Goal: Transaction & Acquisition: Purchase product/service

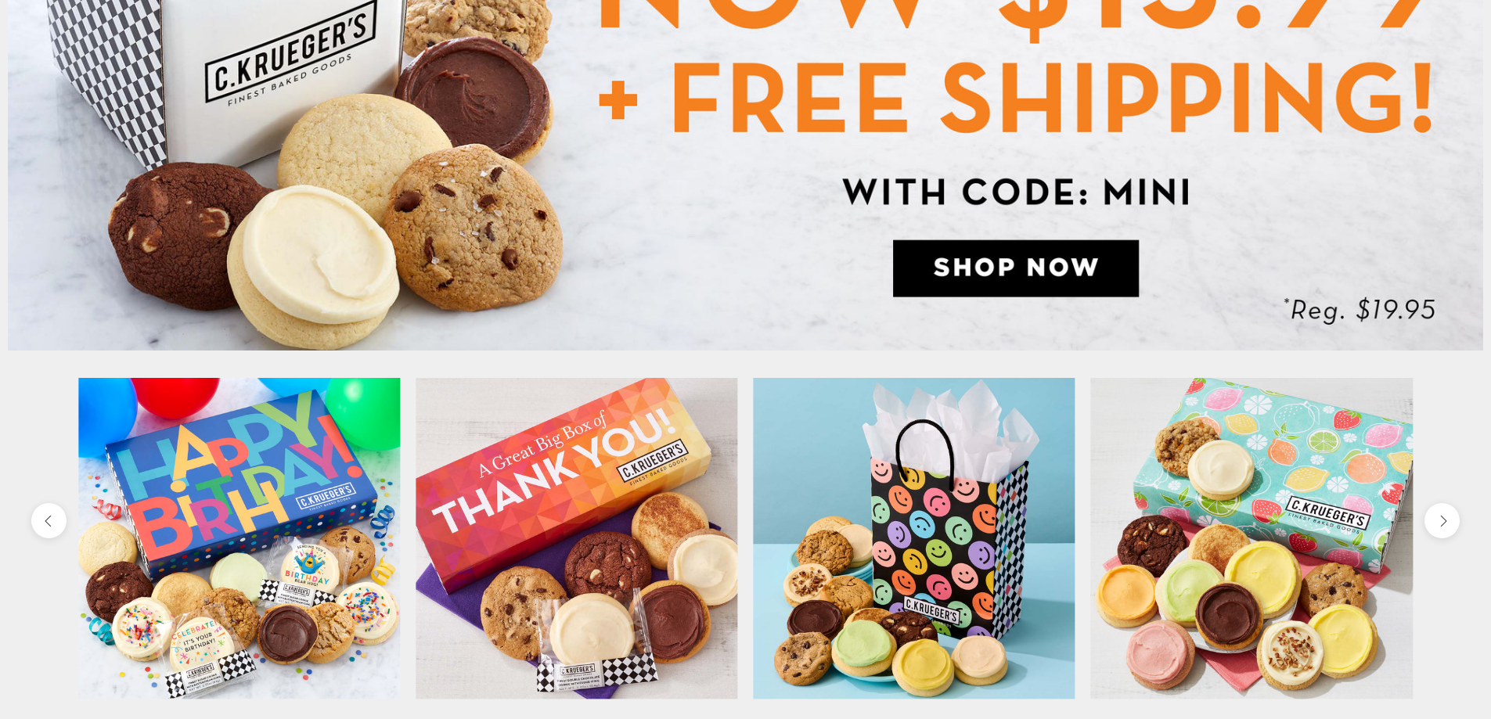
scroll to position [548, 0]
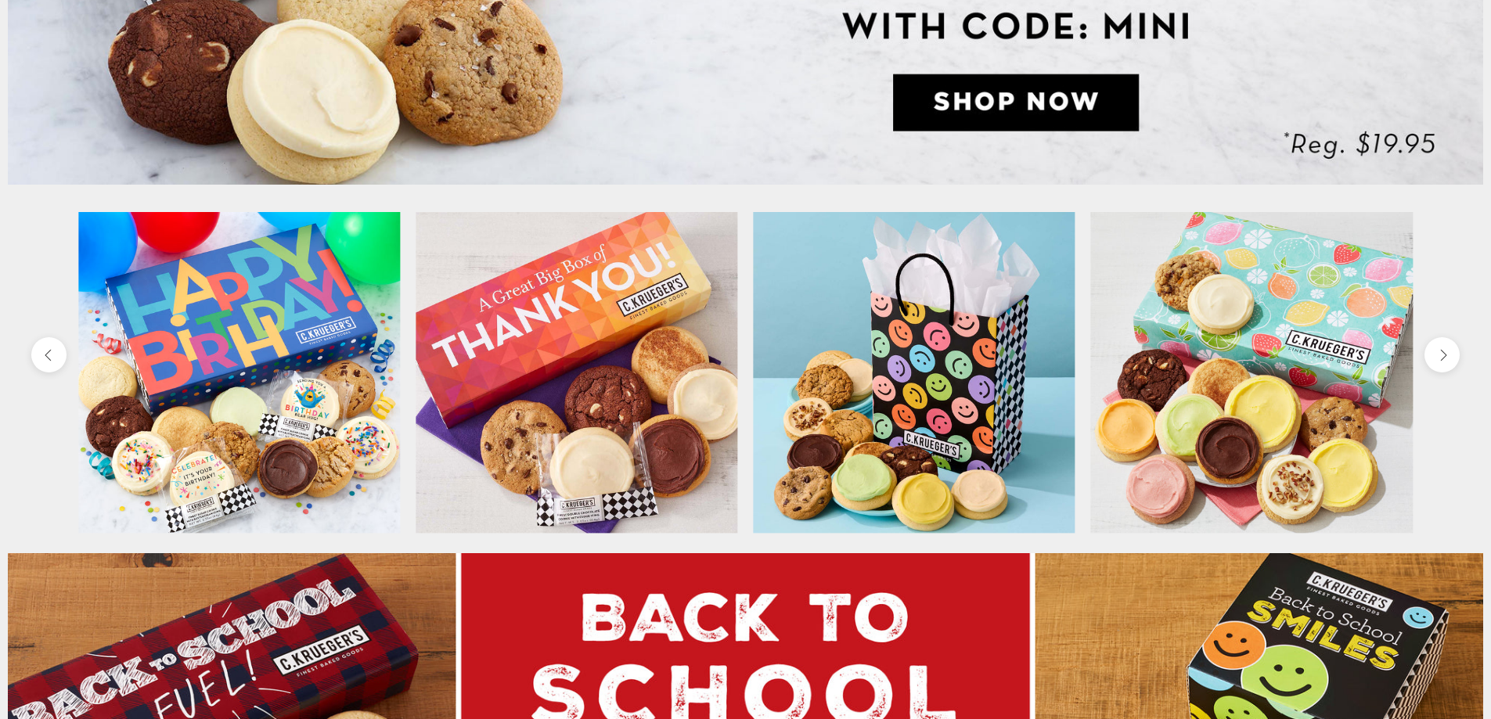
click at [675, 414] on img at bounding box center [577, 373] width 322 height 322
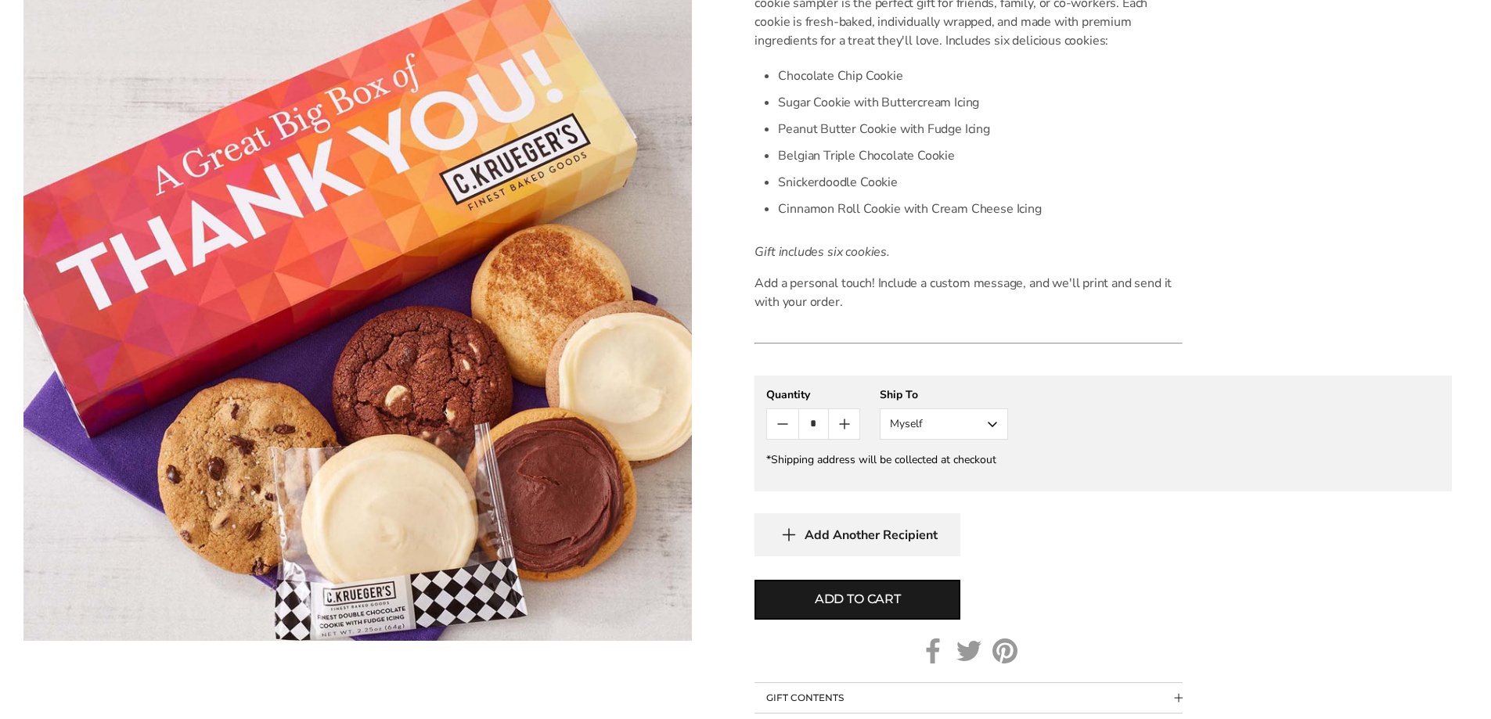
scroll to position [313, 0]
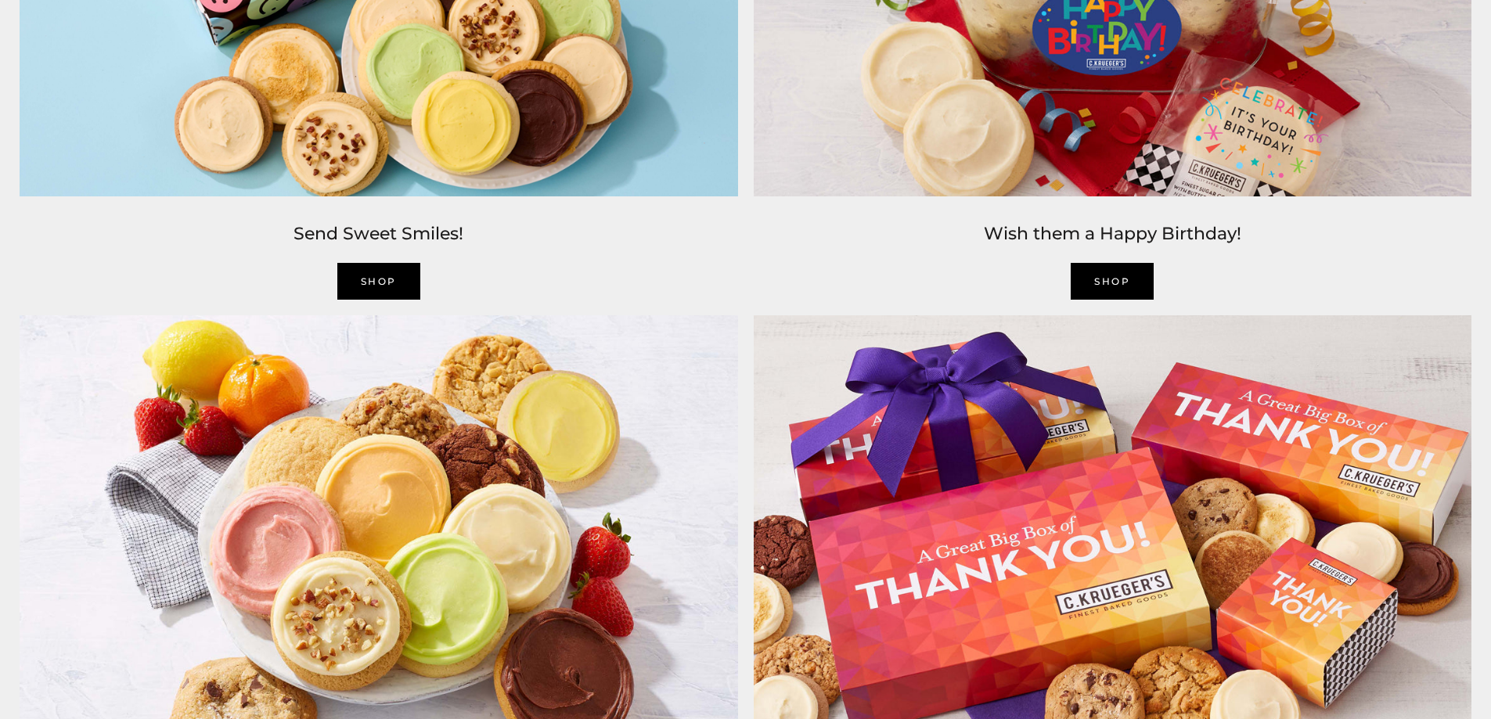
scroll to position [2583, 0]
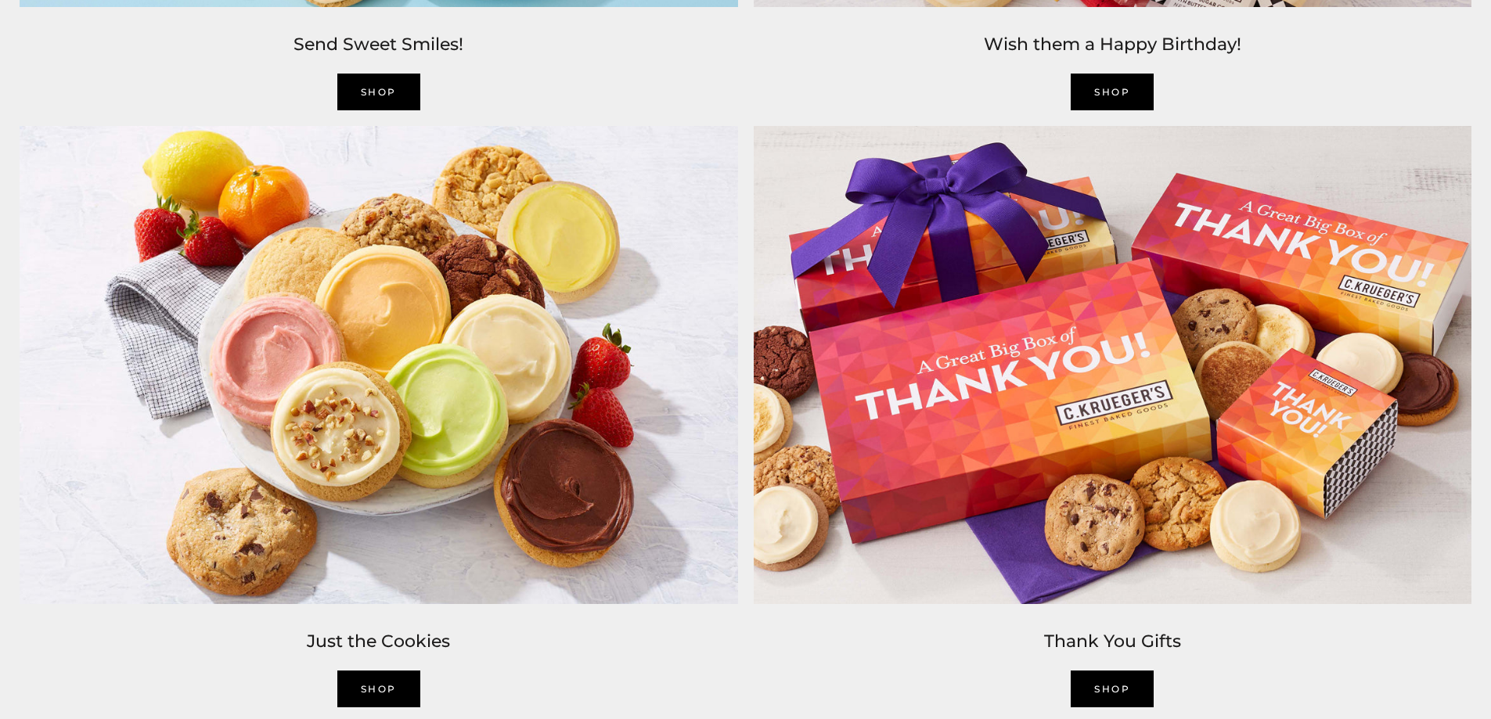
click at [998, 435] on img at bounding box center [1113, 365] width 734 height 495
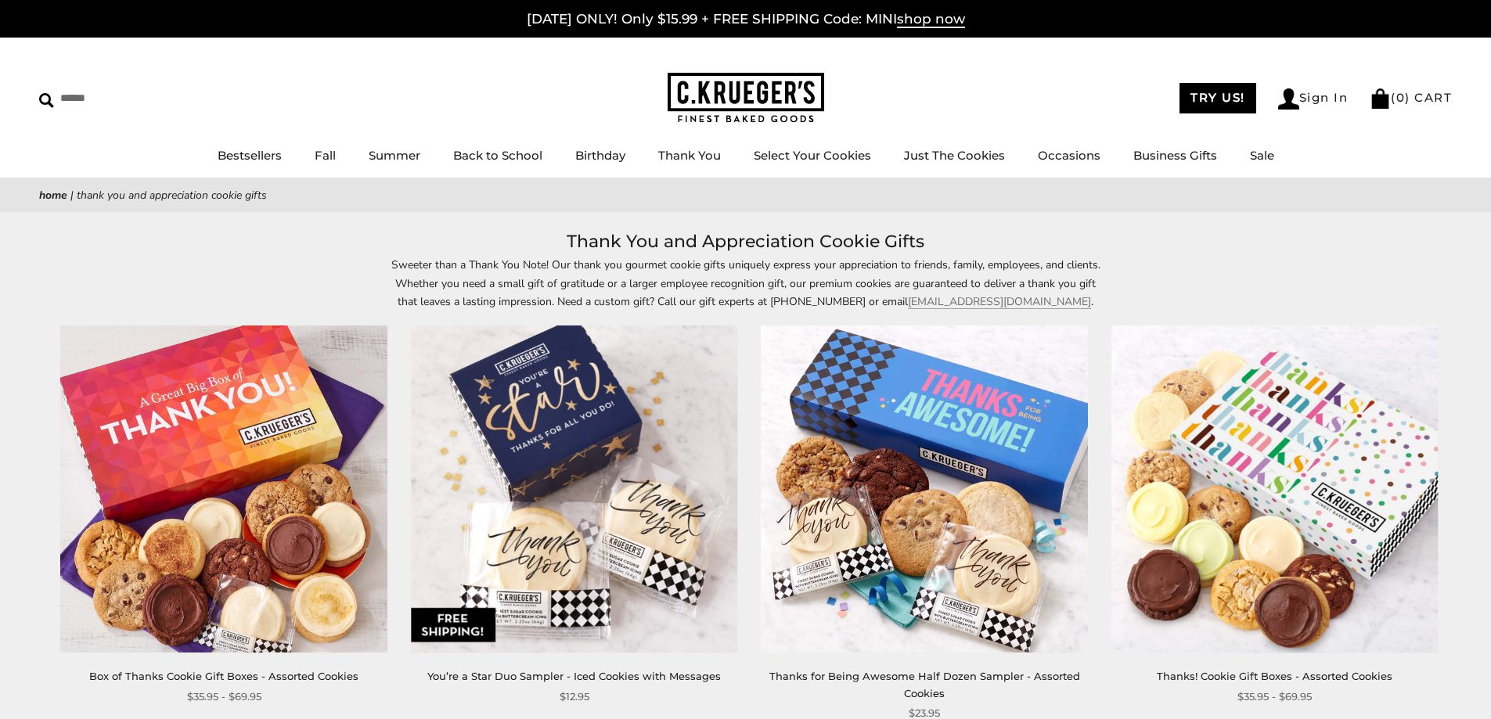
click at [200, 469] on img at bounding box center [224, 489] width 326 height 326
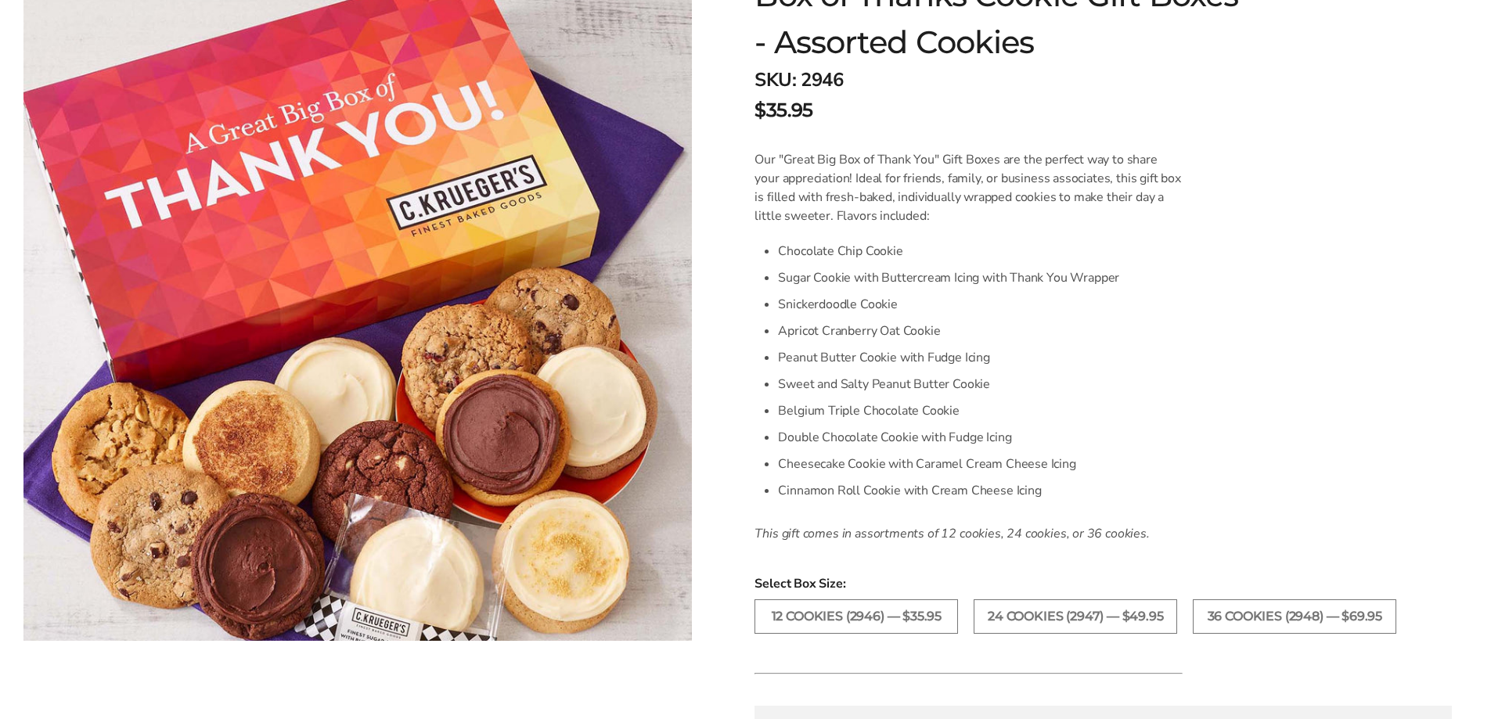
scroll to position [470, 0]
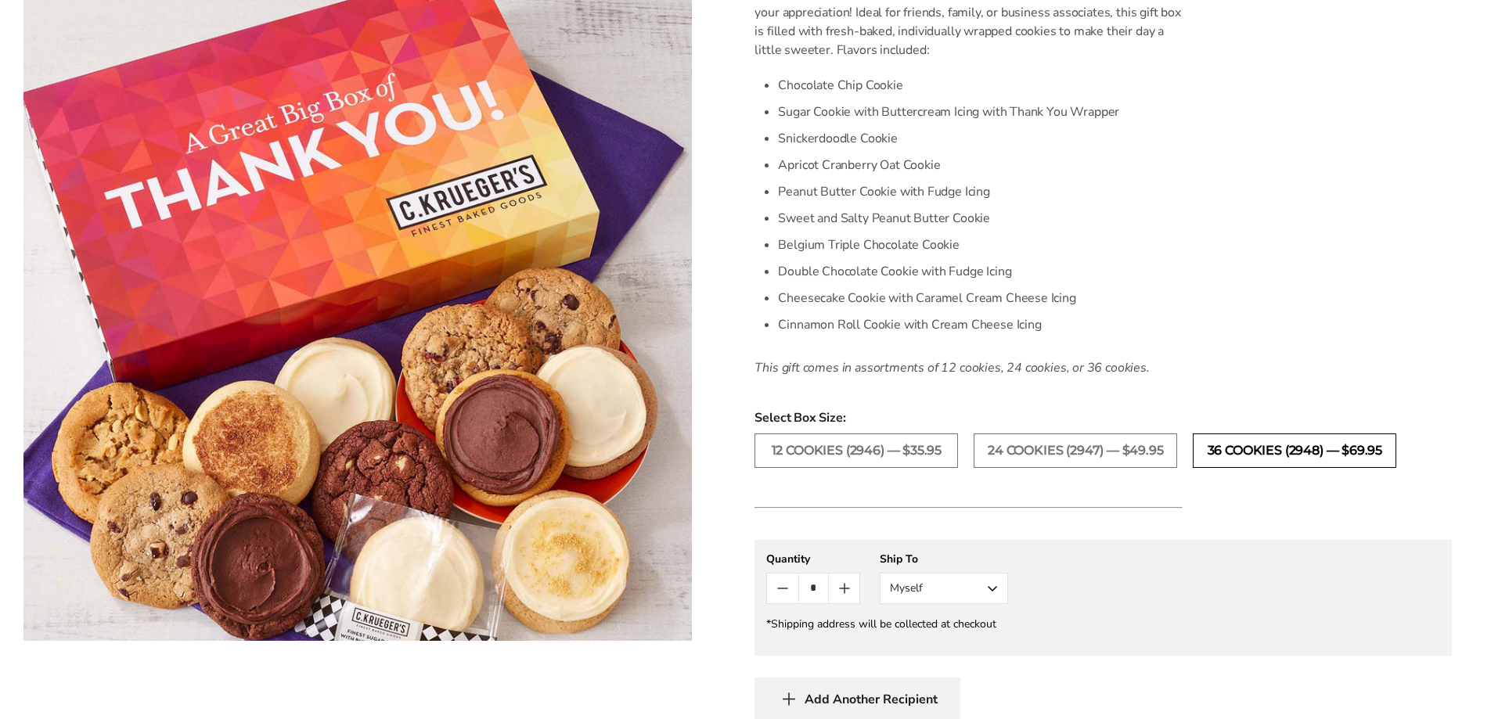
click at [1334, 448] on label "36 COOKIES (2948) — $69.95" at bounding box center [1295, 451] width 204 height 34
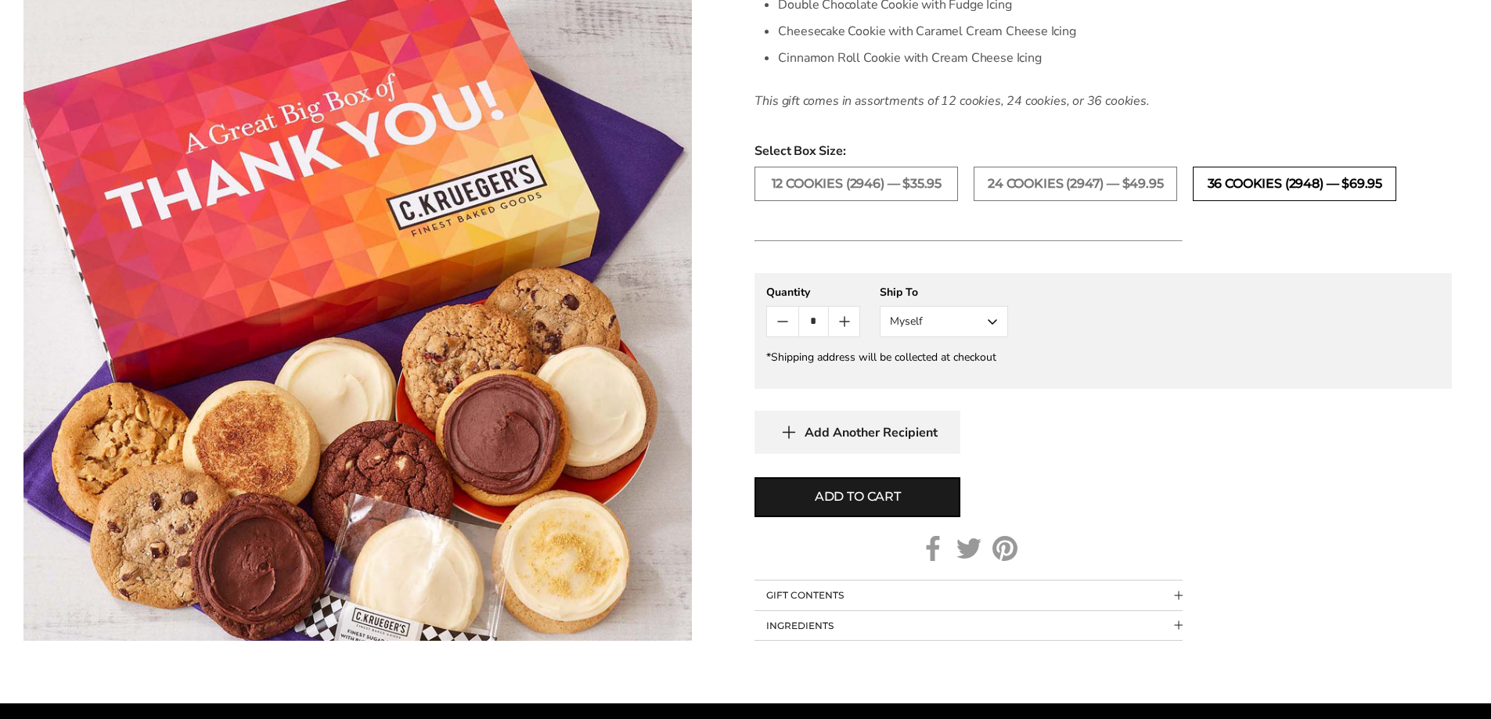
scroll to position [783, 0]
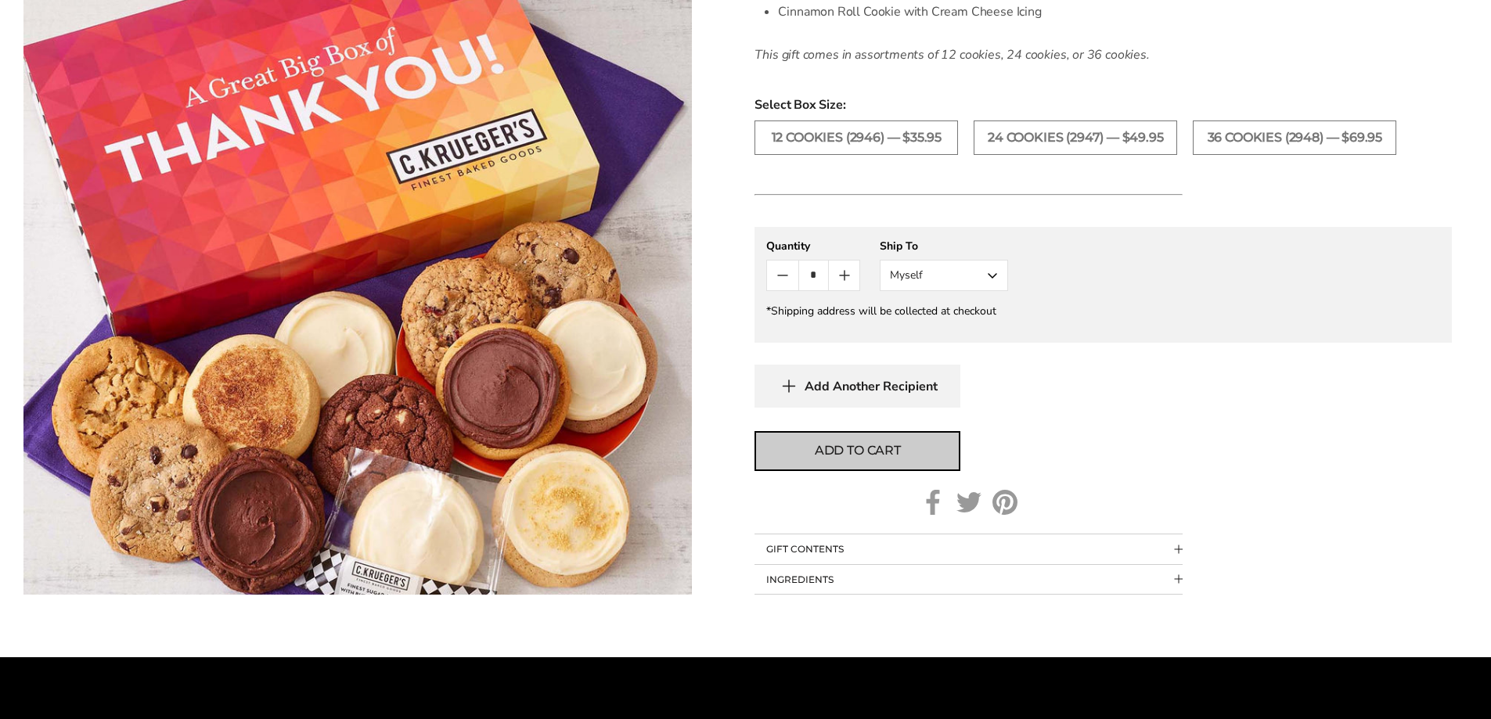
click at [881, 452] on span "Add to cart" at bounding box center [858, 450] width 86 height 19
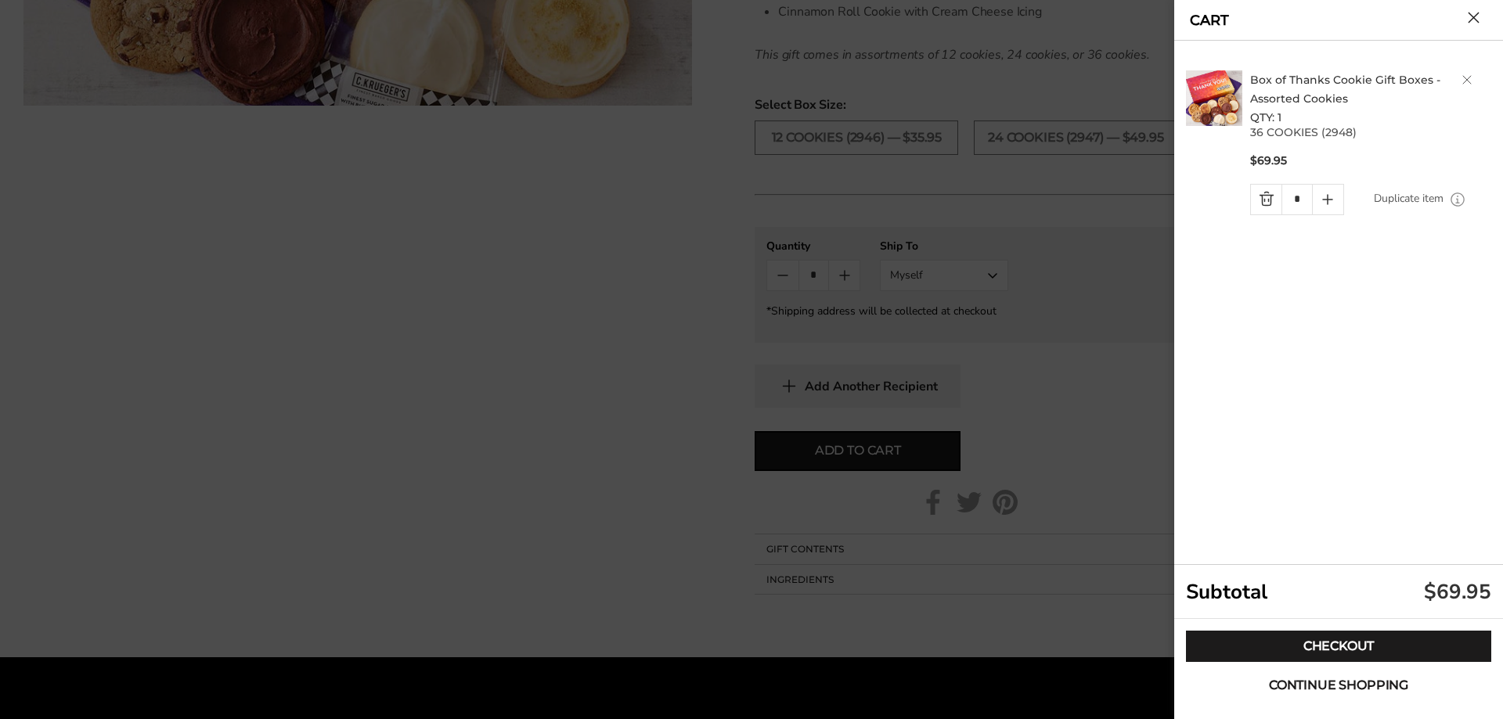
click at [1324, 682] on span "Continue shopping" at bounding box center [1338, 685] width 139 height 13
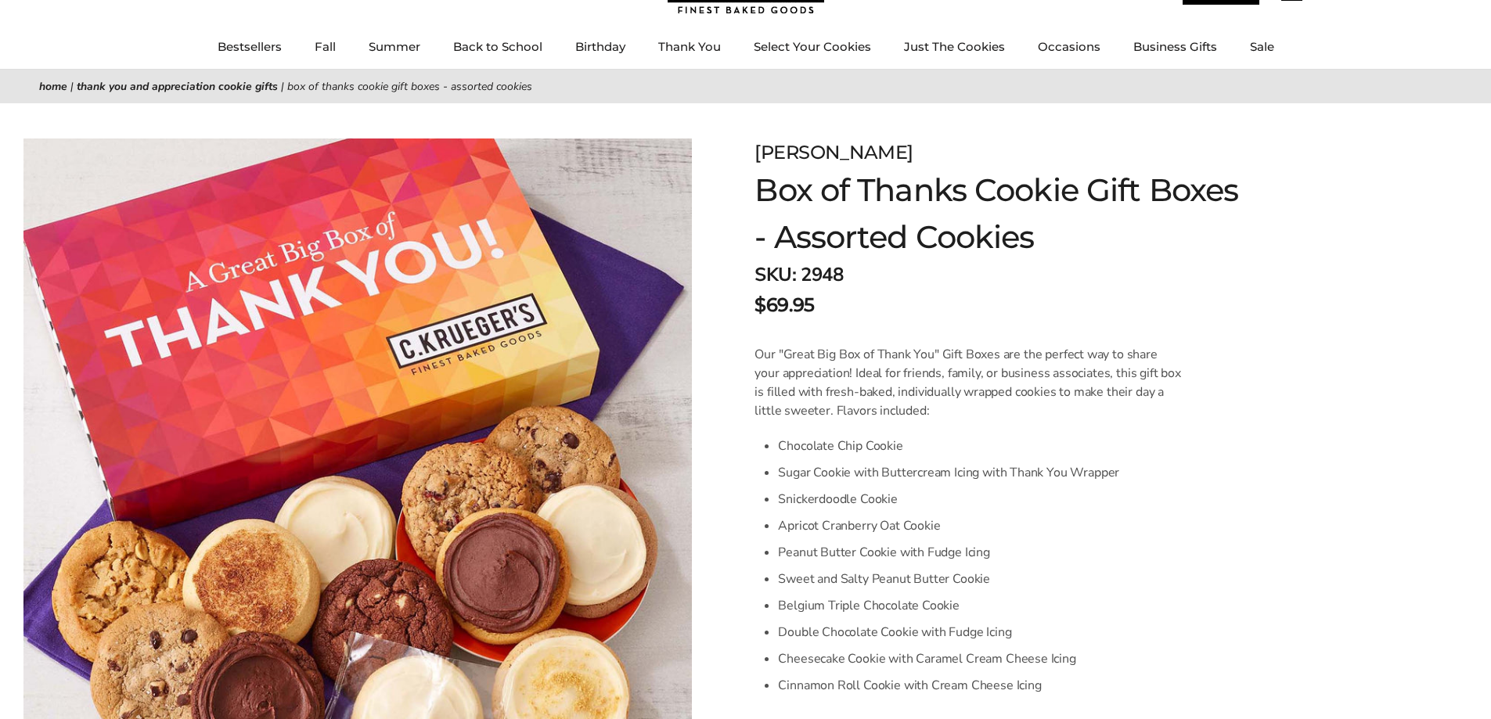
scroll to position [0, 0]
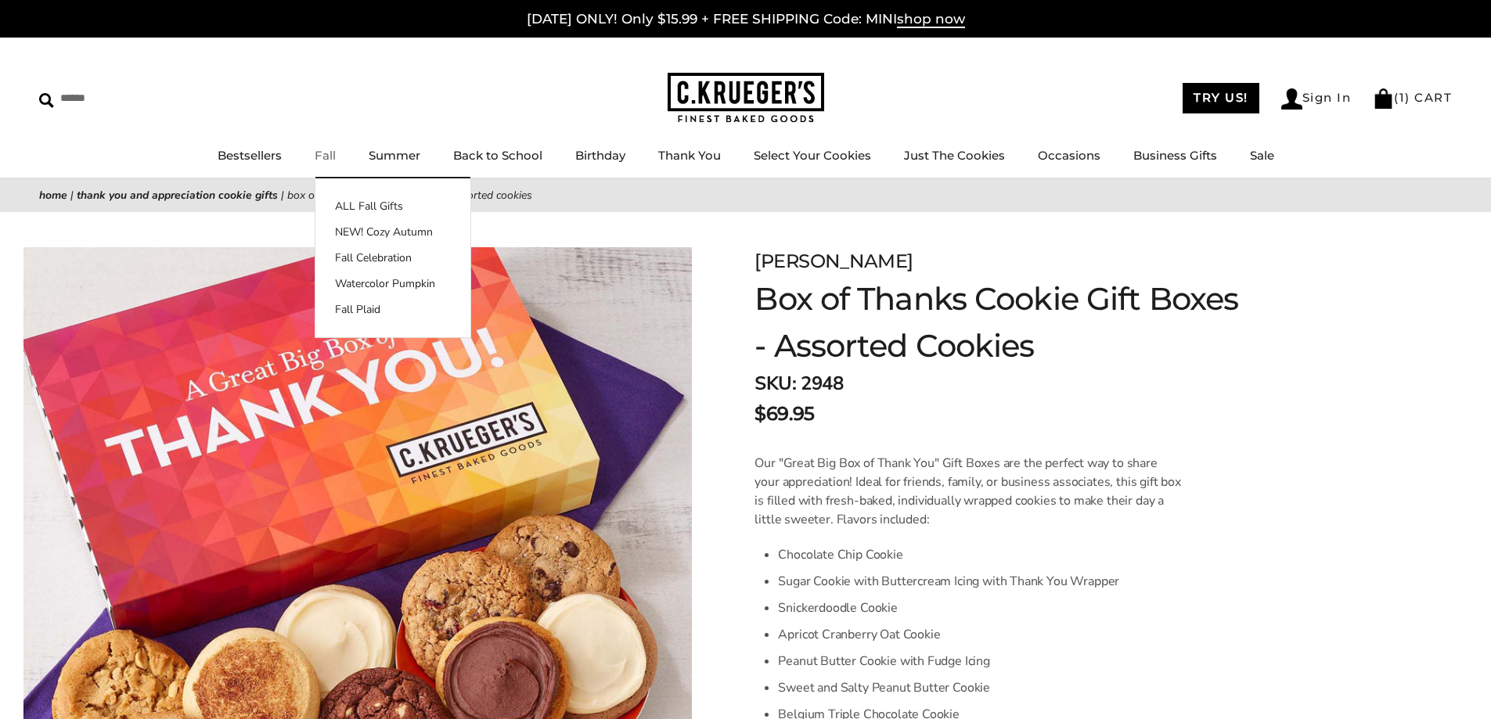
click at [333, 154] on link "Fall" at bounding box center [325, 155] width 21 height 15
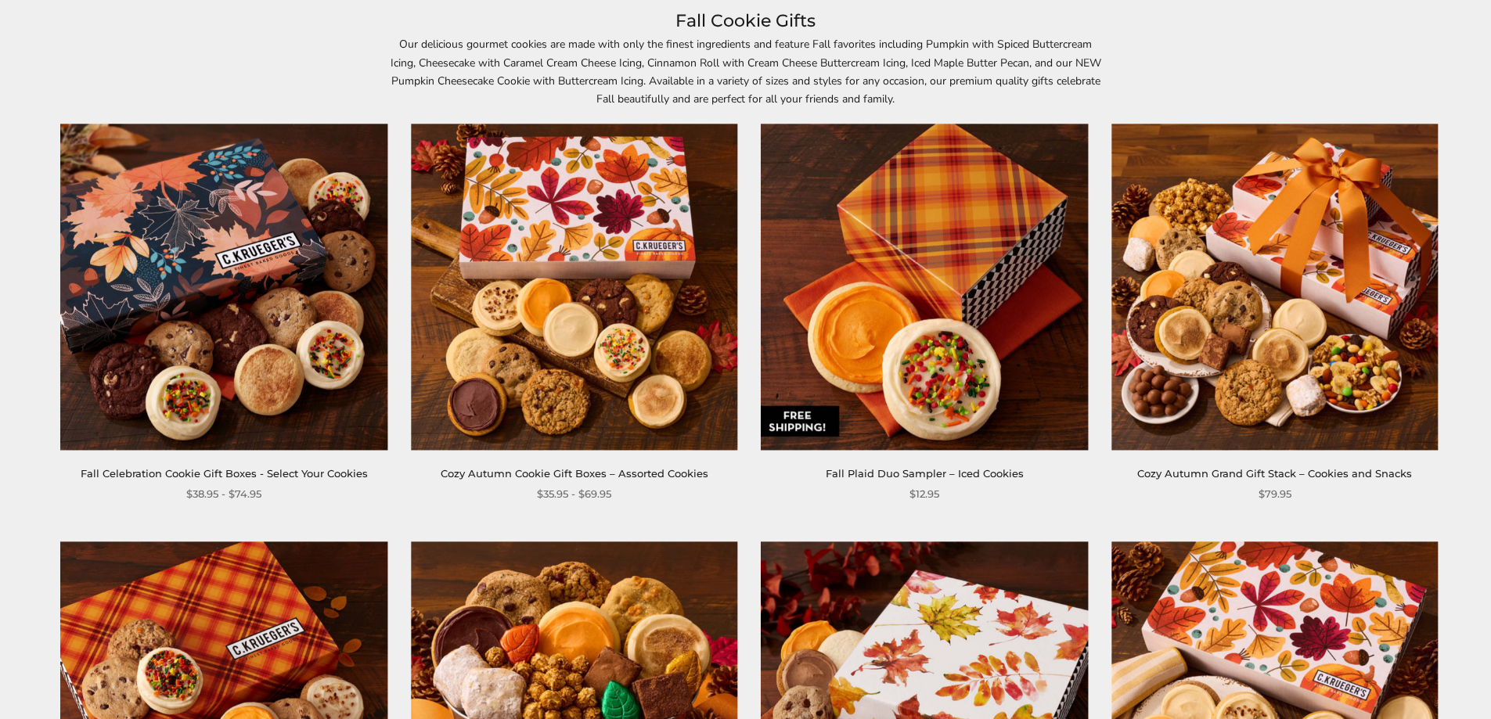
scroll to position [235, 0]
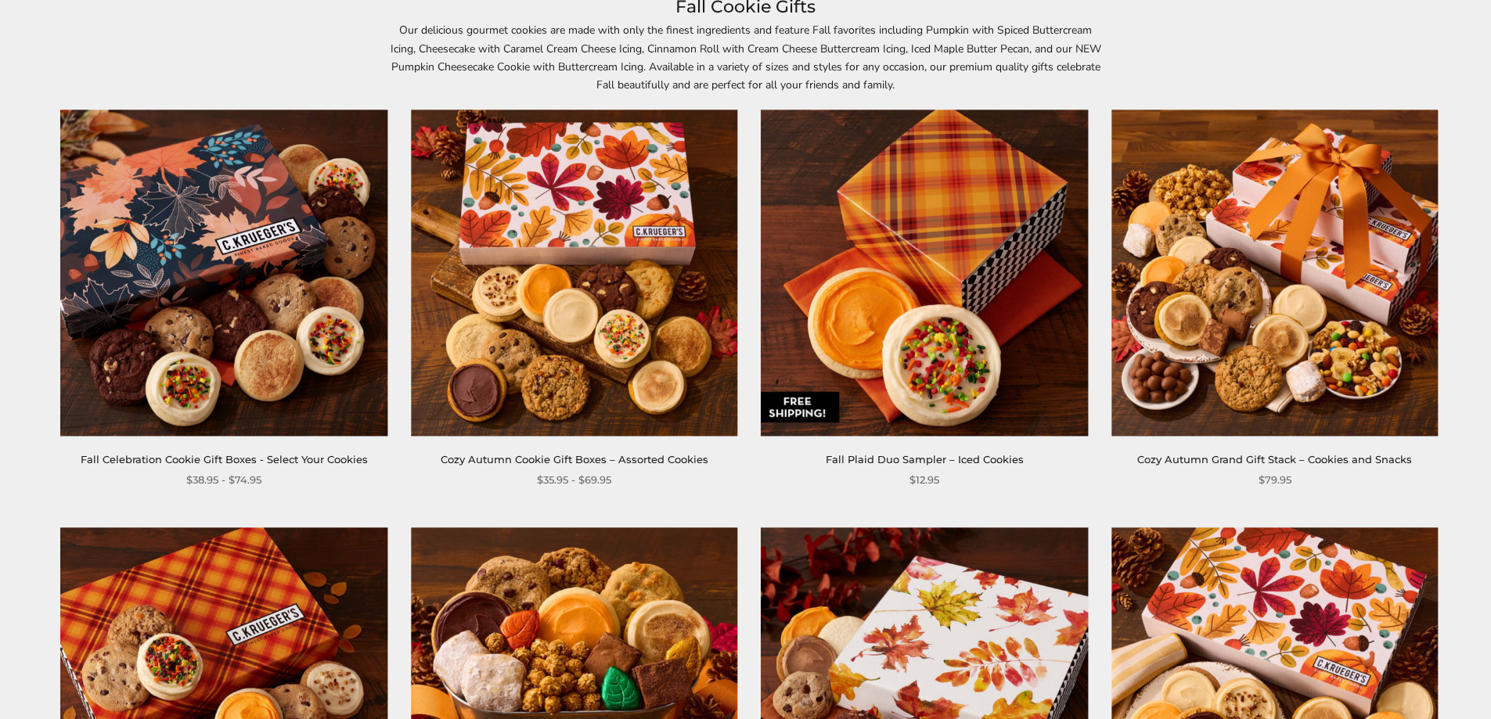
click at [582, 331] on img at bounding box center [574, 273] width 326 height 326
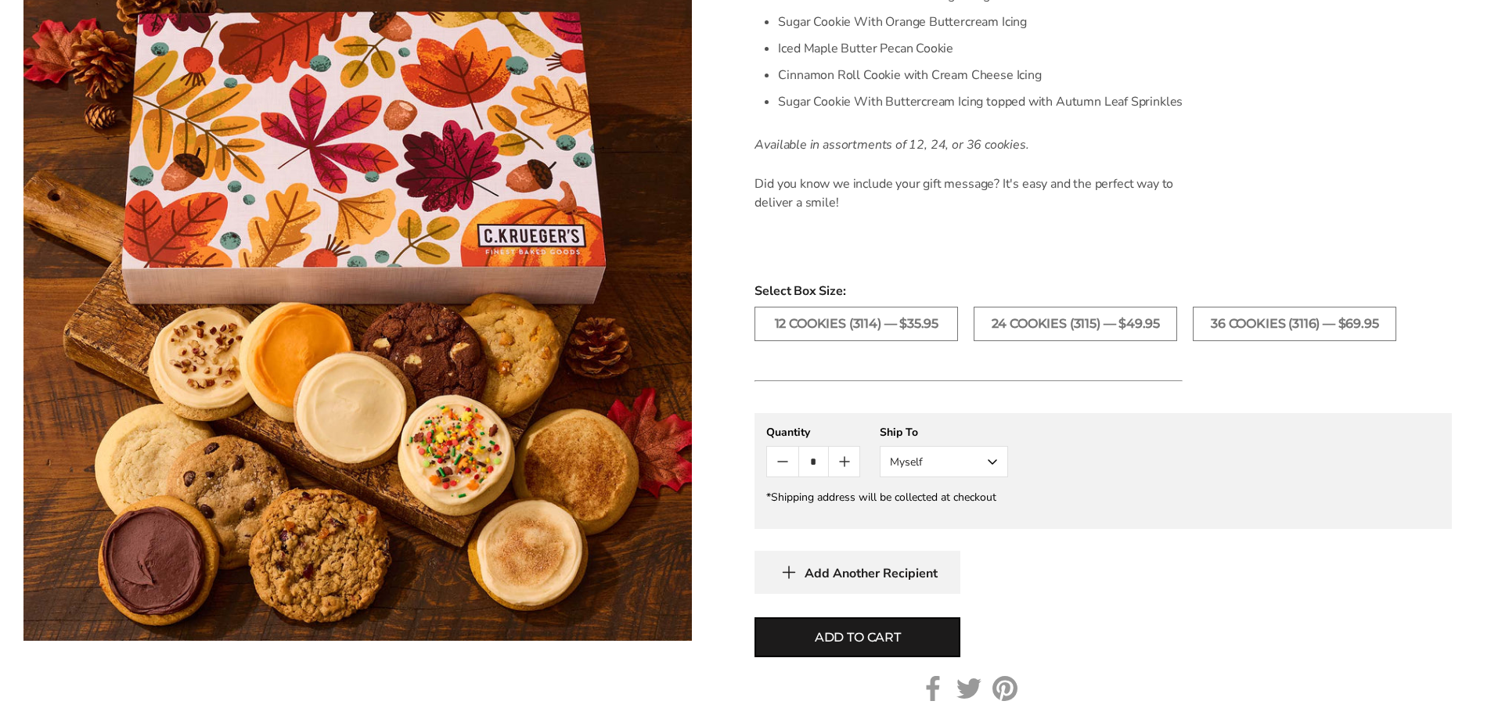
scroll to position [861, 0]
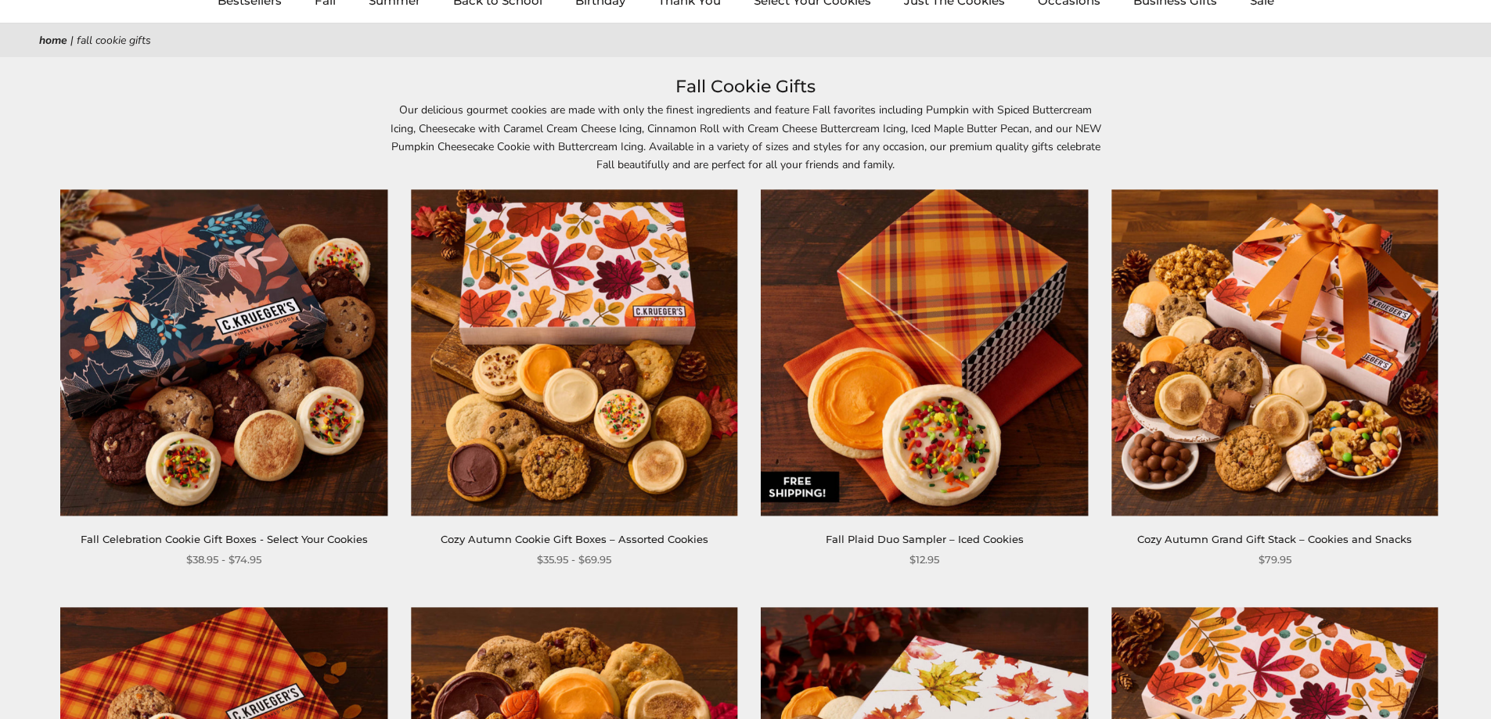
scroll to position [157, 0]
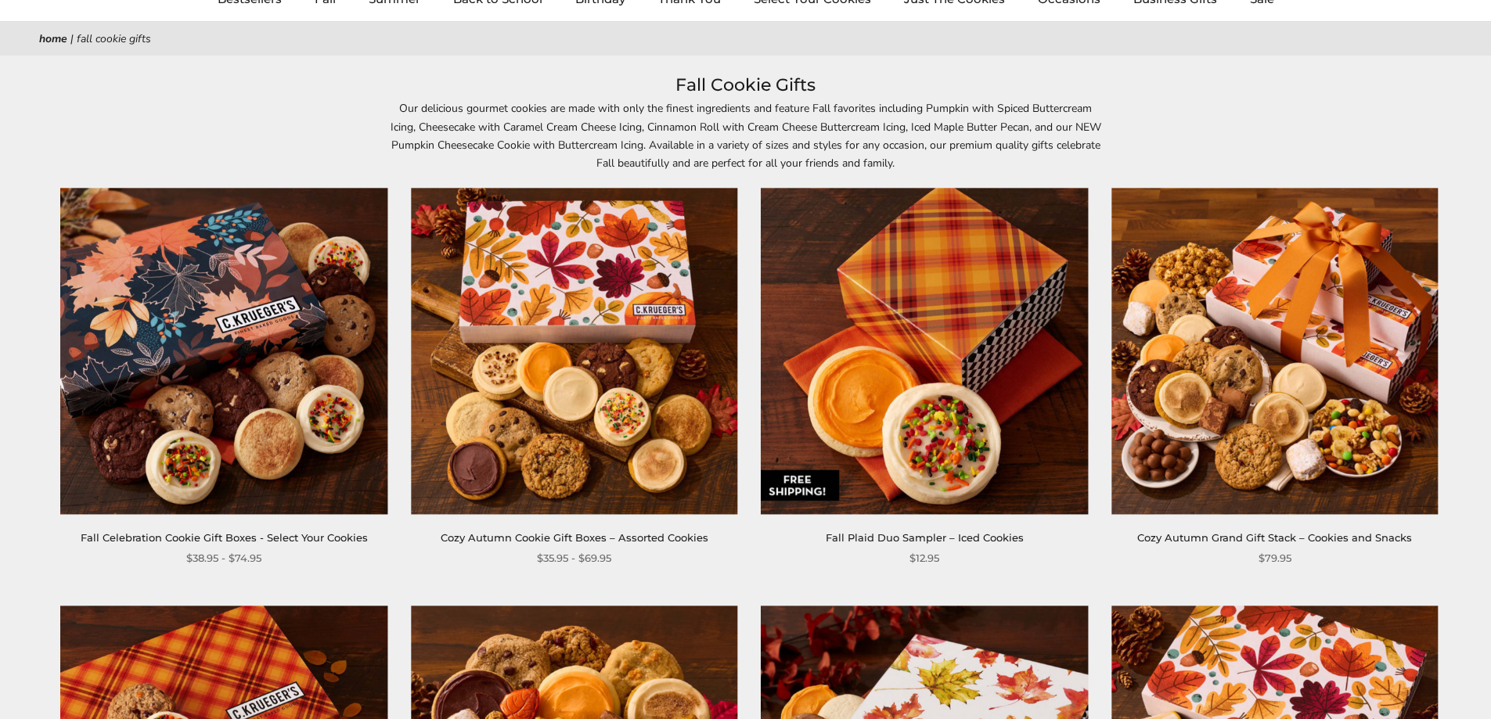
click at [979, 453] on img at bounding box center [925, 351] width 326 height 326
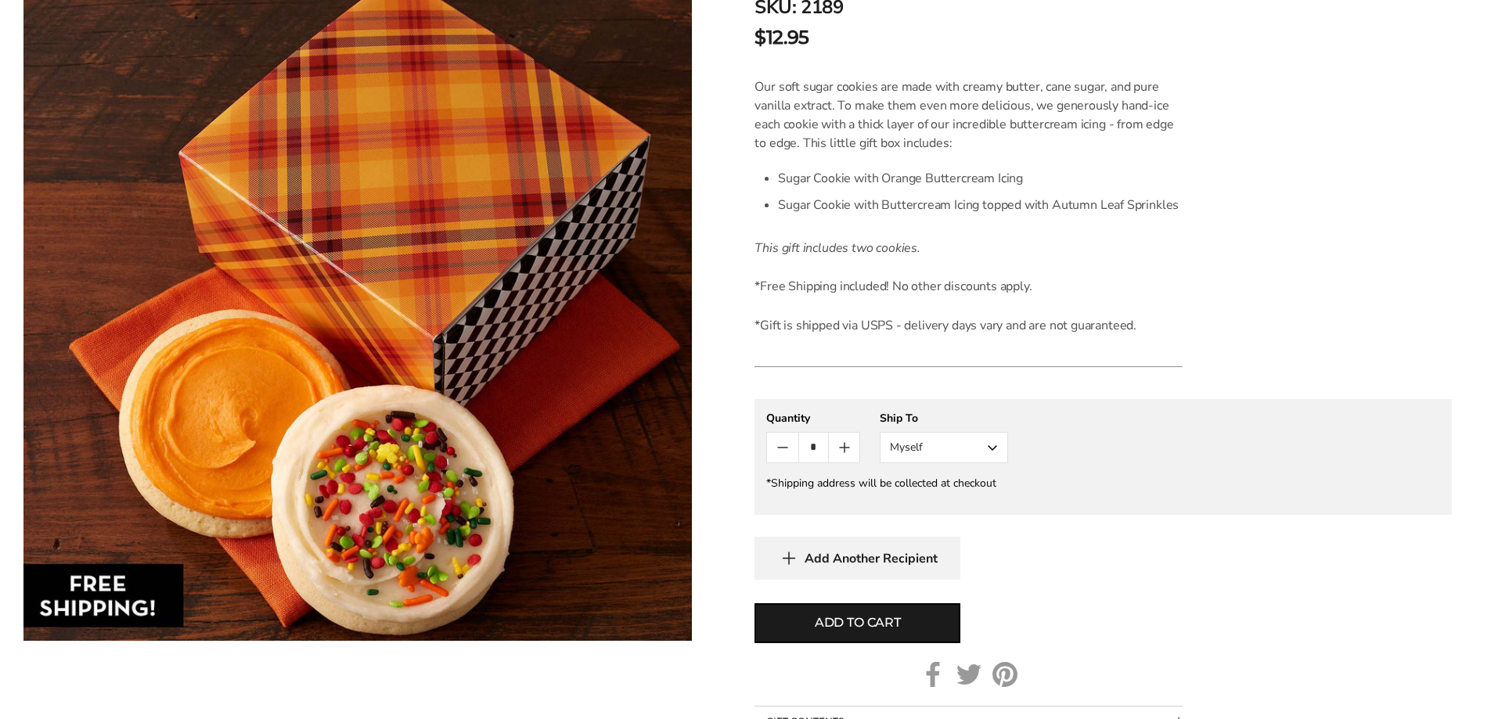
scroll to position [391, 0]
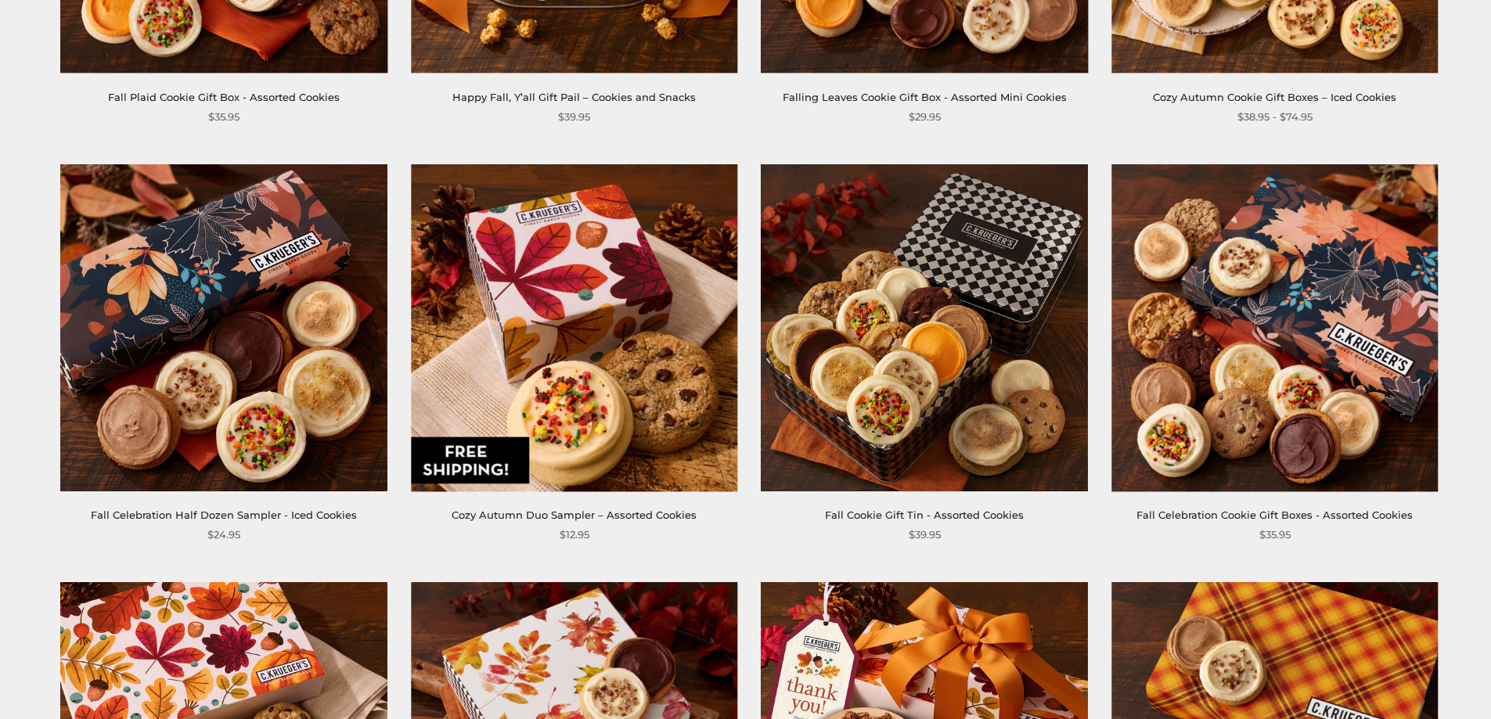
scroll to position [1018, 0]
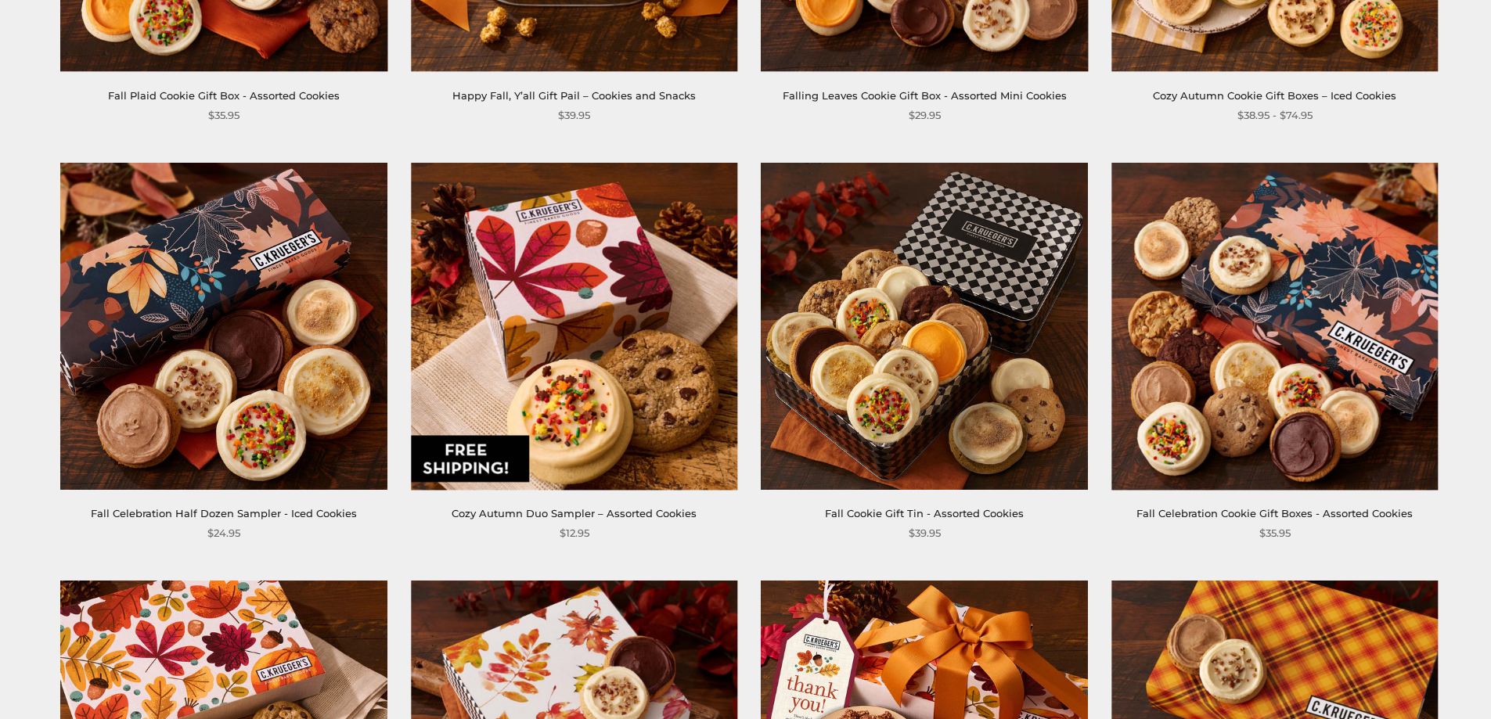
click at [258, 436] on img at bounding box center [224, 326] width 326 height 326
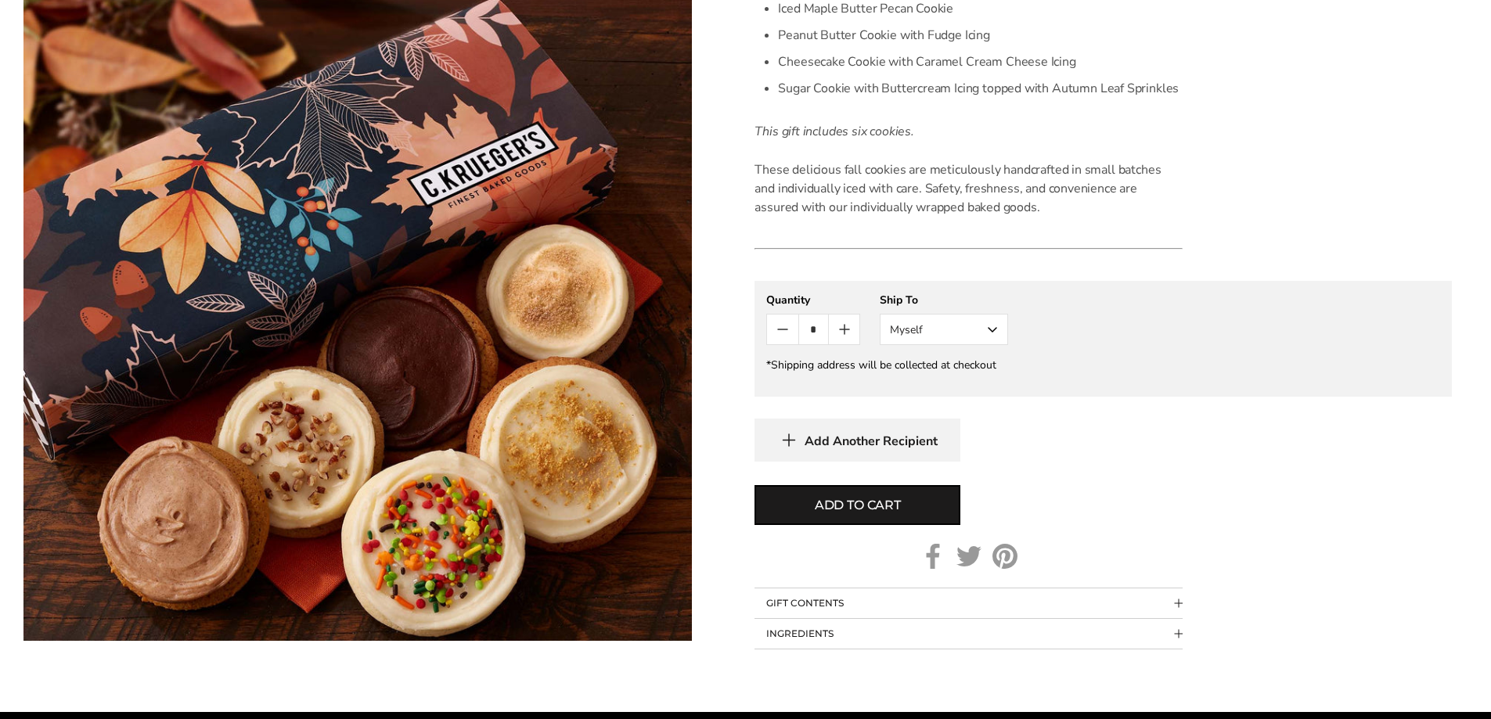
scroll to position [626, 0]
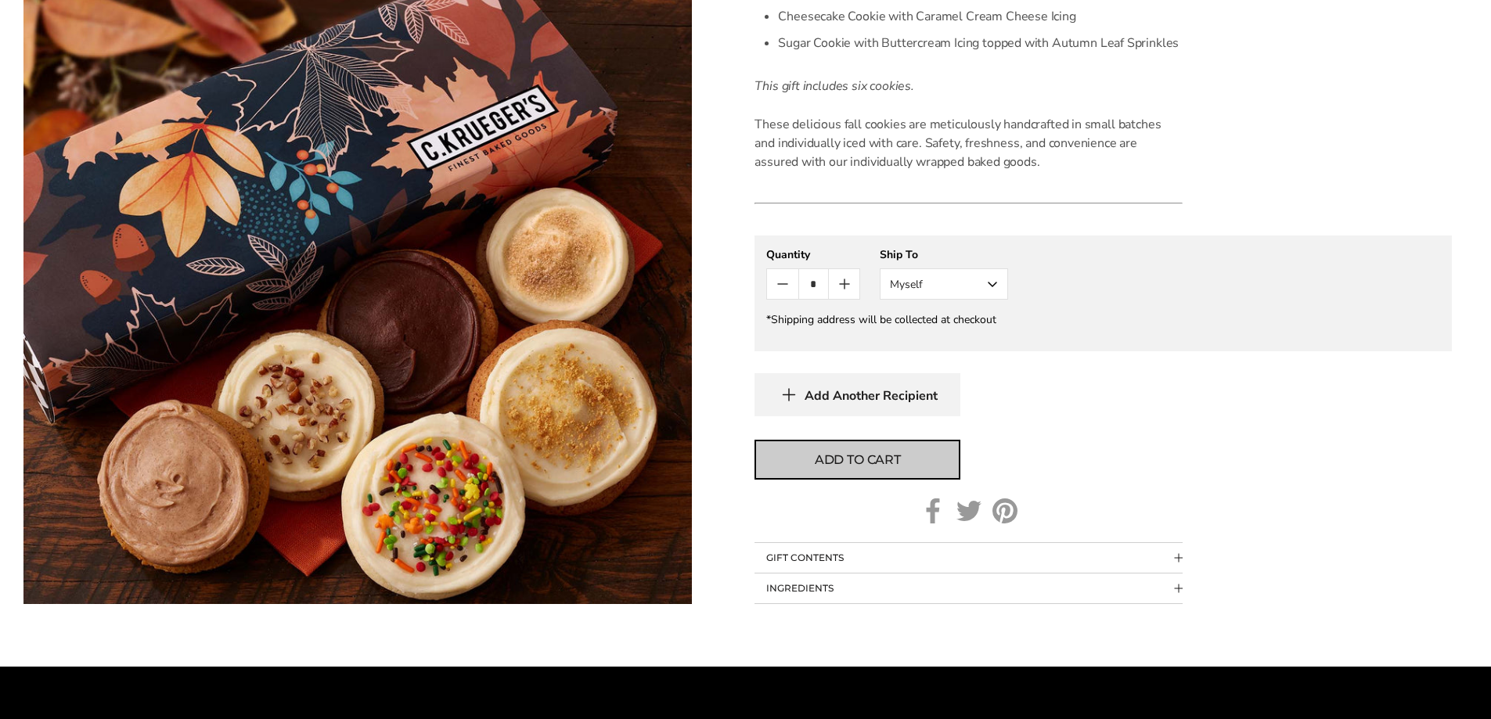
click at [866, 455] on span "Add to cart" at bounding box center [858, 460] width 86 height 19
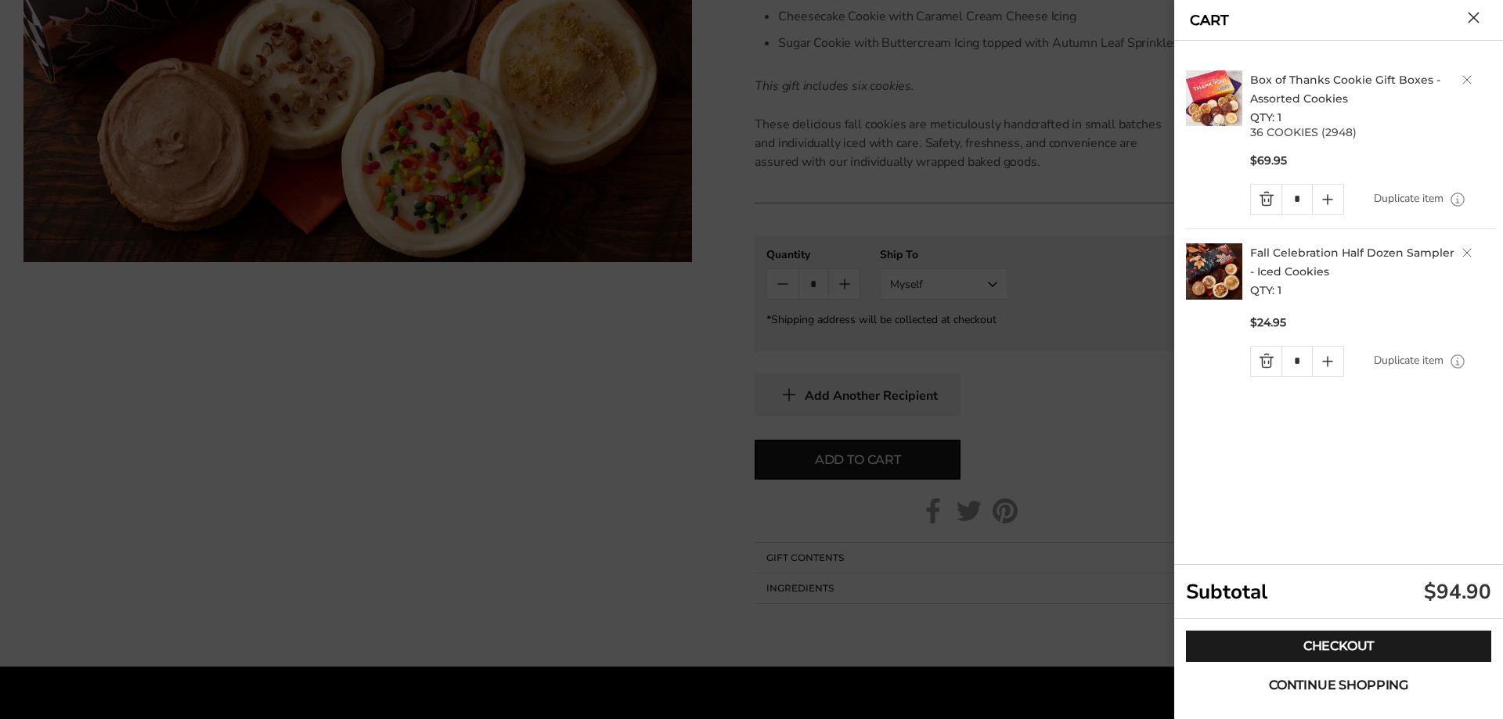
click at [1335, 684] on span "Continue shopping" at bounding box center [1338, 685] width 139 height 13
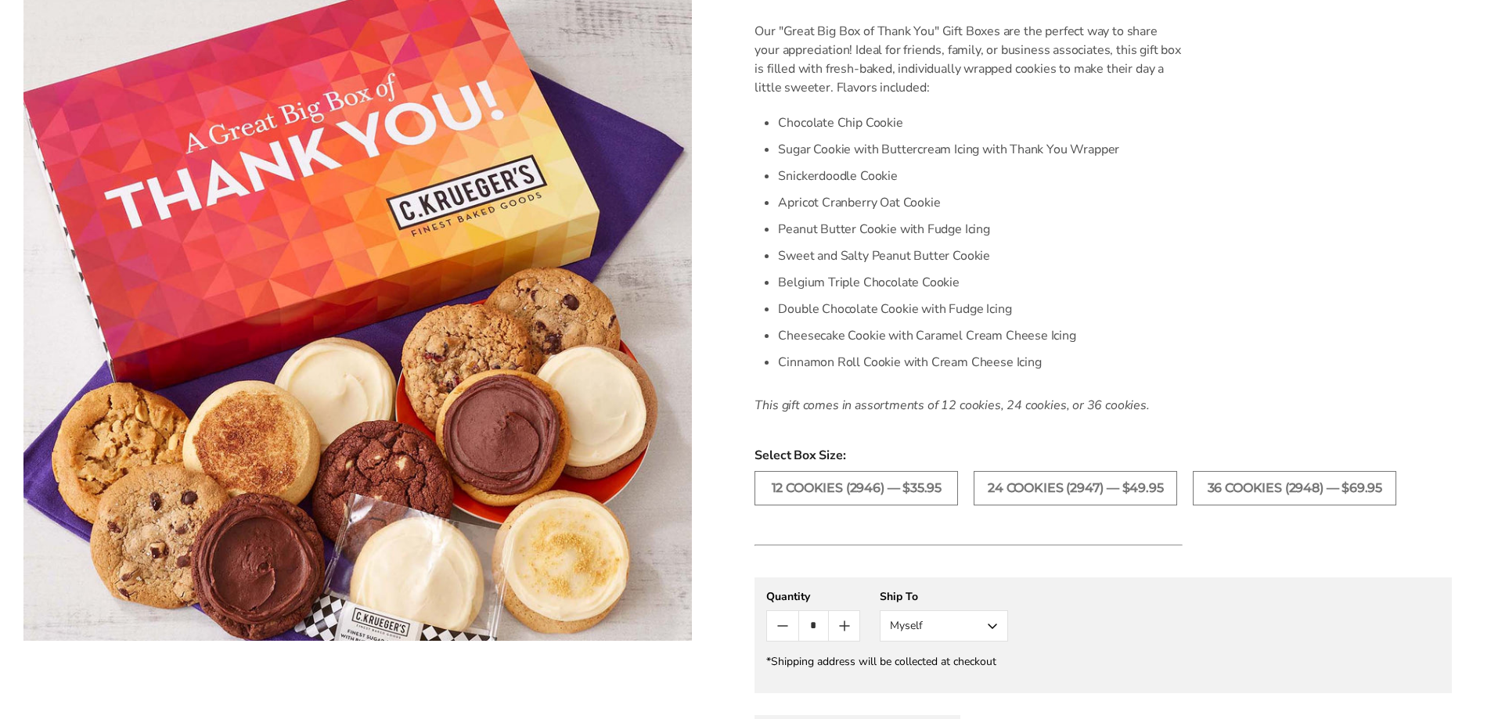
scroll to position [470, 0]
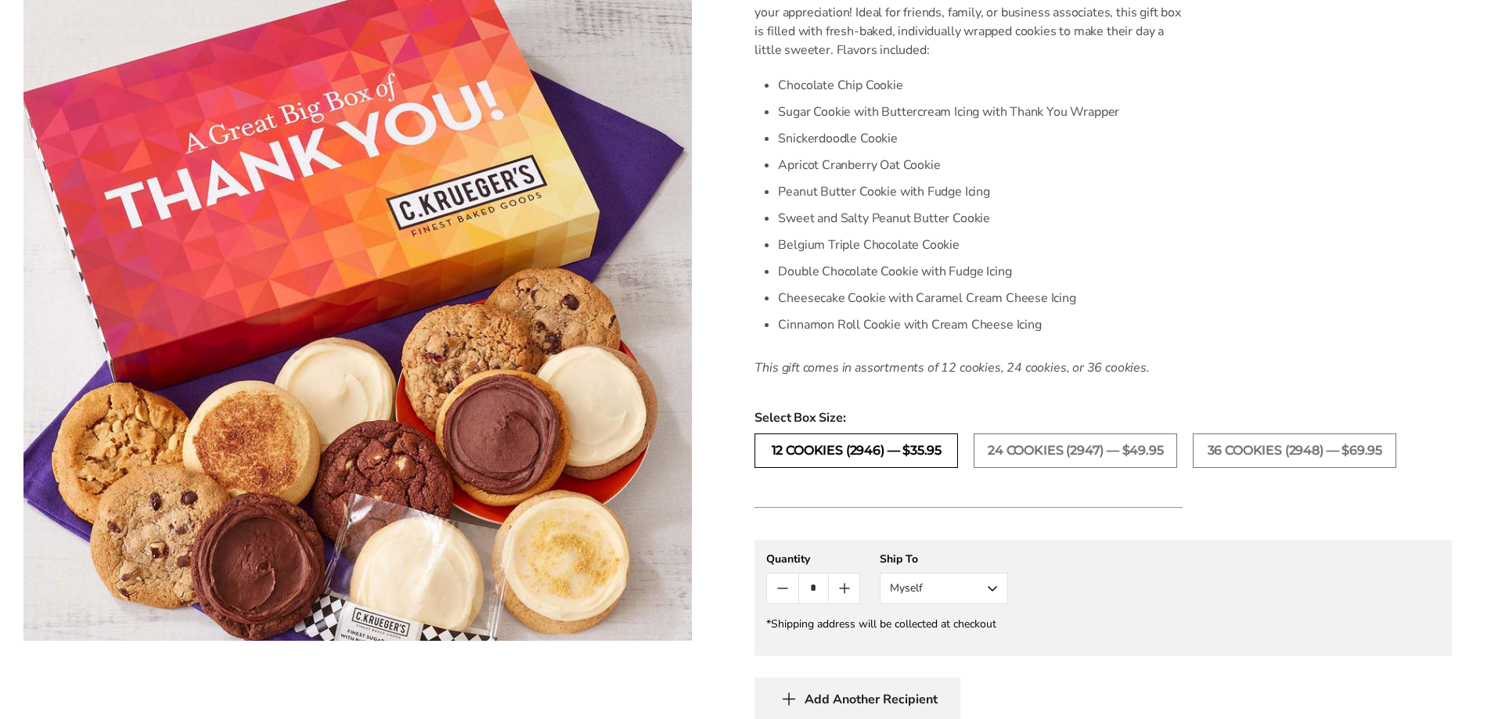
click at [899, 454] on label "12 COOKIES (2946) — $35.95" at bounding box center [857, 451] width 204 height 34
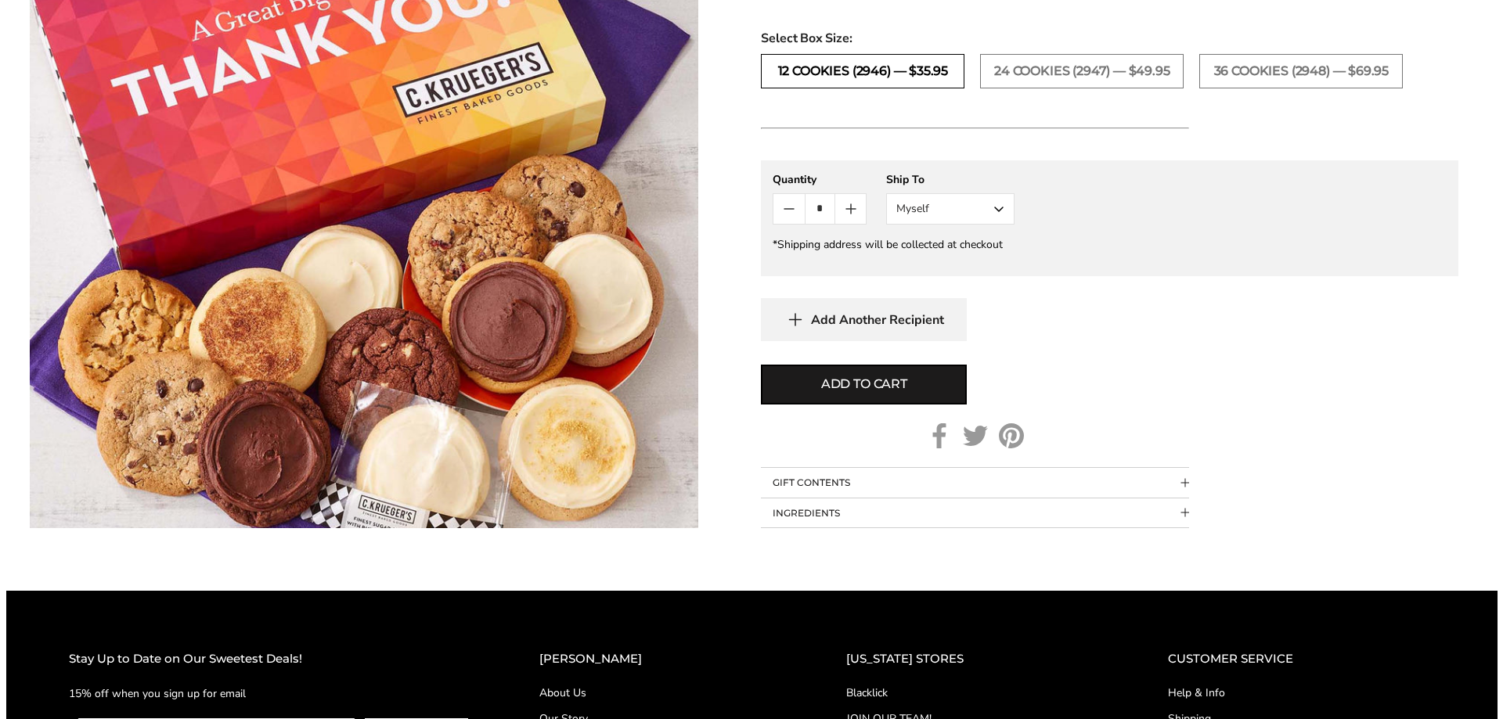
scroll to position [861, 0]
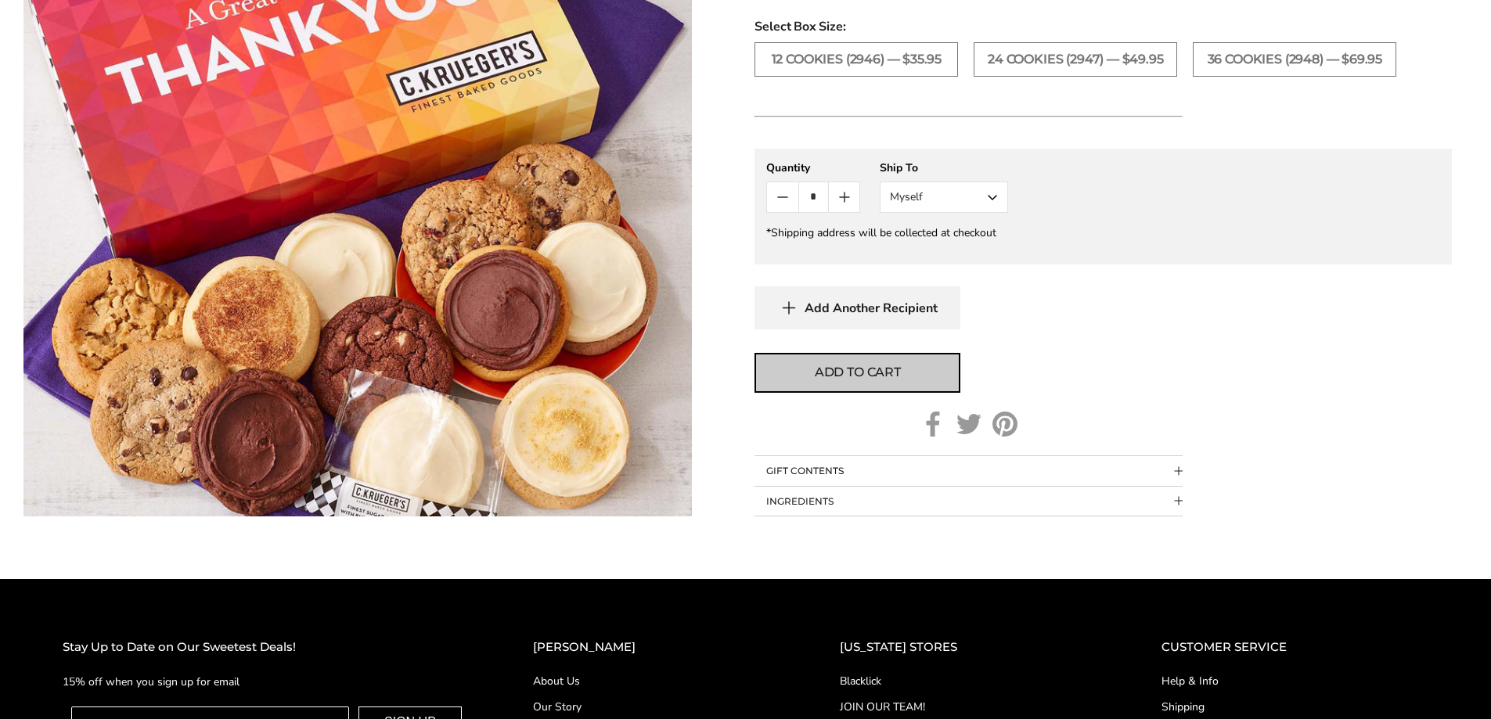
click at [860, 381] on span "Add to cart" at bounding box center [858, 372] width 86 height 19
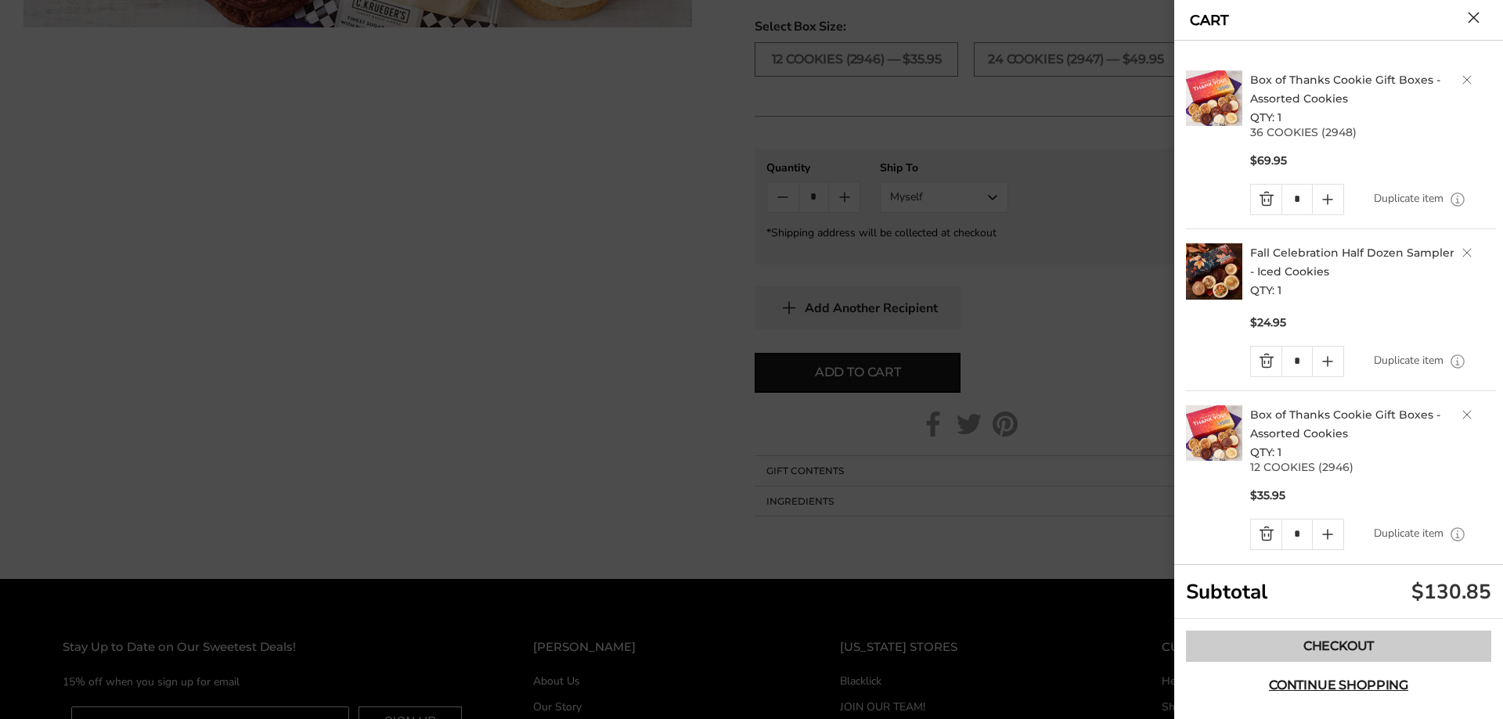
click at [1336, 644] on link "Checkout" at bounding box center [1338, 646] width 305 height 31
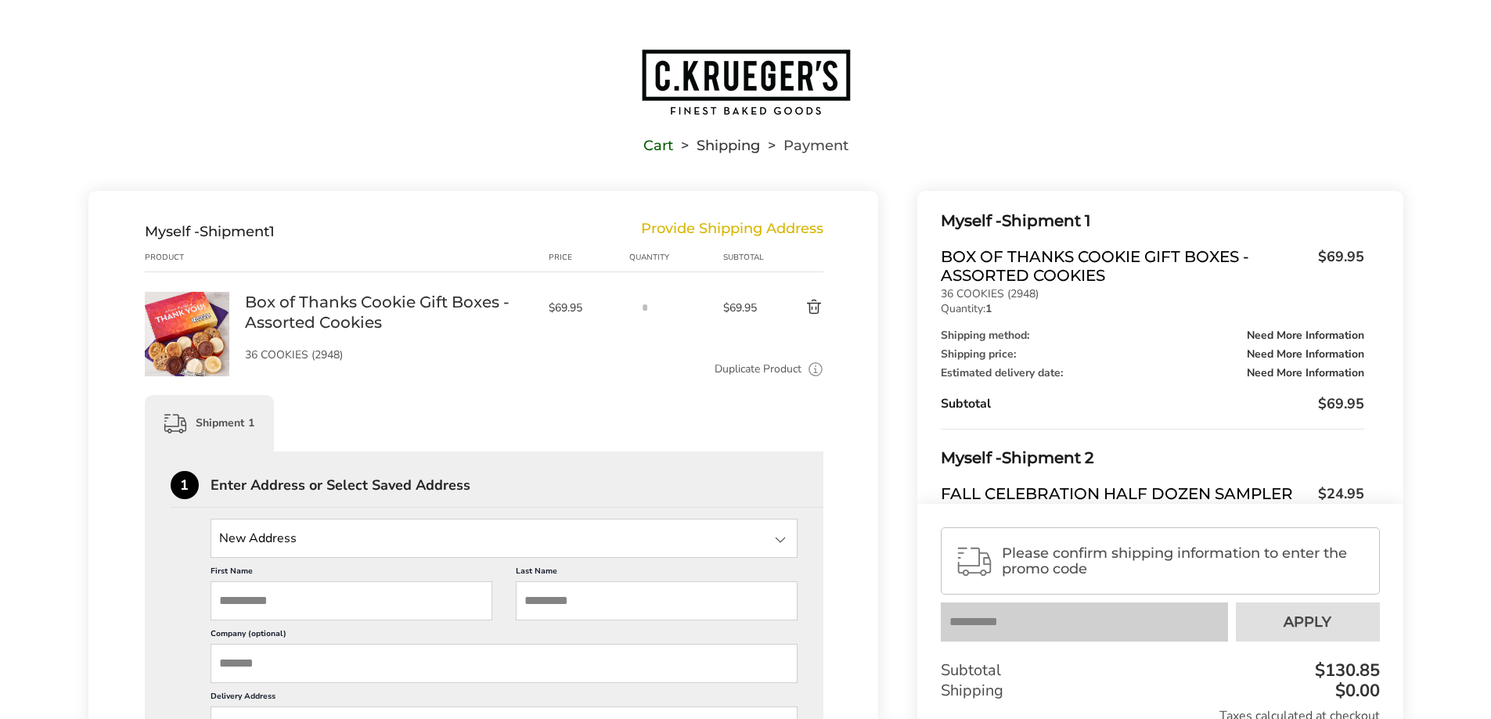
click at [416, 545] on input "State" at bounding box center [505, 538] width 588 height 39
type input "**********"
type input "****"
type input "*******"
click at [370, 540] on input "State" at bounding box center [505, 538] width 588 height 39
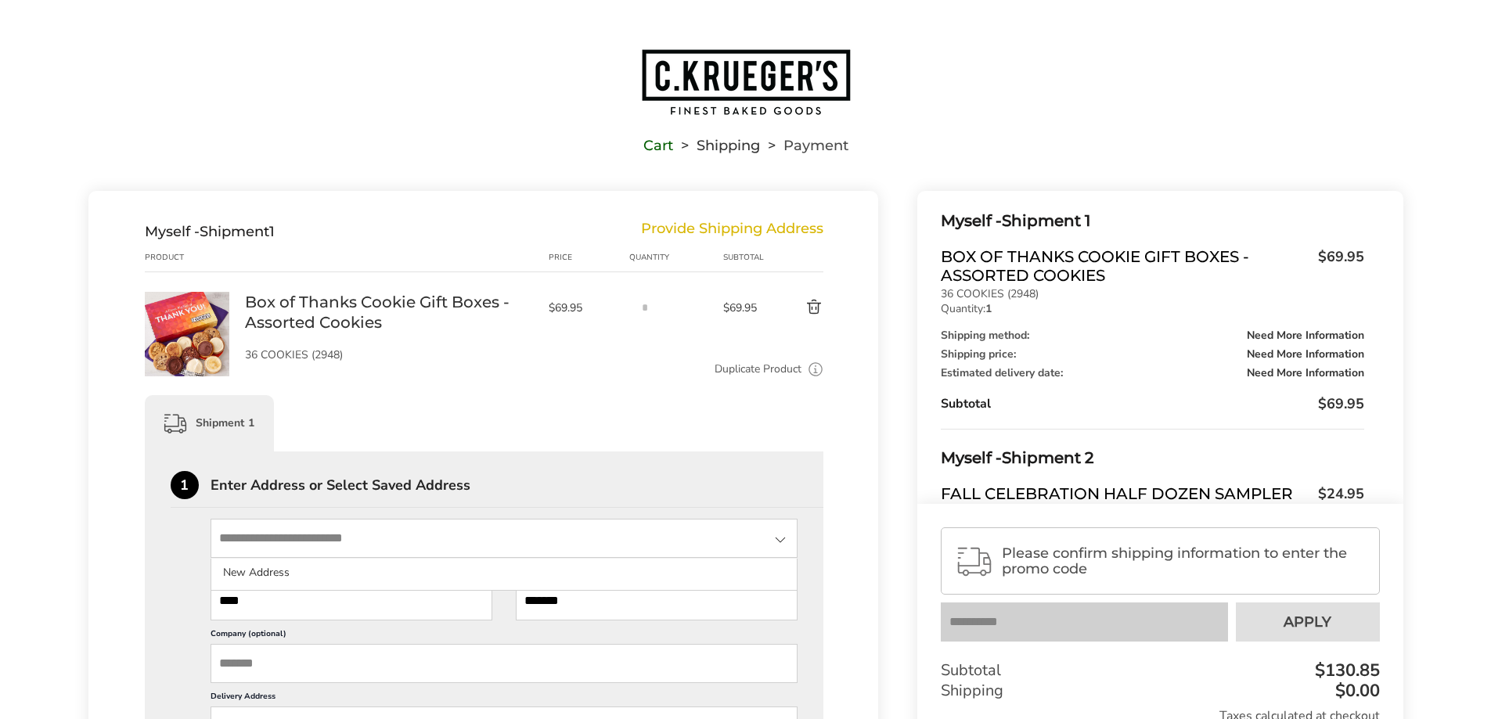
type input "**********"
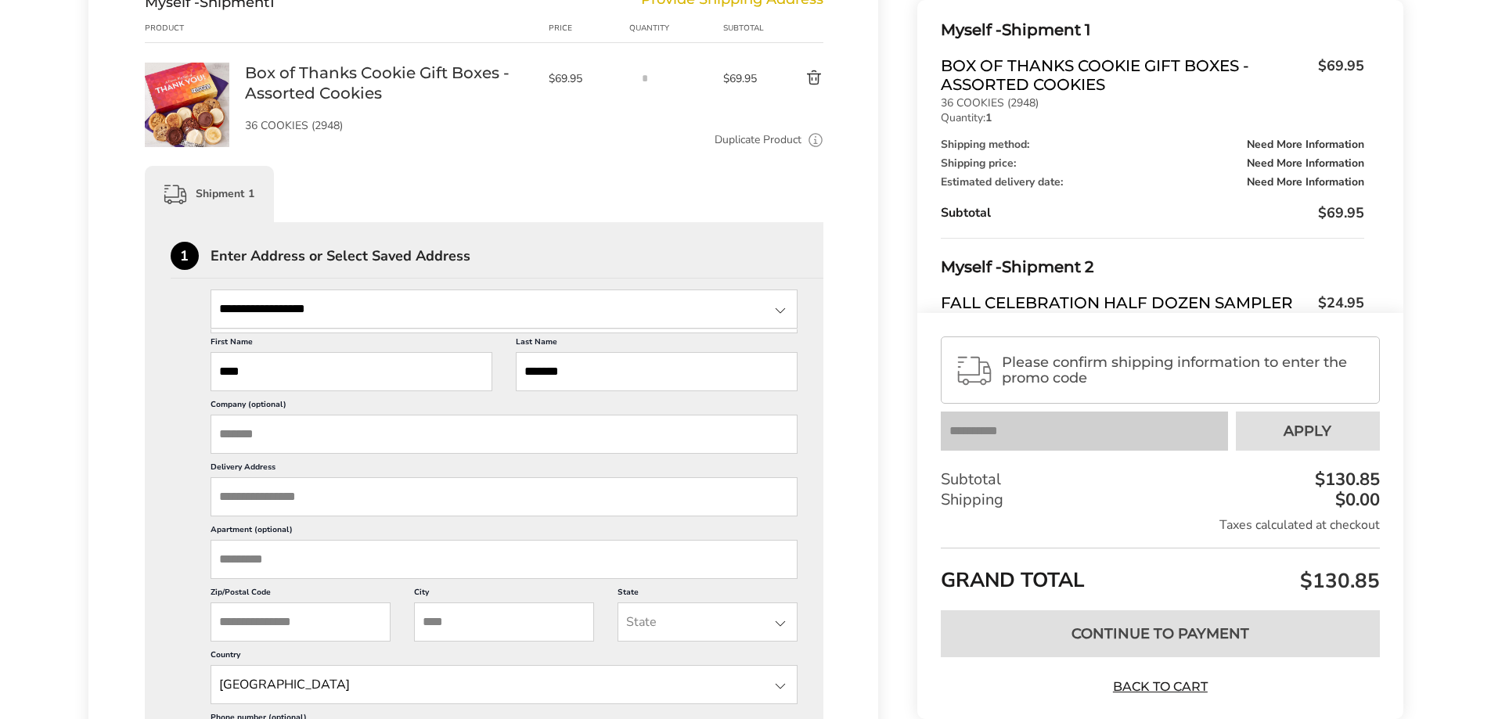
scroll to position [235, 0]
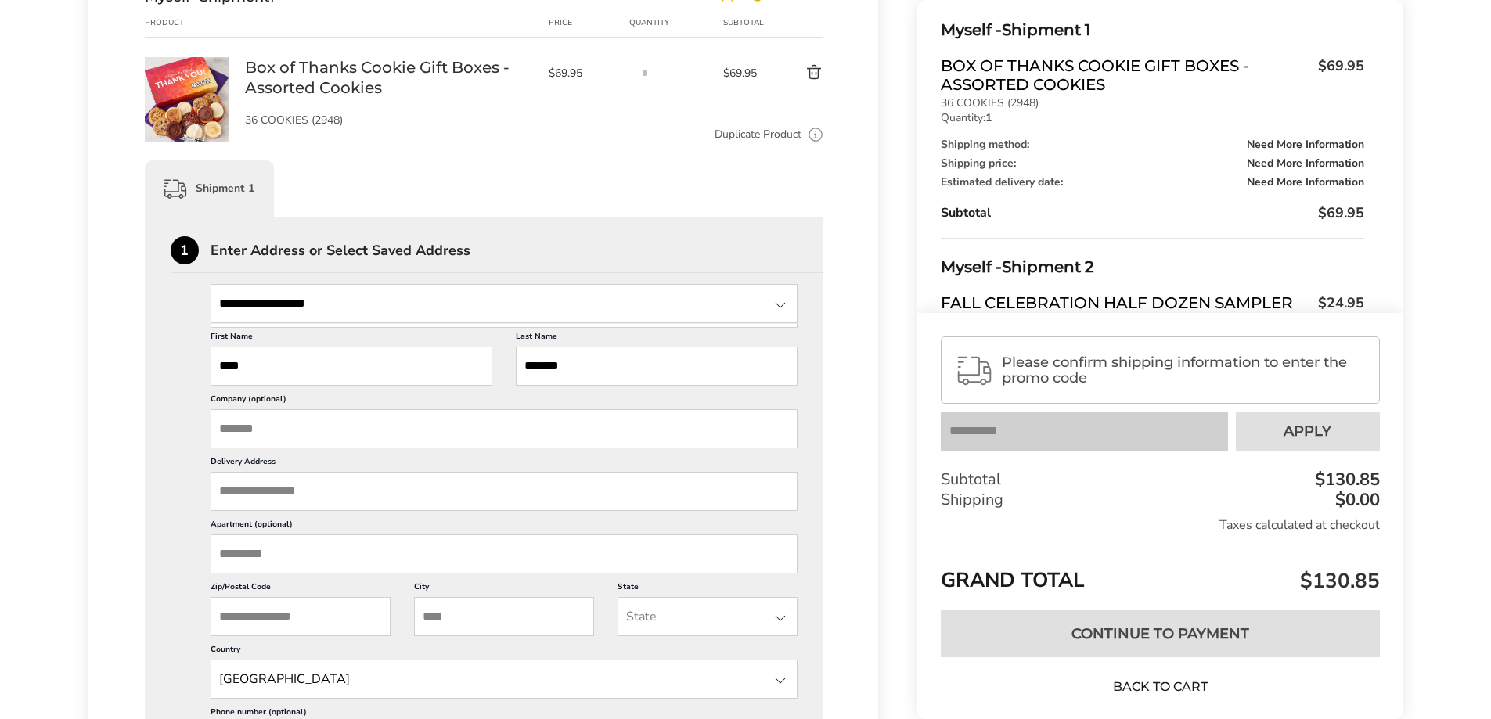
click at [364, 497] on input "Delivery Address" at bounding box center [505, 491] width 588 height 39
click at [330, 297] on input "State" at bounding box center [505, 303] width 588 height 39
type input "**********"
click at [784, 304] on div at bounding box center [780, 305] width 19 height 19
click at [485, 435] on input "Company (optional)" at bounding box center [505, 428] width 588 height 39
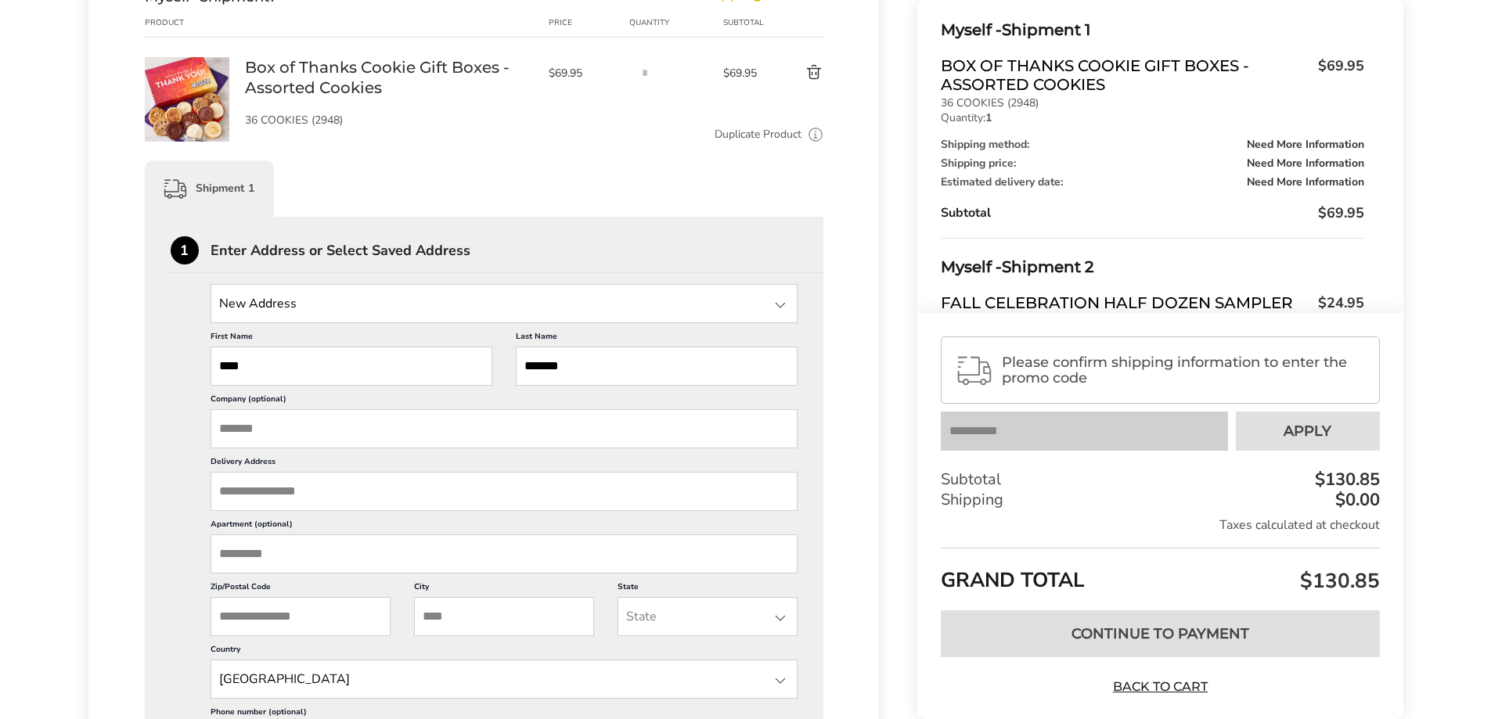
click at [413, 499] on input "Delivery Address" at bounding box center [505, 491] width 588 height 39
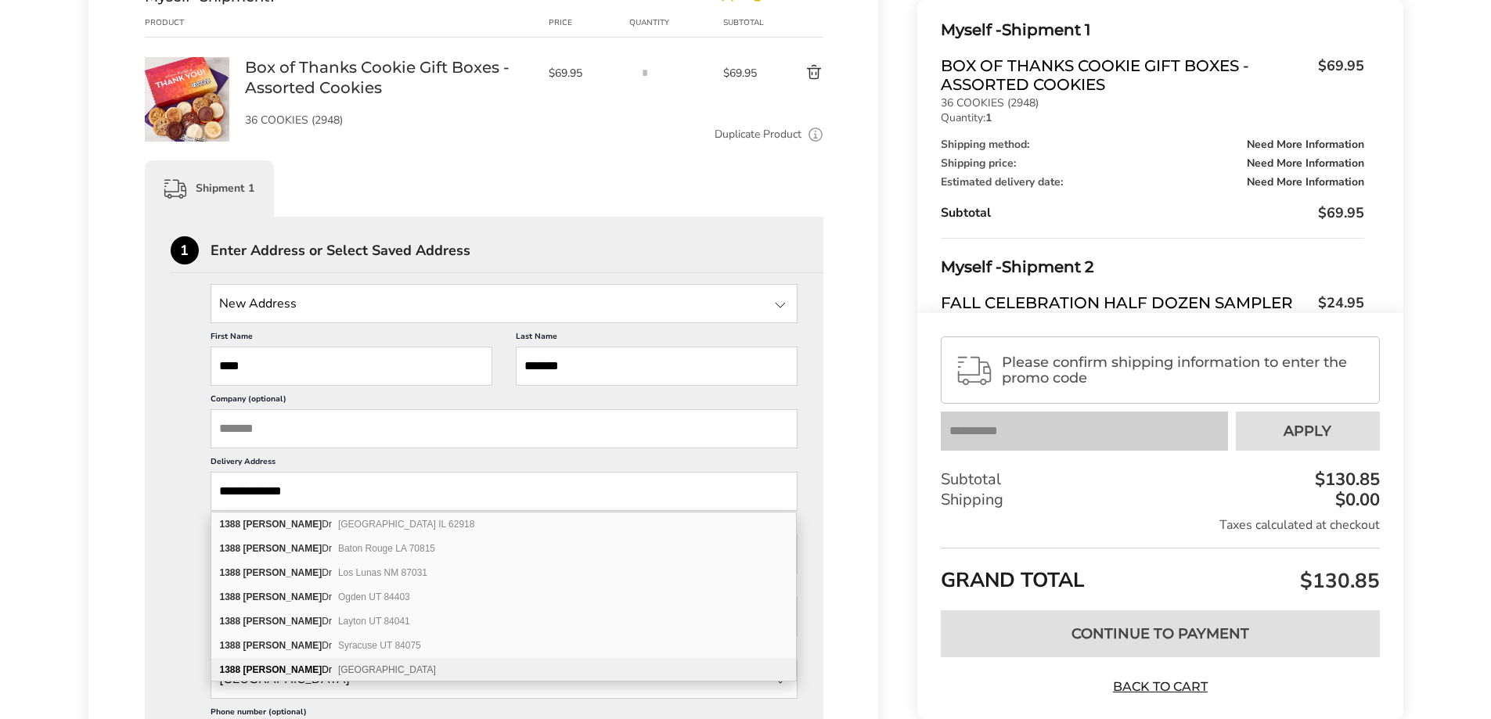
click at [347, 667] on span "Mountain View CA 94040" at bounding box center [387, 670] width 98 height 11
type input "**********"
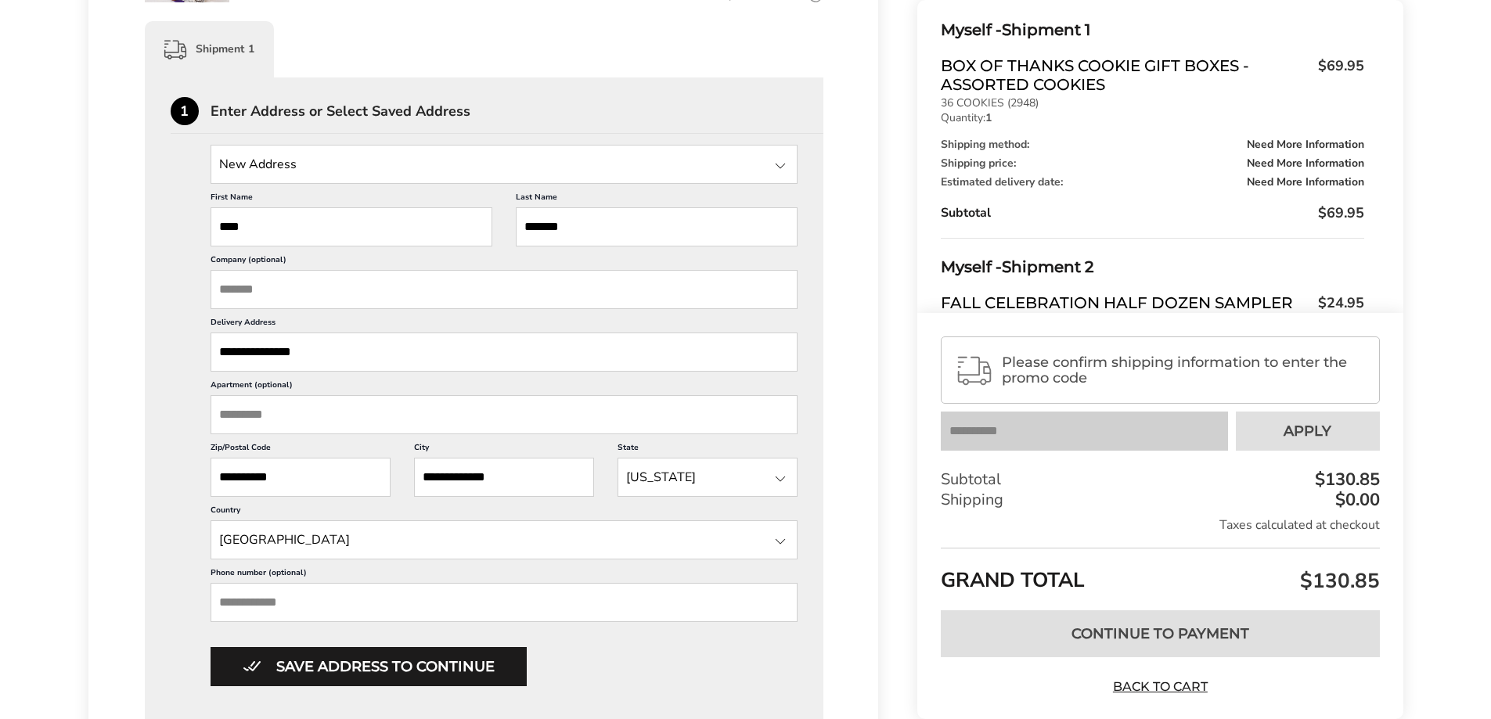
scroll to position [391, 0]
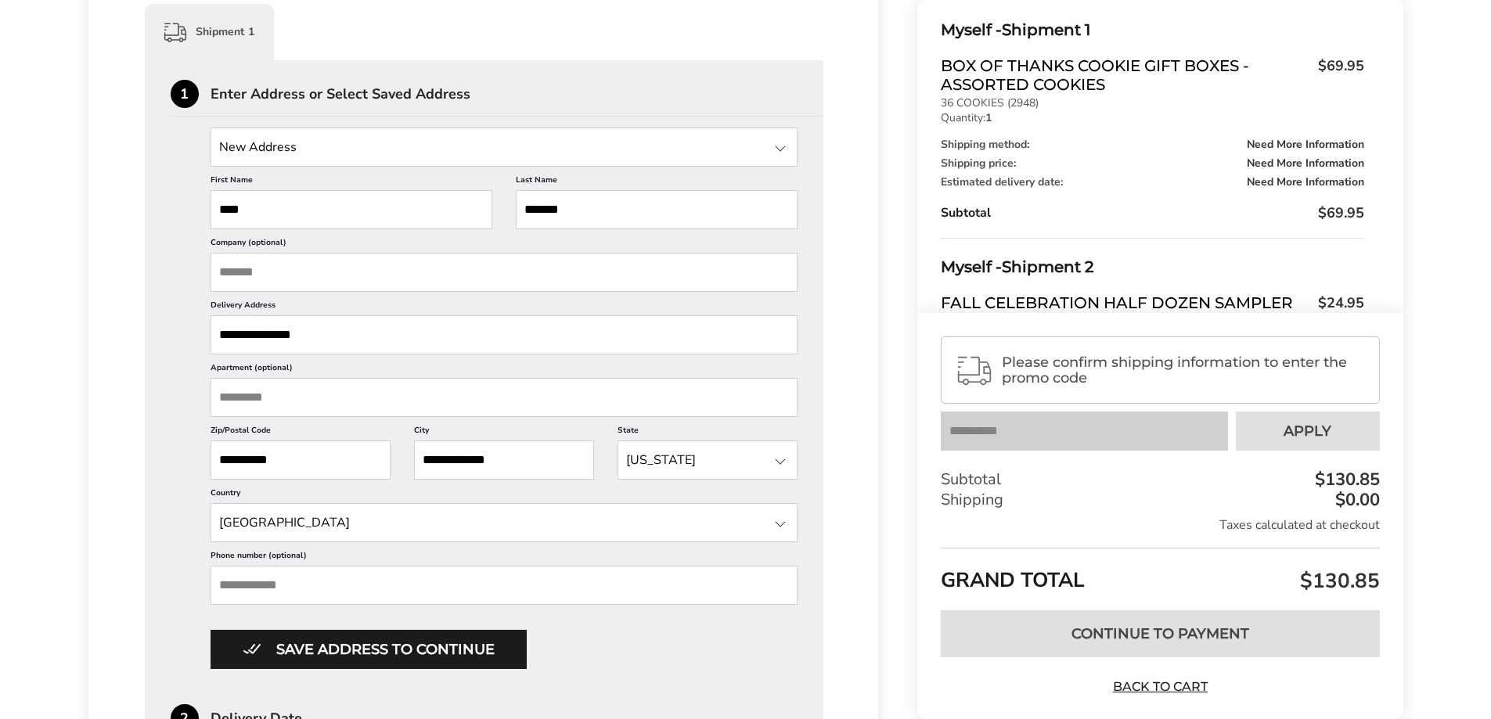
click at [374, 602] on input "Phone number (optional)" at bounding box center [505, 585] width 588 height 39
type input "**********"
type input "*****"
type input "**"
type input "**********"
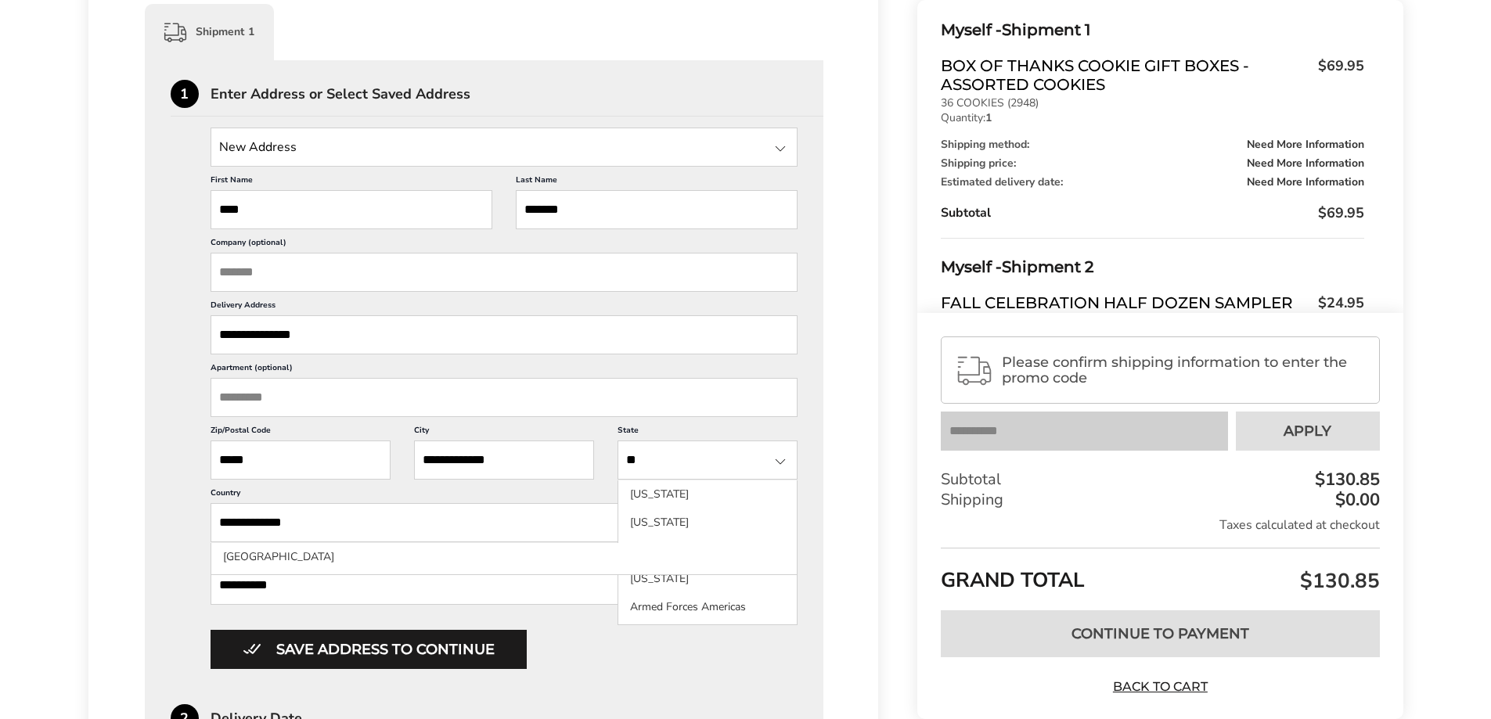
click at [583, 629] on div "**********" at bounding box center [505, 418] width 588 height 503
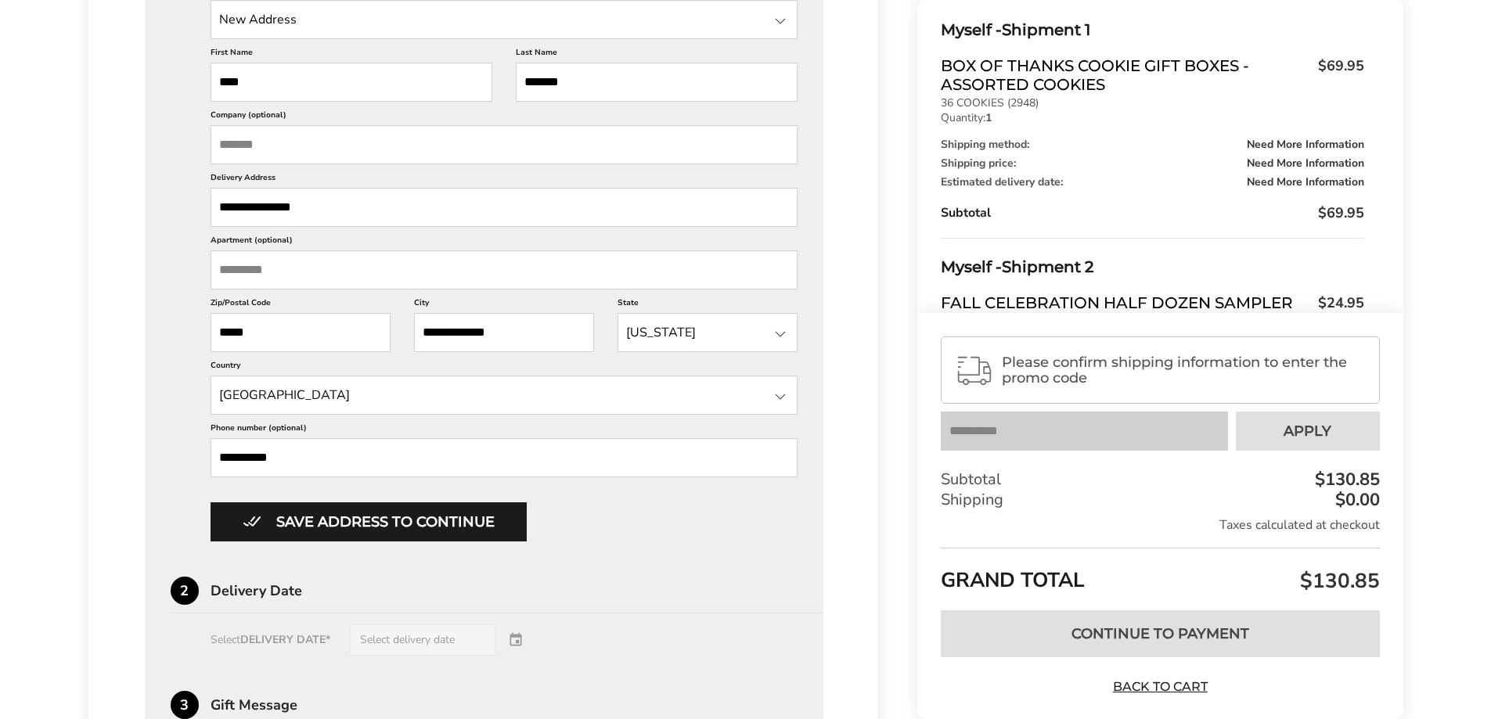
scroll to position [548, 0]
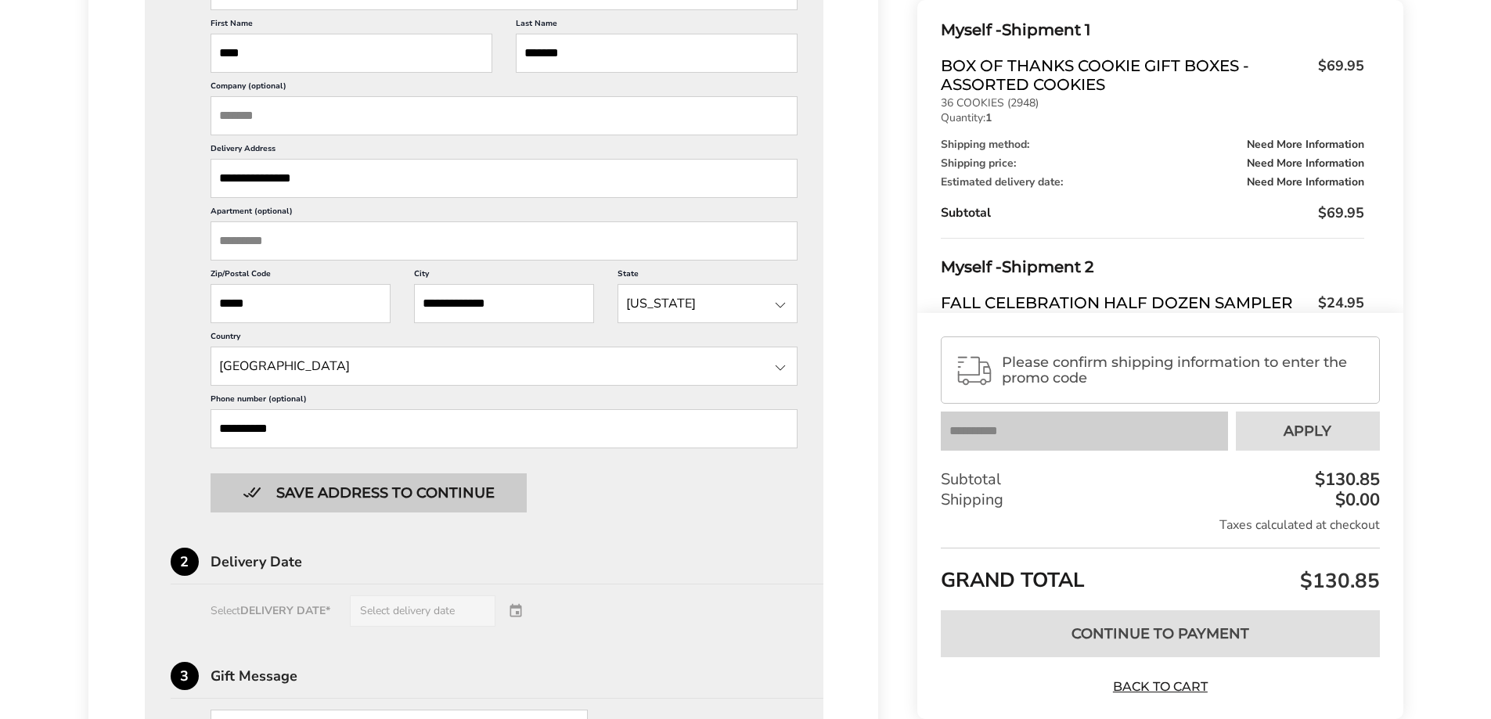
click at [398, 500] on button "Save address to continue" at bounding box center [369, 493] width 316 height 39
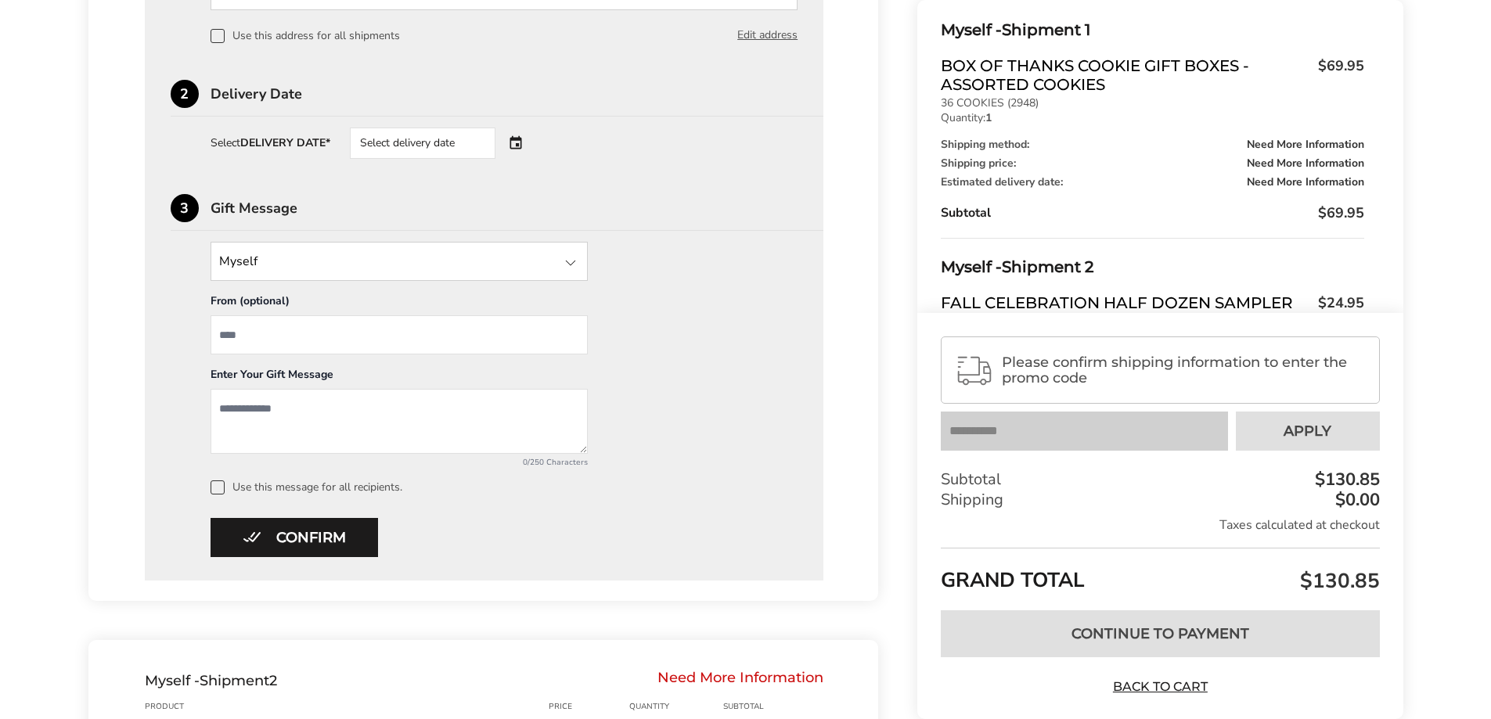
click at [524, 139] on div "Select delivery date" at bounding box center [444, 143] width 189 height 31
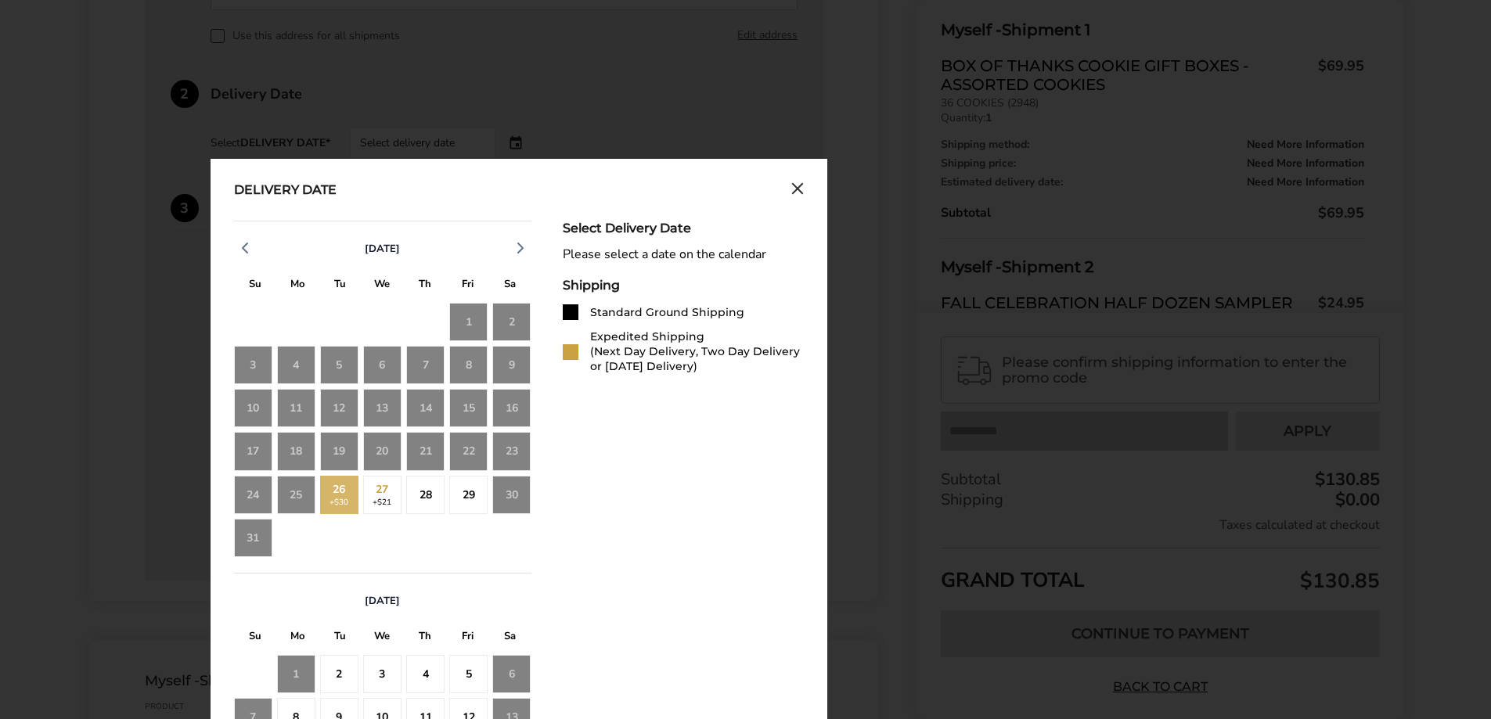
click at [339, 509] on div "26 +$30" at bounding box center [339, 495] width 38 height 38
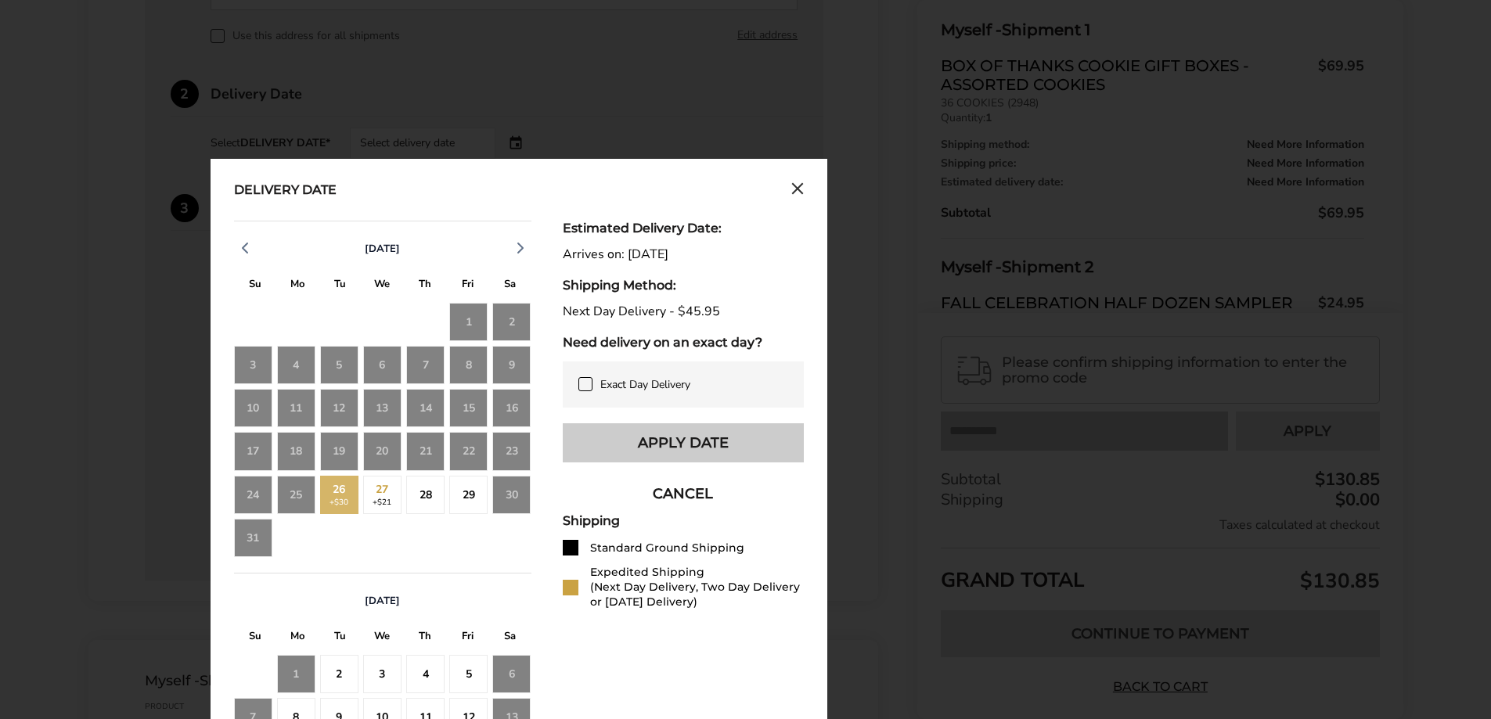
click at [729, 442] on button "Apply Date" at bounding box center [683, 442] width 241 height 39
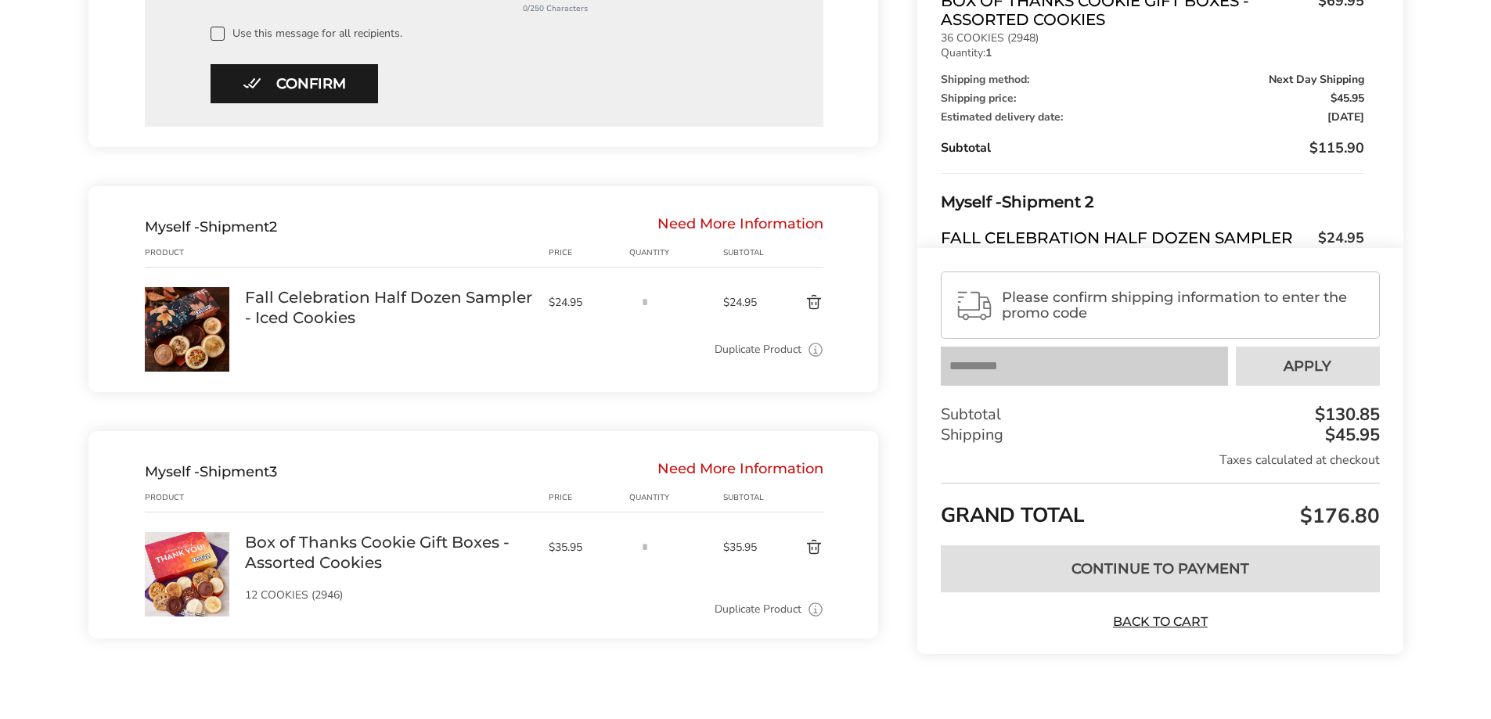
scroll to position [1023, 0]
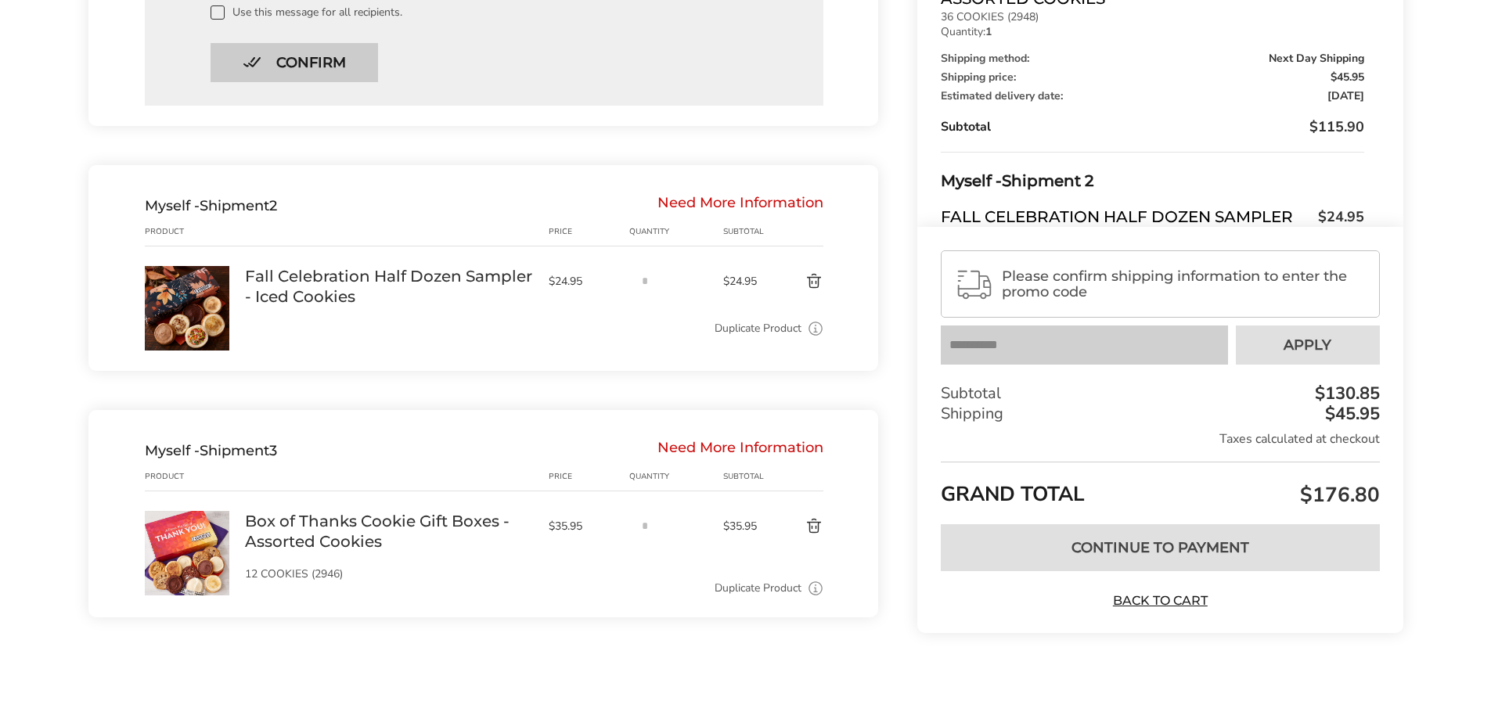
click at [308, 63] on button "Confirm" at bounding box center [295, 62] width 168 height 39
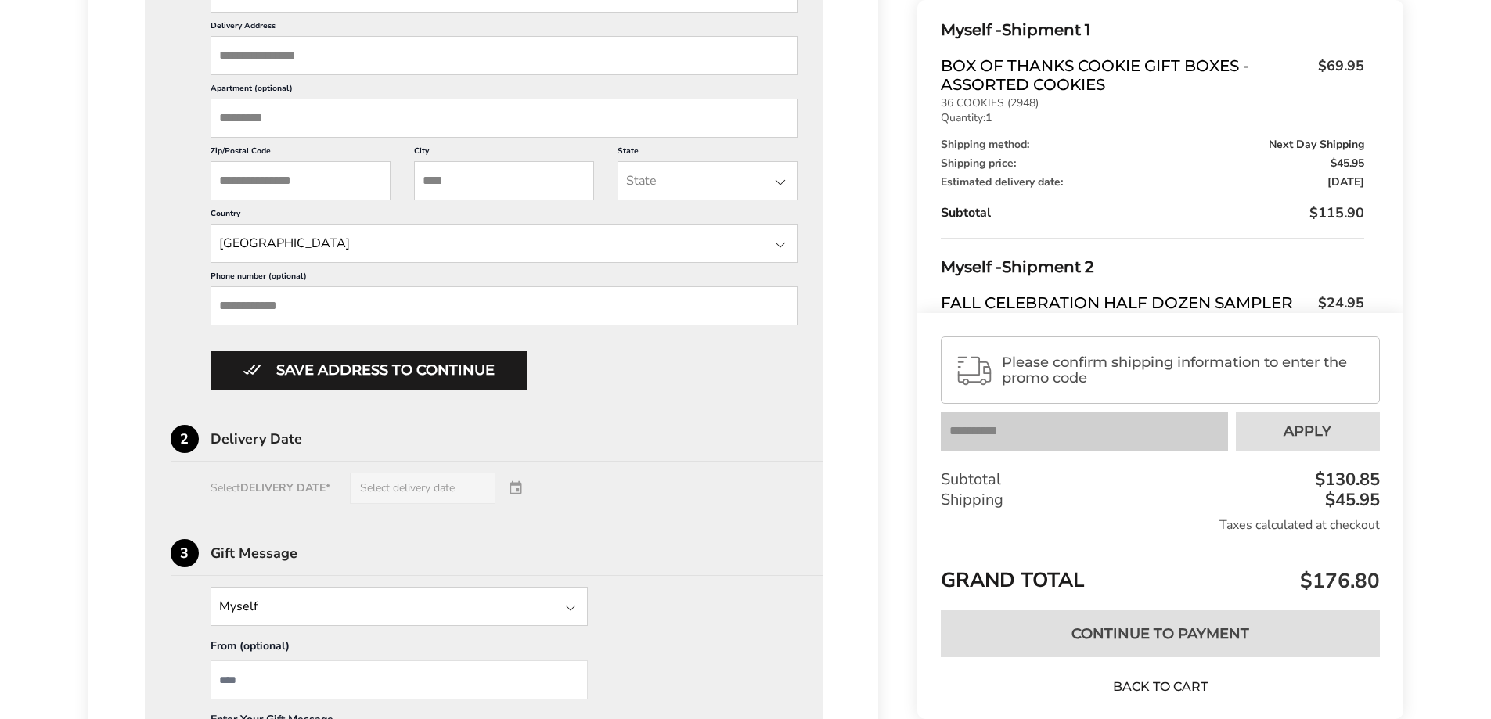
scroll to position [1021, 0]
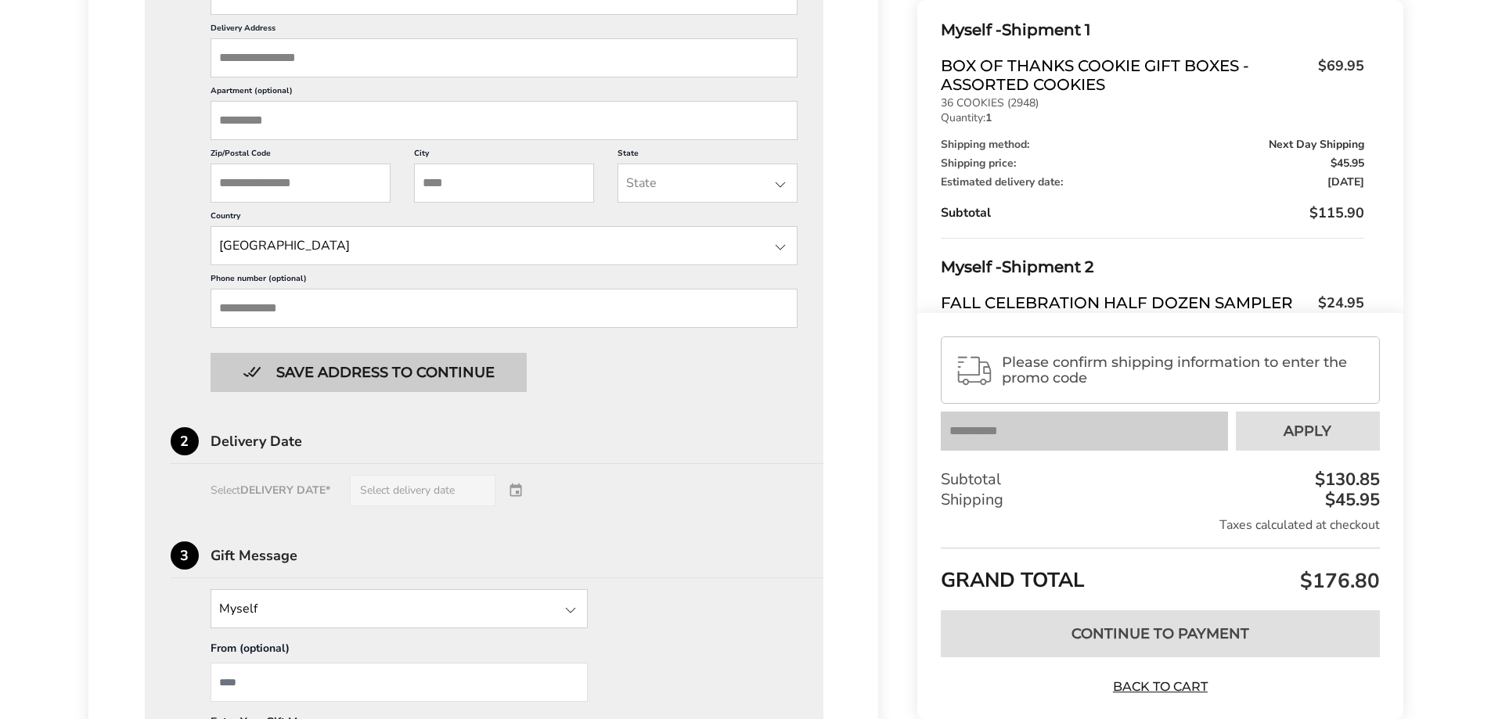
click at [434, 373] on button "Save address to continue" at bounding box center [369, 372] width 316 height 39
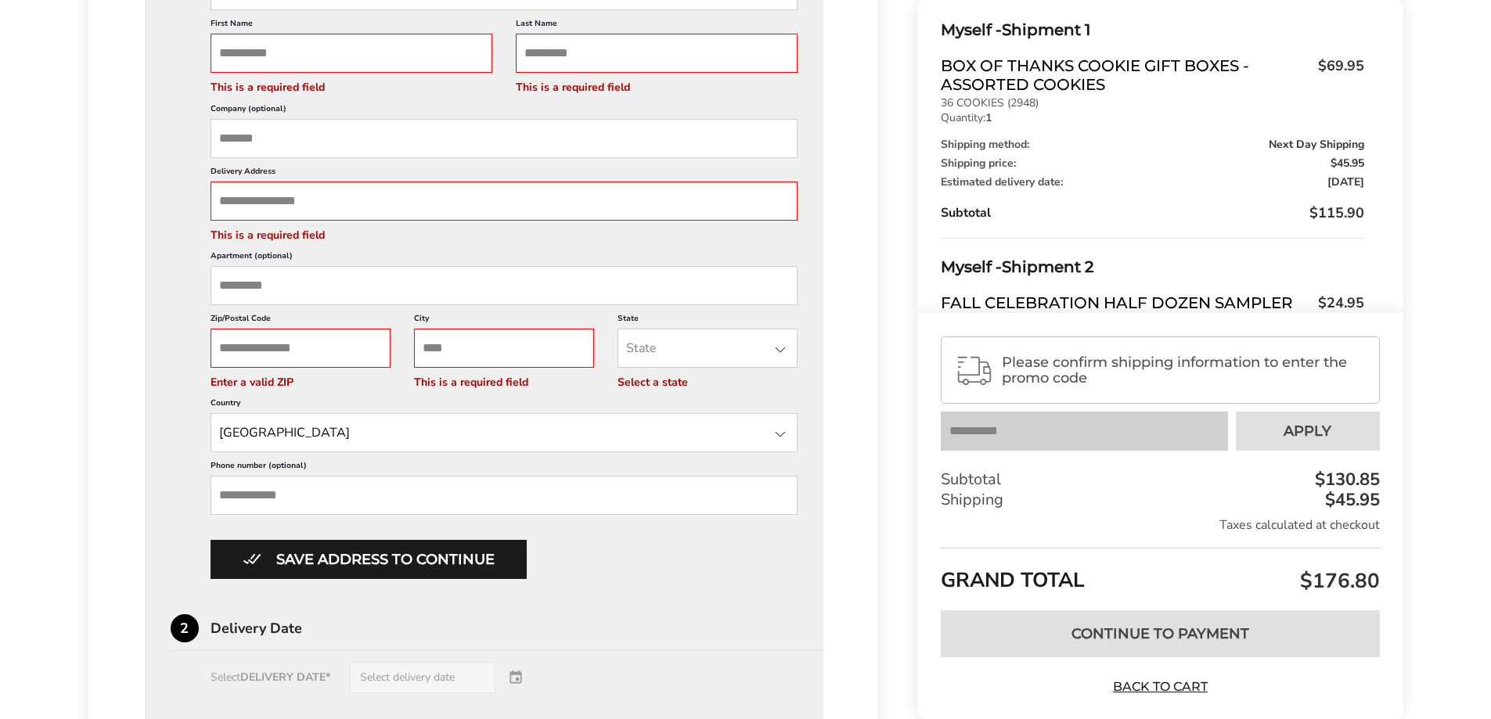
scroll to position [864, 0]
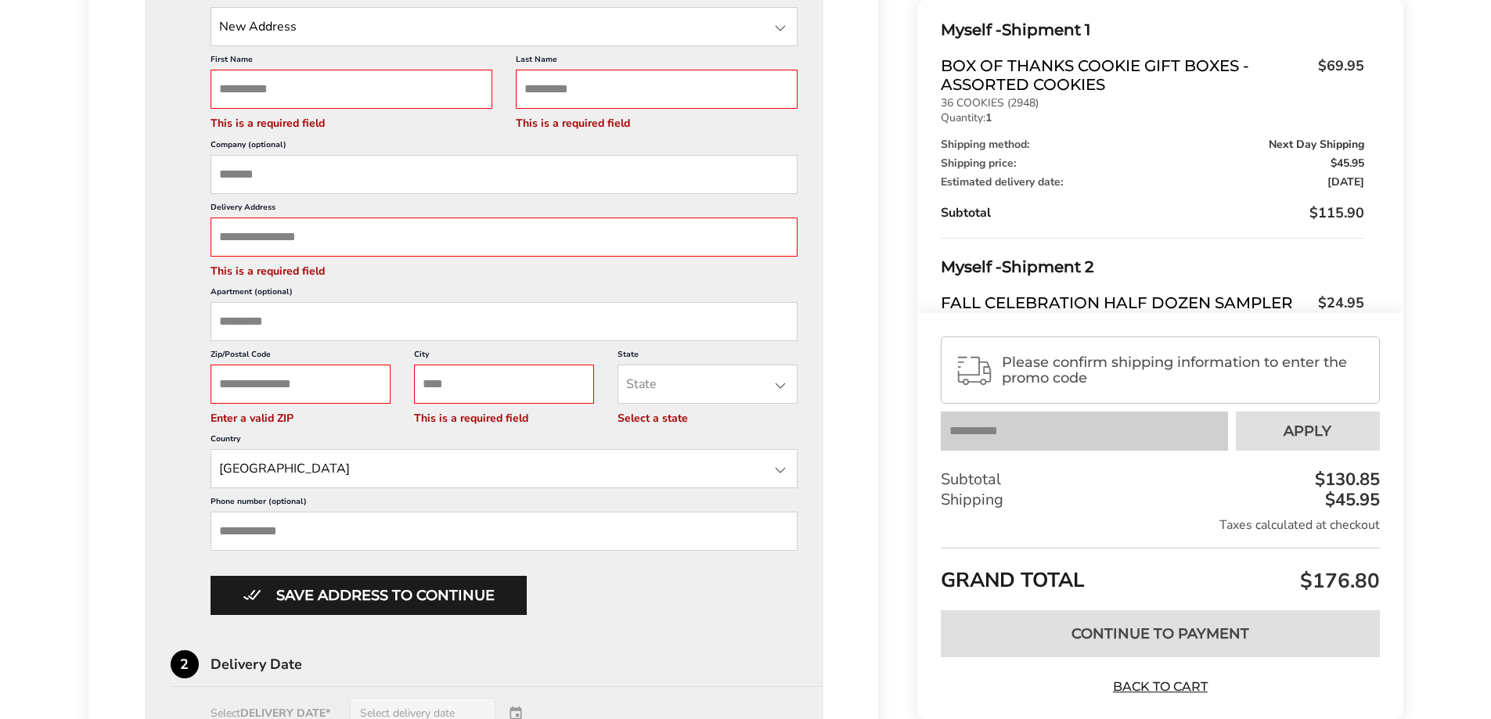
click at [774, 389] on div at bounding box center [780, 386] width 19 height 19
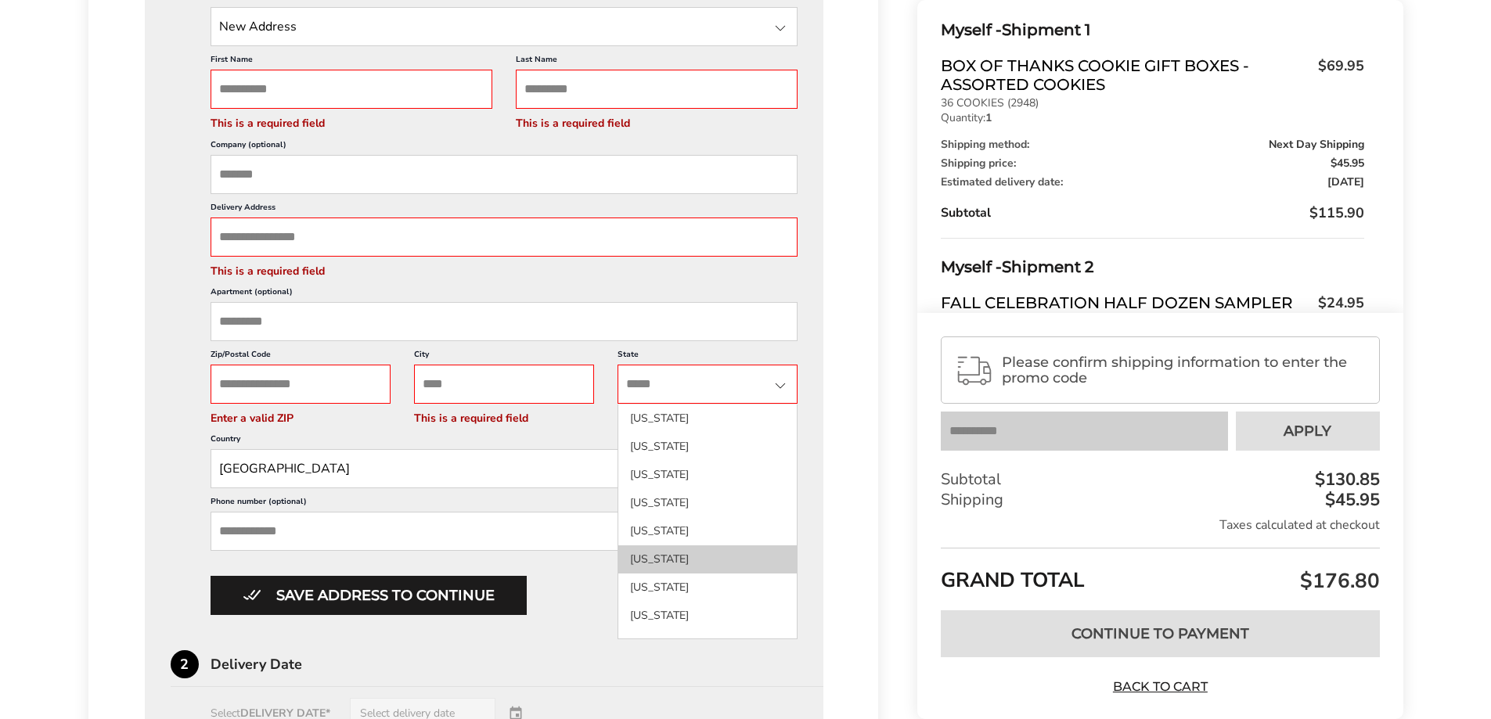
click at [690, 574] on li "California" at bounding box center [707, 588] width 178 height 28
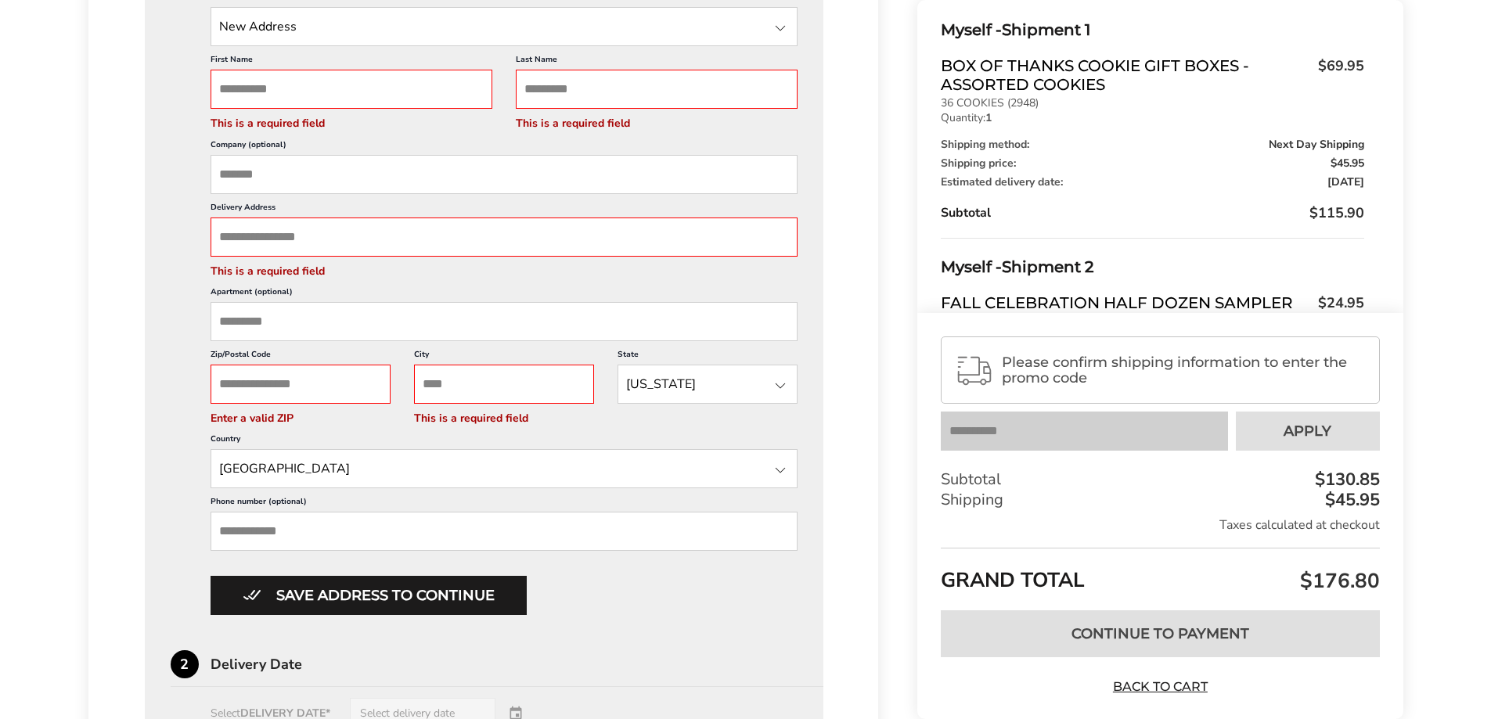
click at [460, 393] on input "City" at bounding box center [504, 384] width 180 height 39
type input "**********"
type input "*****"
type input "**"
type input "**********"
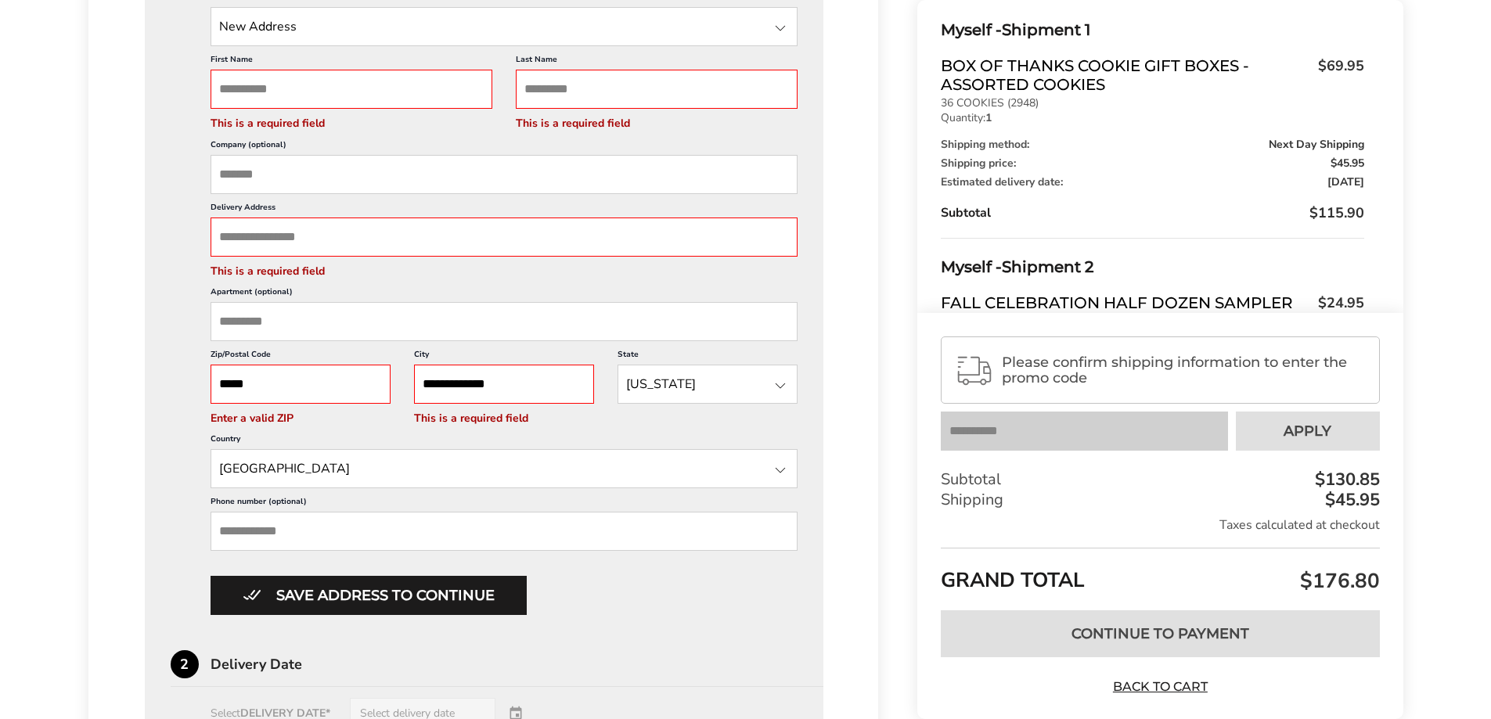
type input "**********"
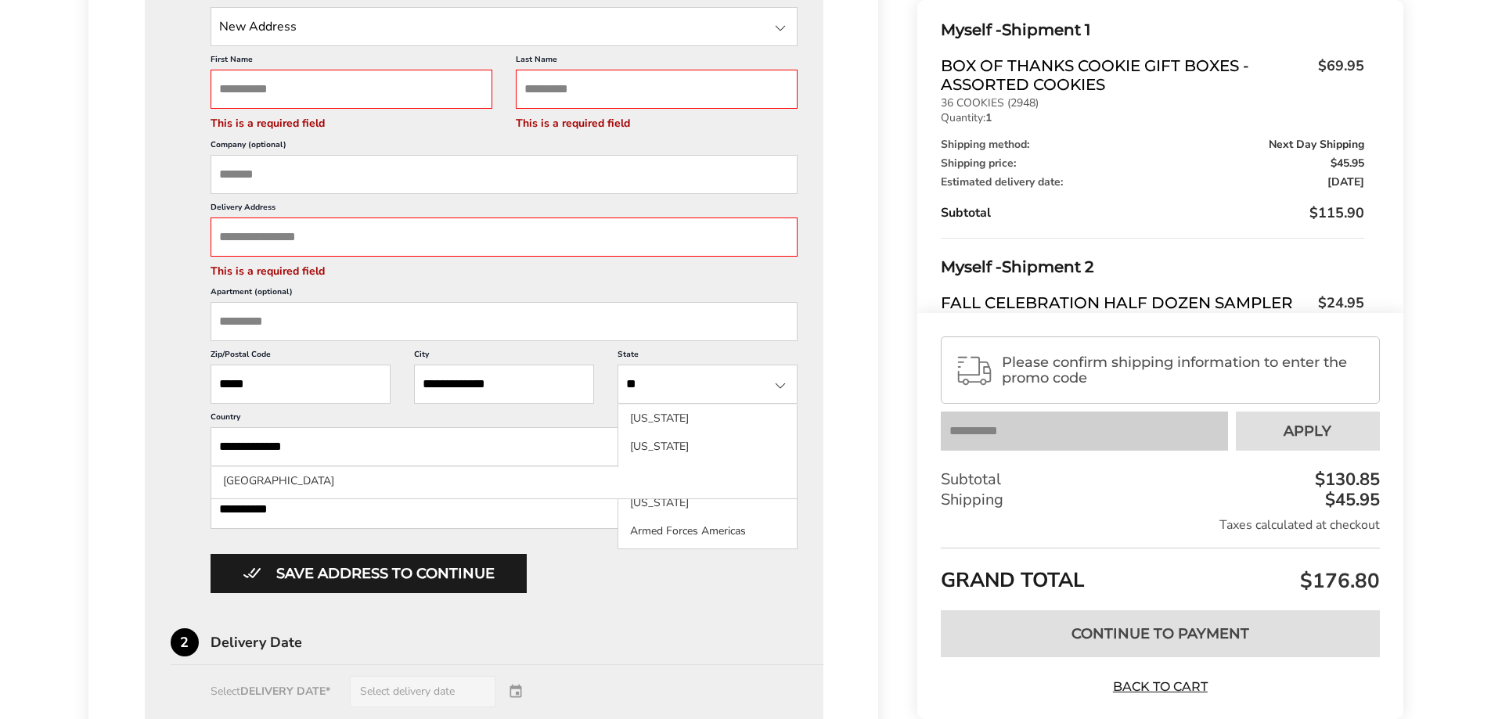
click at [628, 604] on div "**********" at bounding box center [485, 500] width 628 height 1083
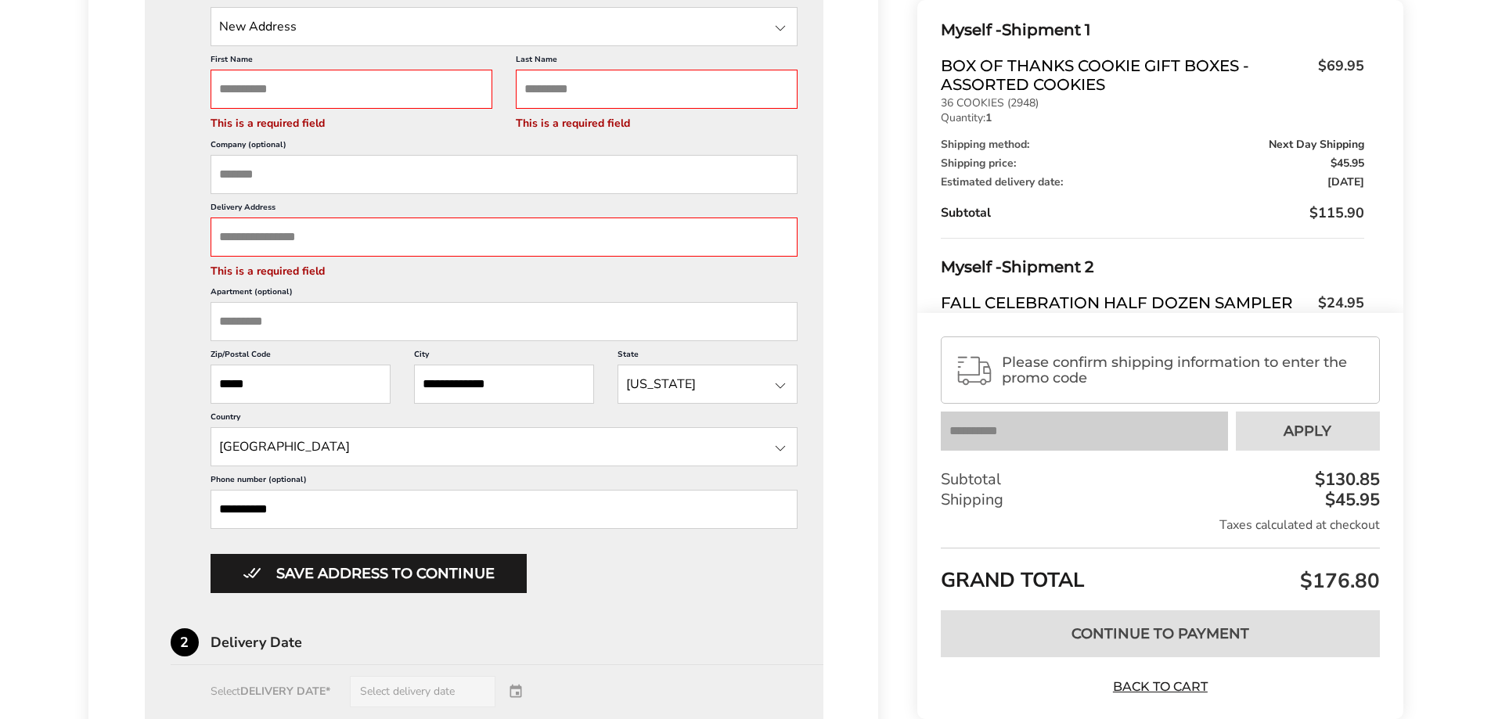
click at [373, 229] on input "Delivery Address" at bounding box center [505, 237] width 588 height 39
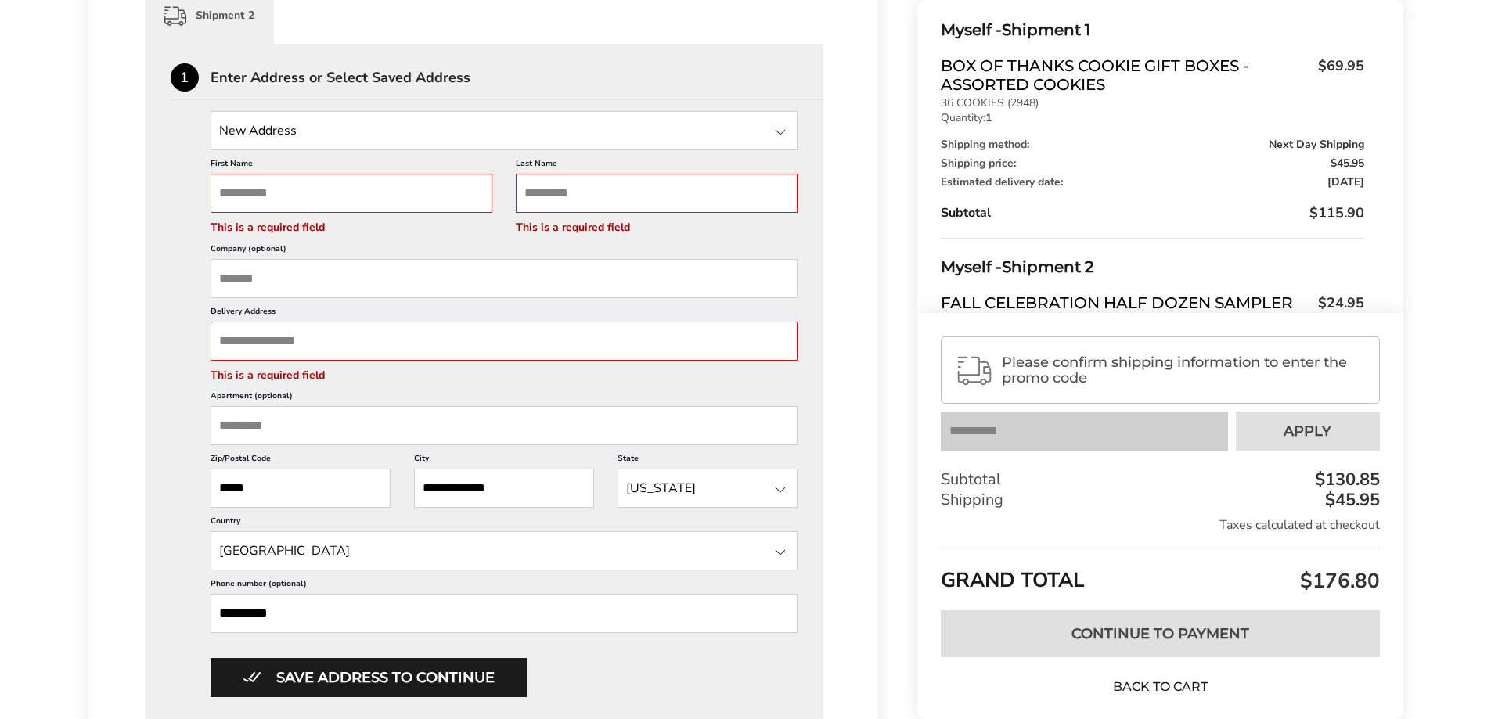
scroll to position [629, 0]
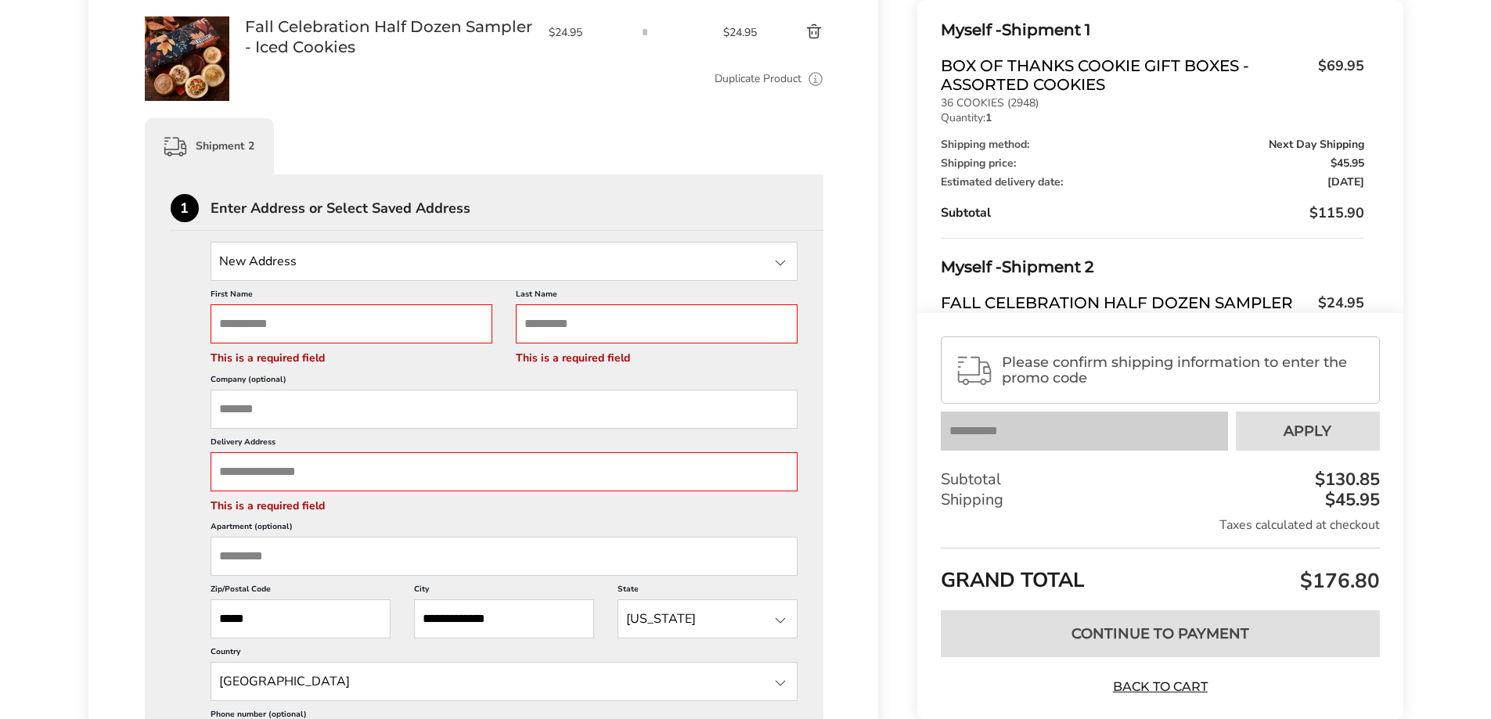
click at [781, 264] on div at bounding box center [780, 263] width 19 height 19
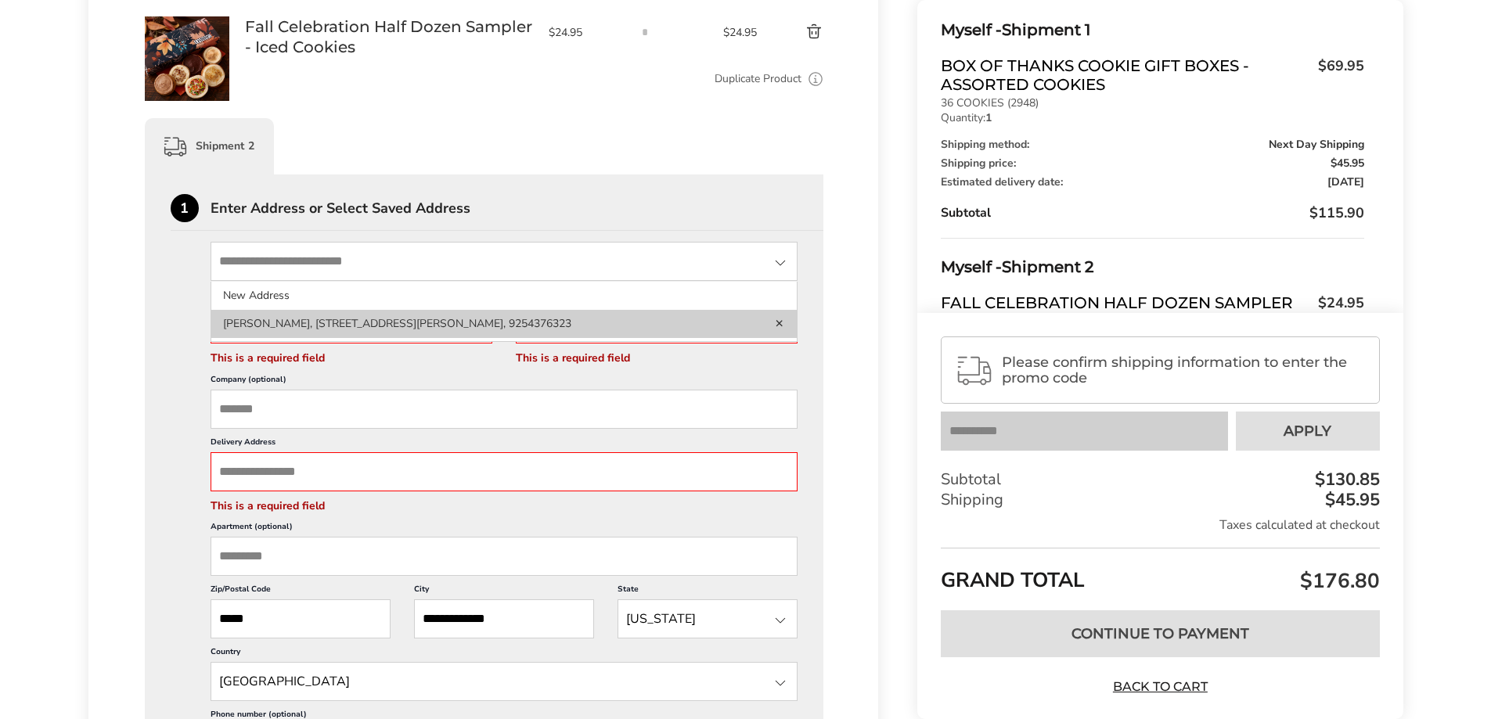
click at [648, 319] on li "John Serviss, 1388 Marilyn Dr, Mountain View, CA, 94040, United States, 9254376…" at bounding box center [504, 324] width 586 height 28
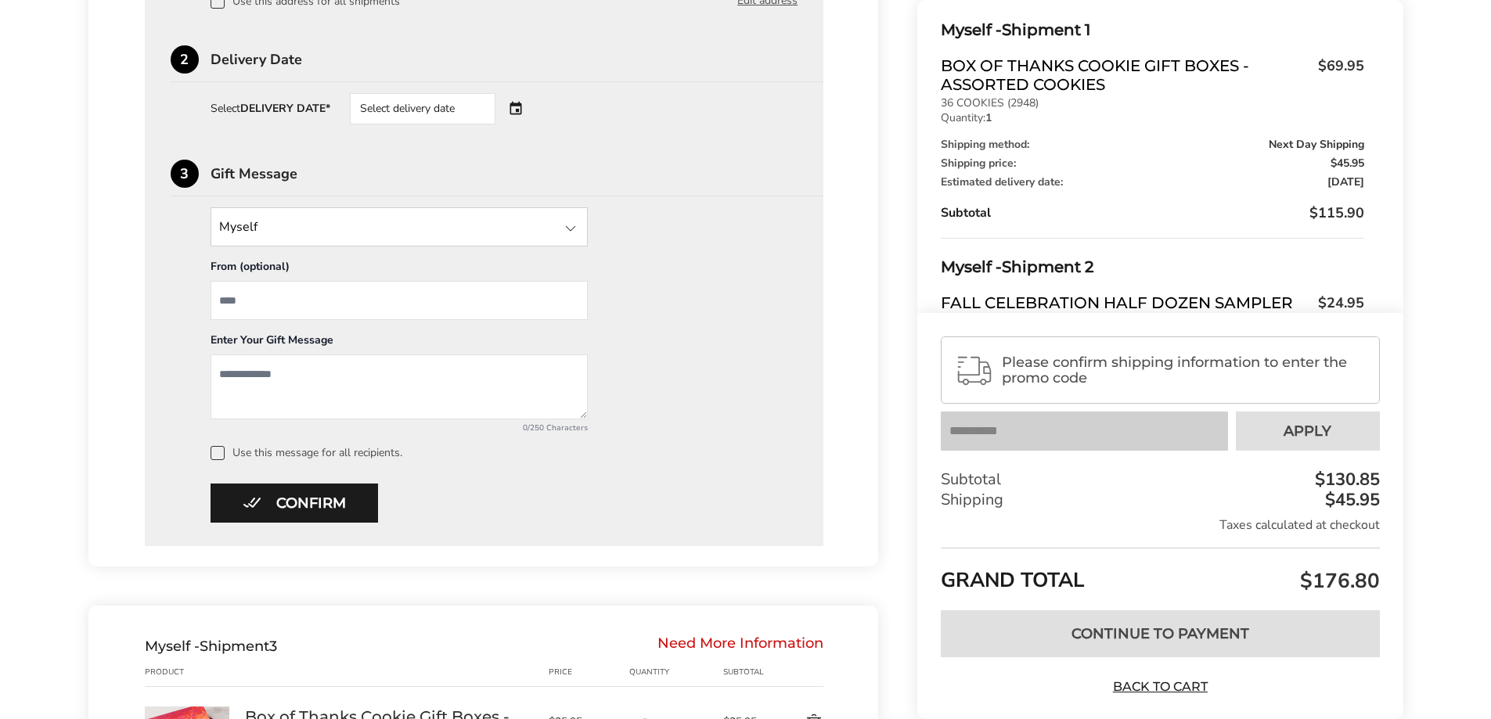
scroll to position [942, 0]
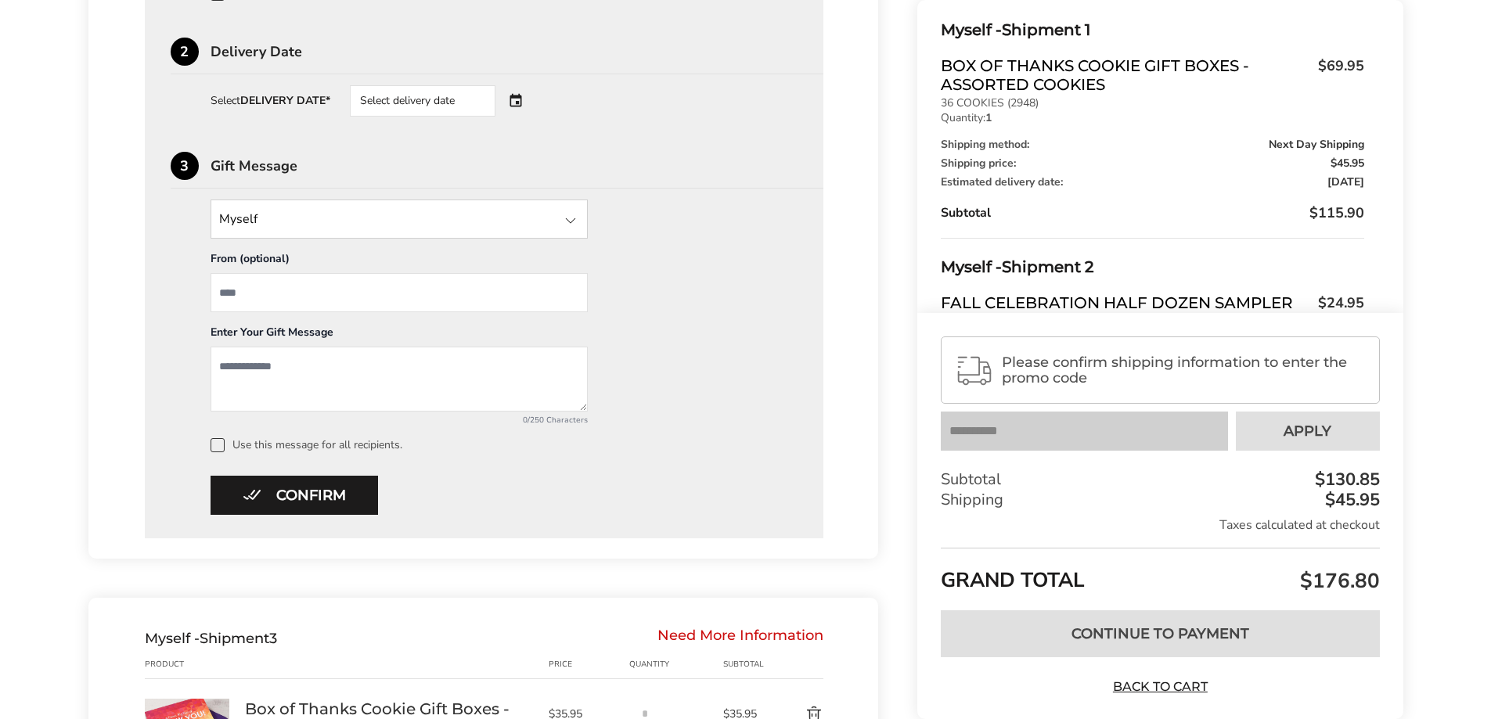
click at [517, 99] on div "Select delivery date" at bounding box center [444, 100] width 189 height 31
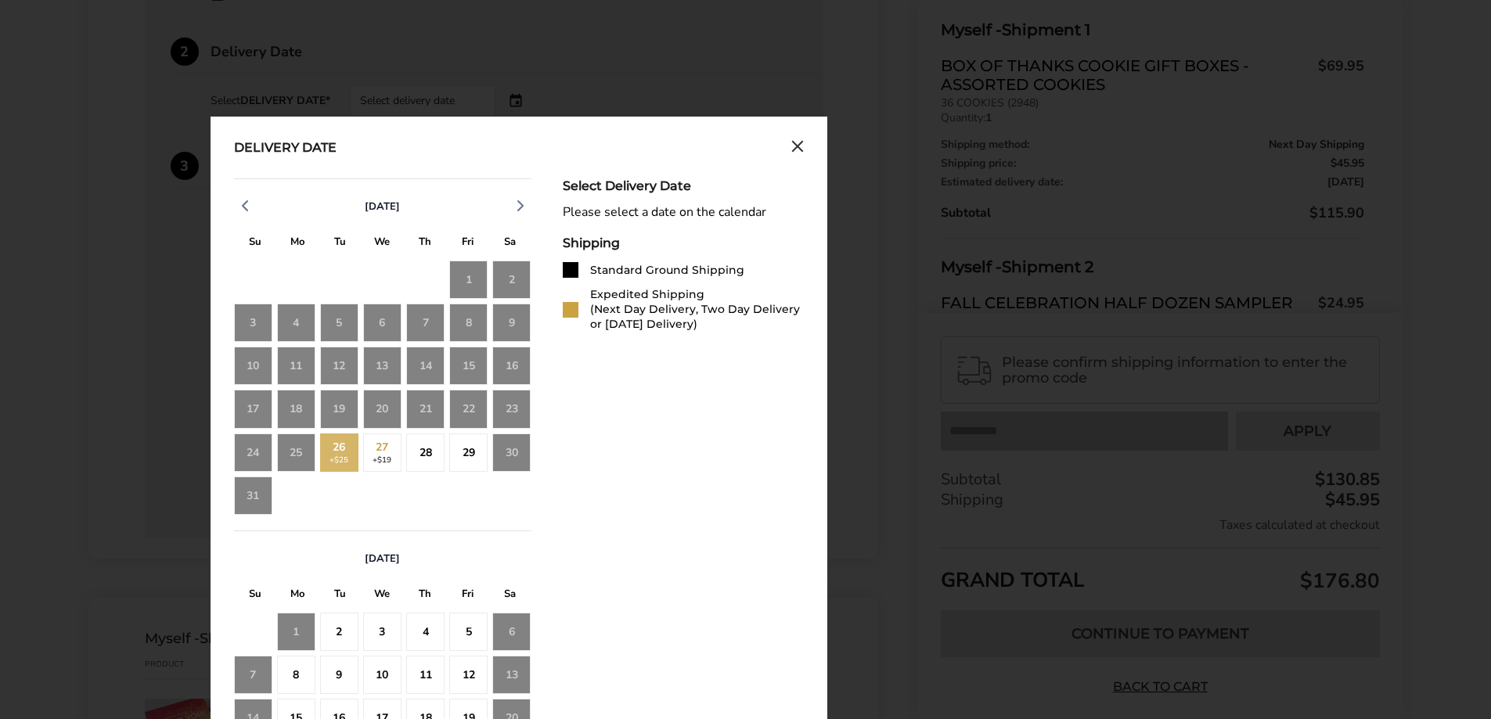
click at [344, 455] on div "26 +$25" at bounding box center [339, 453] width 38 height 38
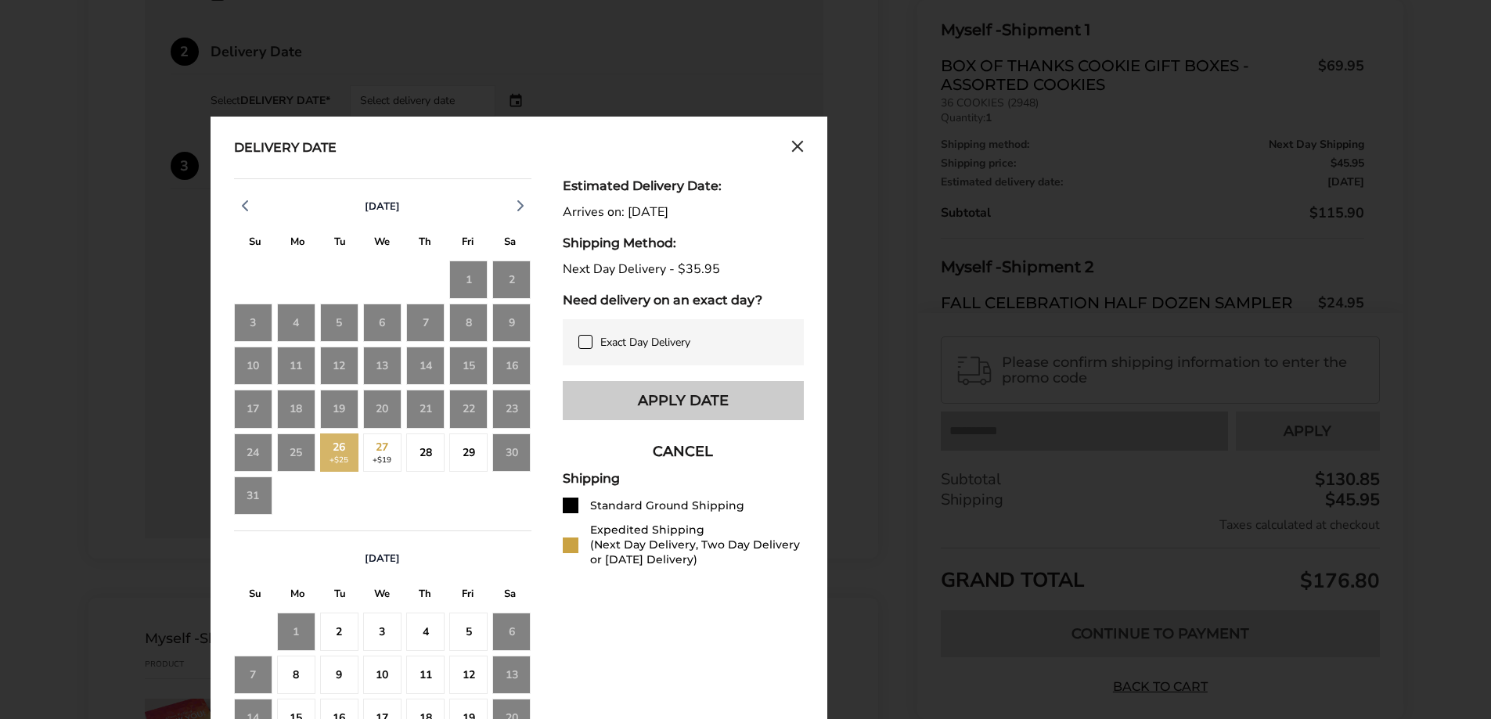
click at [708, 412] on button "Apply Date" at bounding box center [683, 400] width 241 height 39
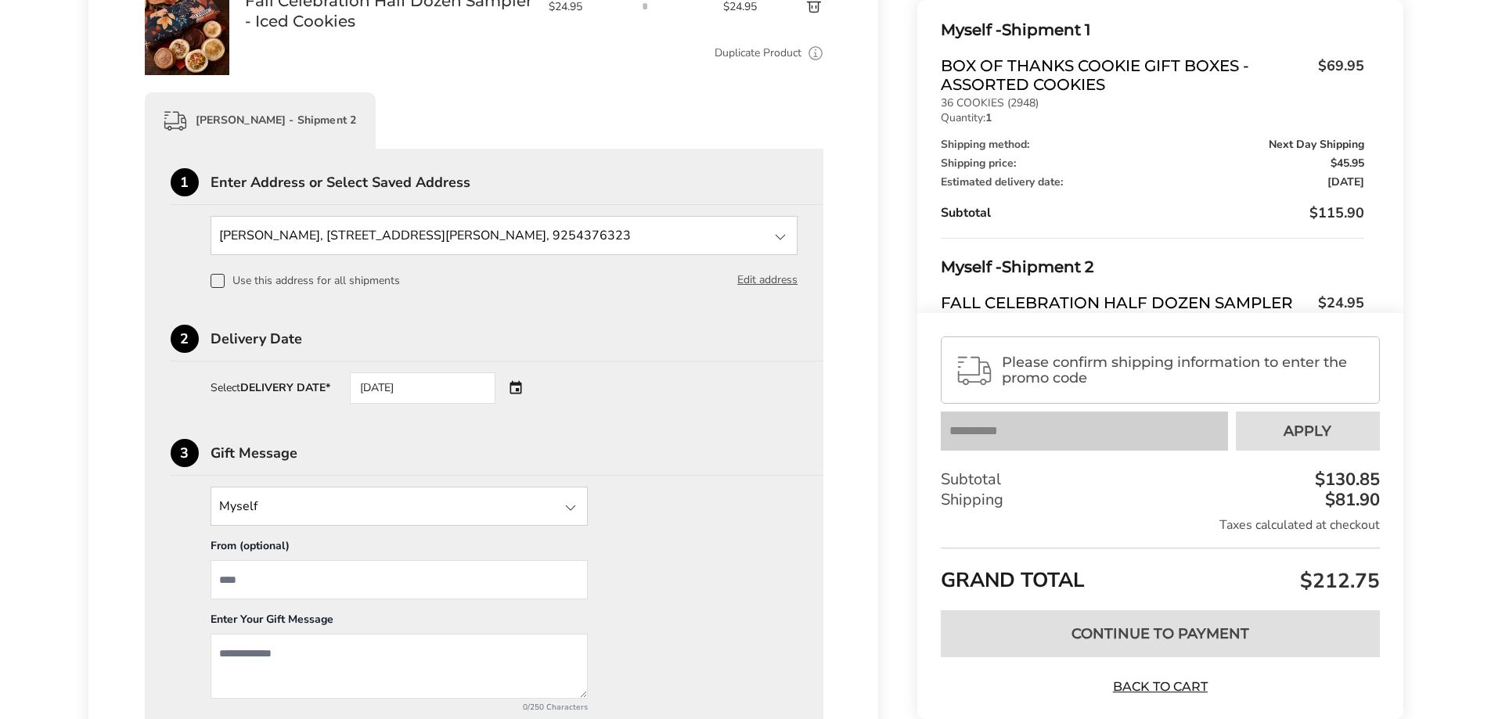
scroll to position [661, 0]
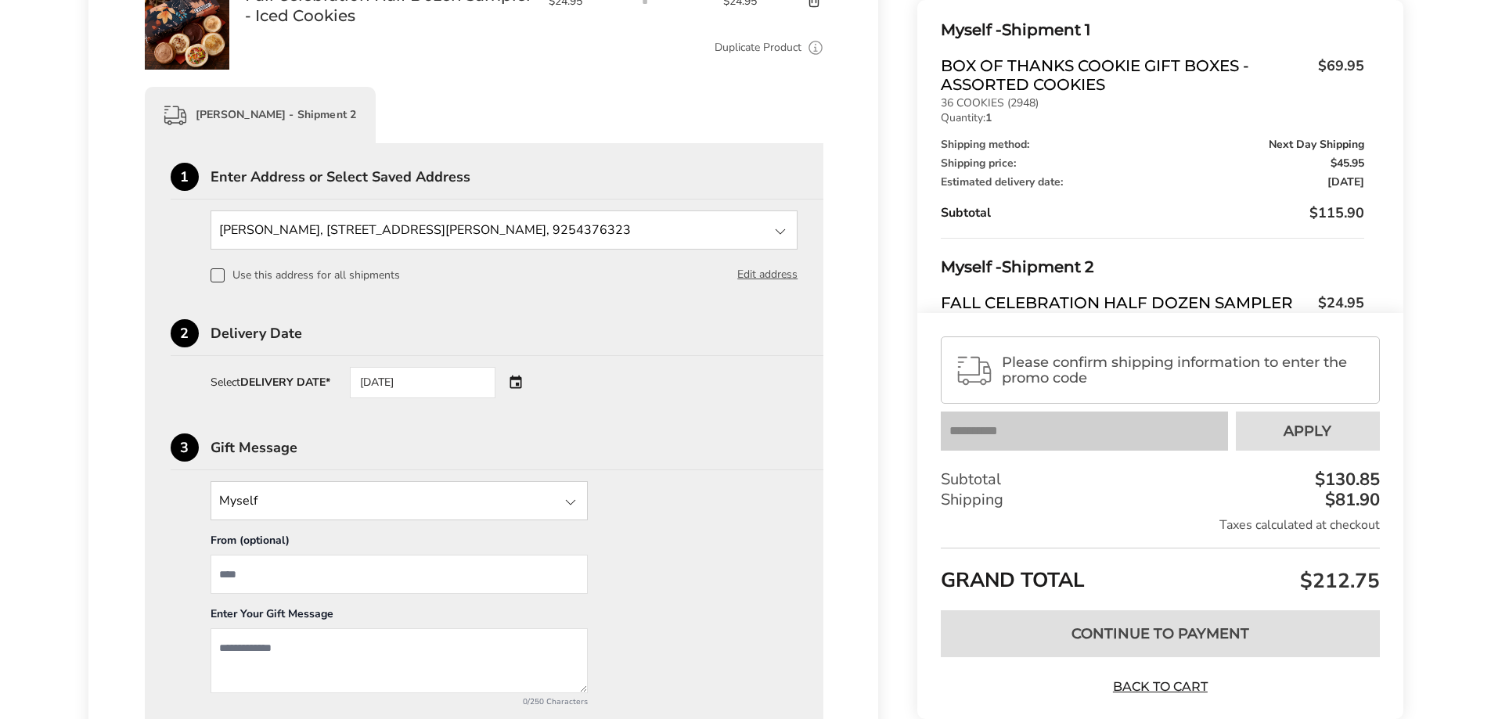
click at [226, 275] on label "Use this address for all shipments" at bounding box center [305, 275] width 189 height 14
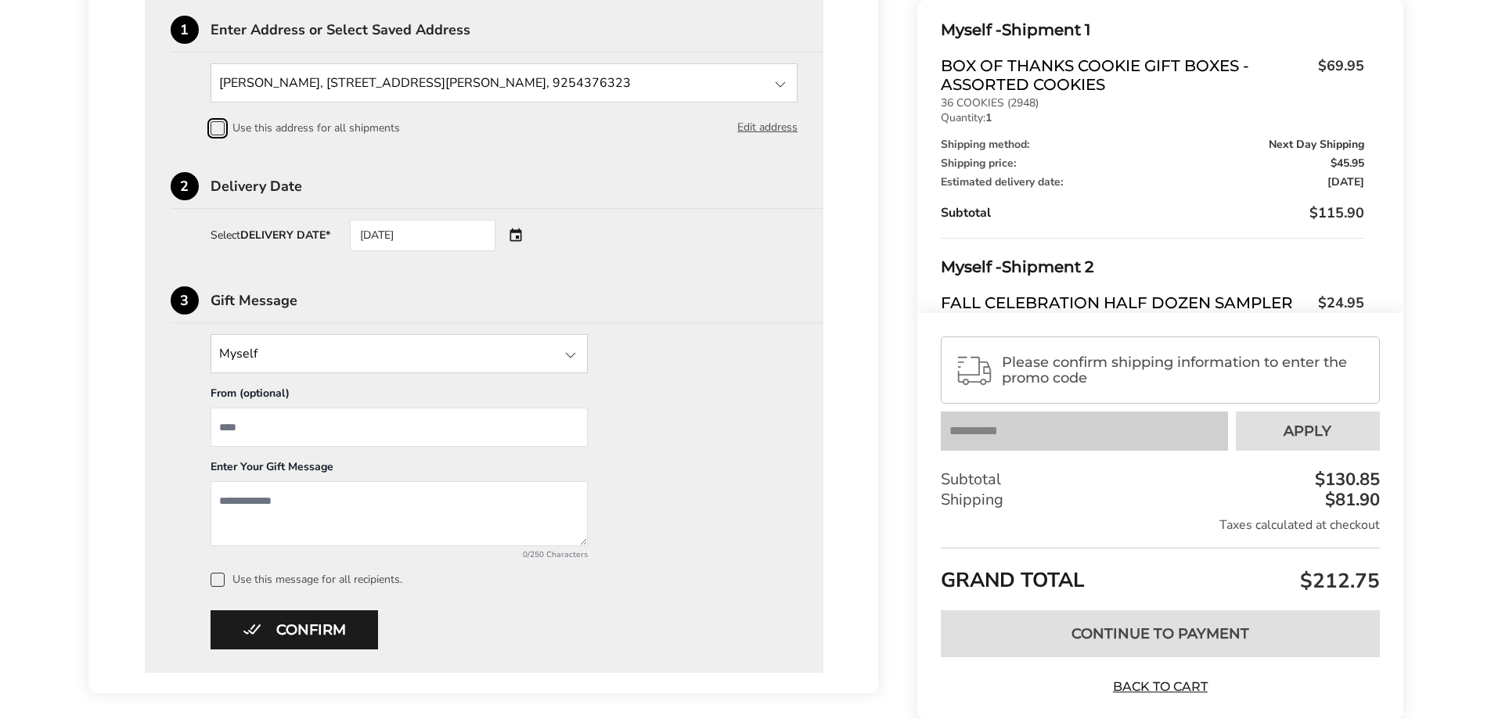
scroll to position [1130, 0]
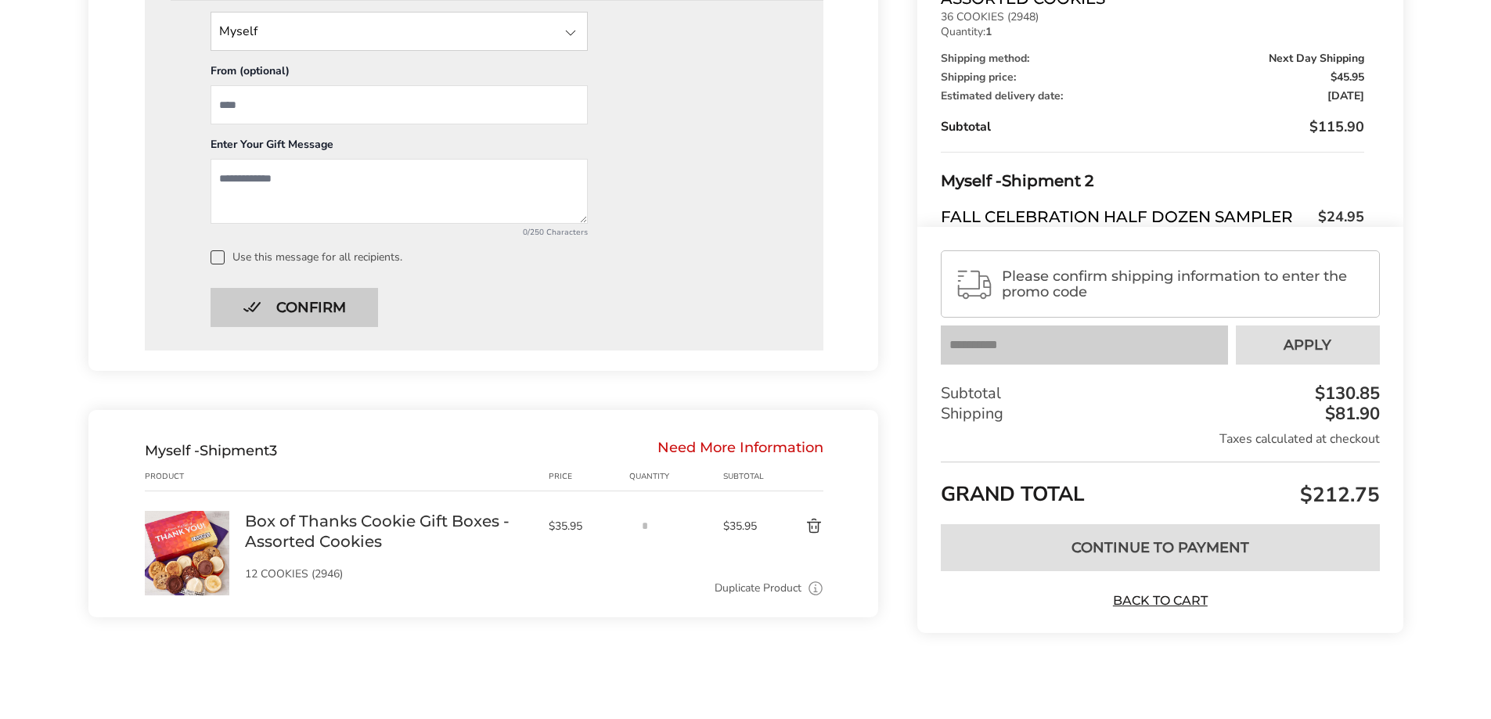
click at [279, 308] on button "Confirm" at bounding box center [295, 307] width 168 height 39
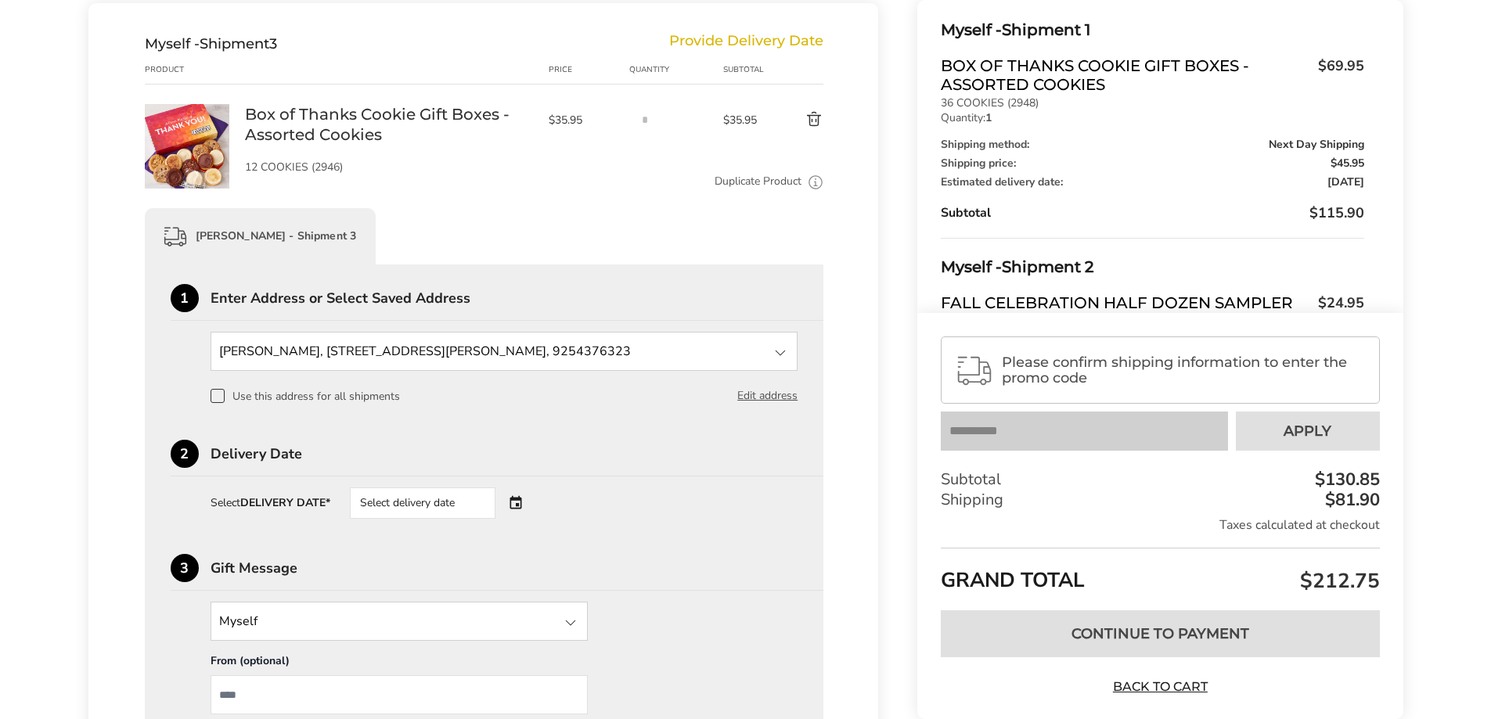
scroll to position [893, 0]
click at [229, 394] on label "Use this address for all shipments" at bounding box center [305, 397] width 189 height 14
click at [513, 504] on div "Select delivery date" at bounding box center [444, 503] width 189 height 31
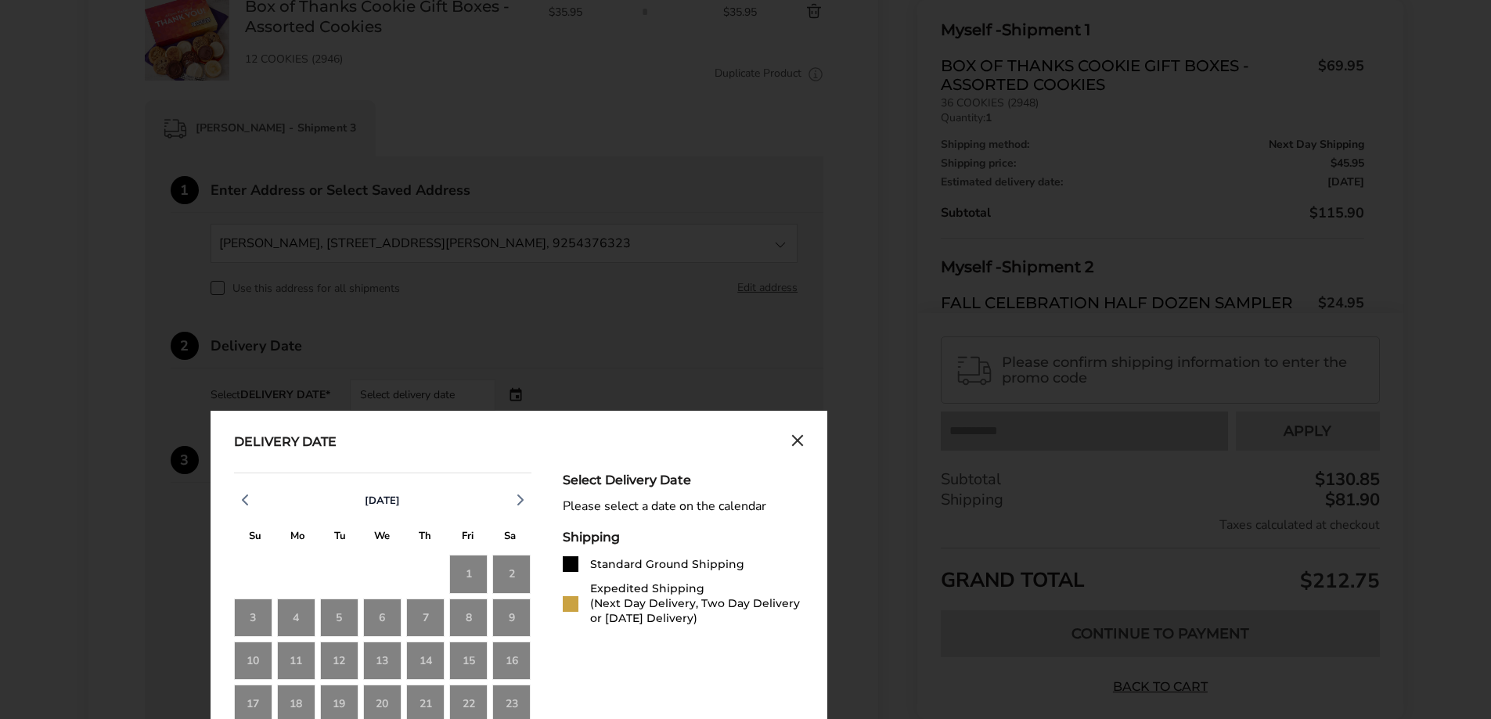
scroll to position [1285, 0]
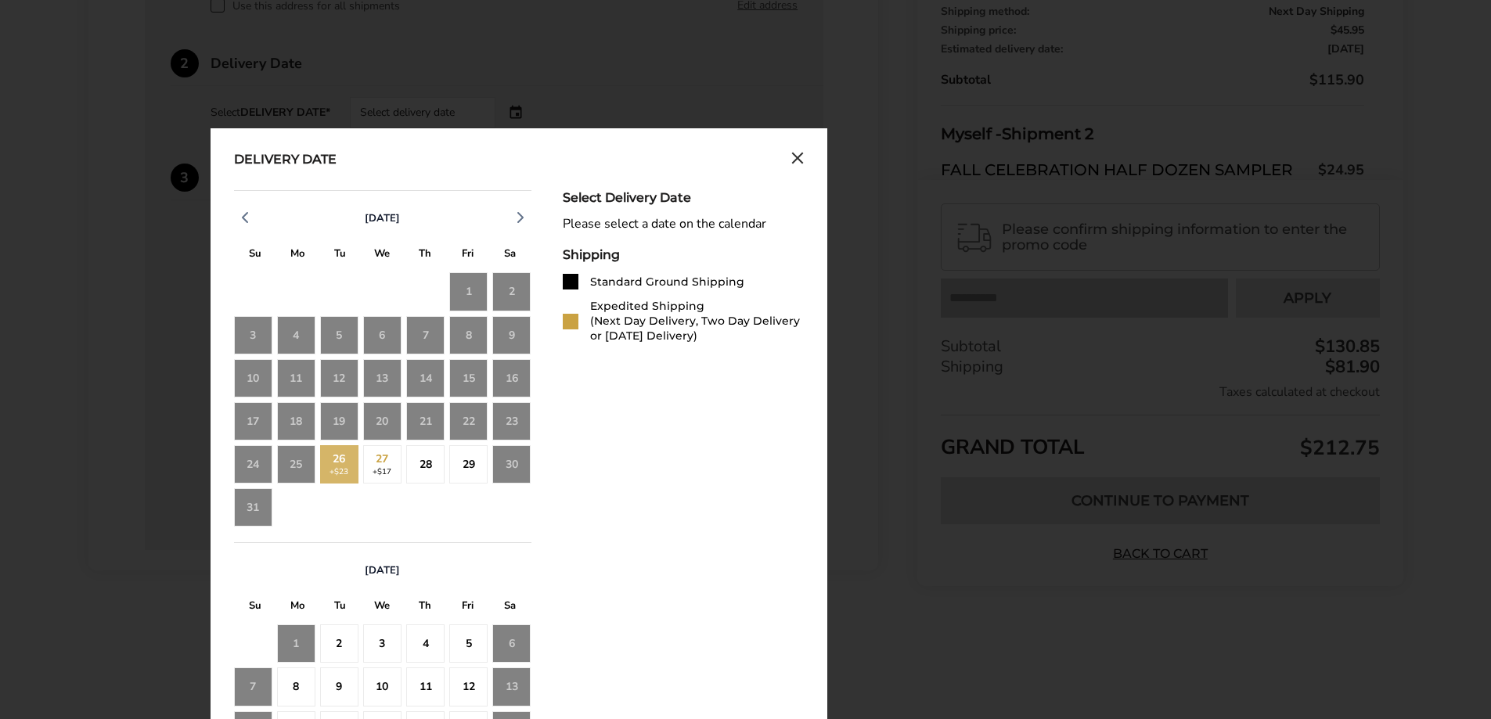
click at [341, 468] on div "26 +$23" at bounding box center [339, 464] width 38 height 38
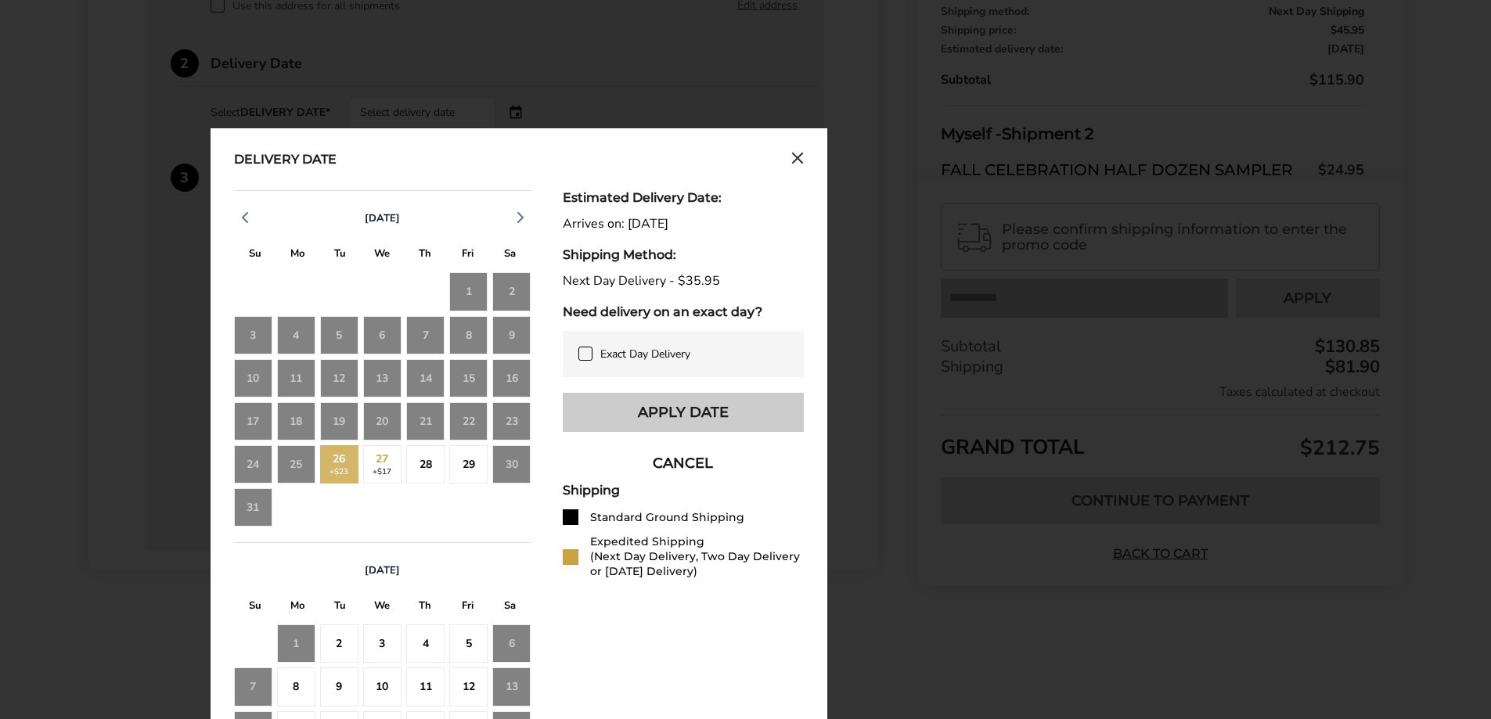
click at [708, 414] on button "Apply Date" at bounding box center [683, 412] width 241 height 39
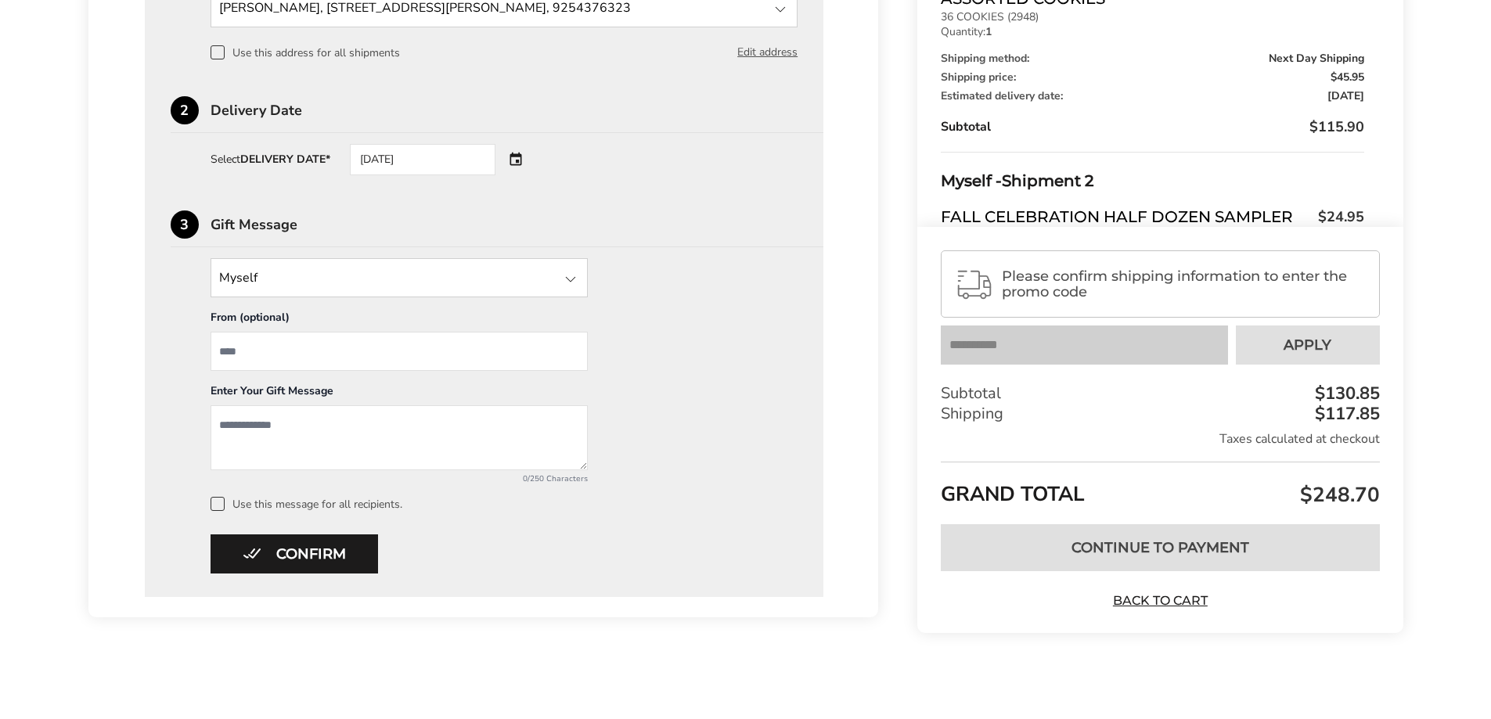
scroll to position [1238, 0]
click at [297, 560] on button "Confirm" at bounding box center [295, 554] width 168 height 39
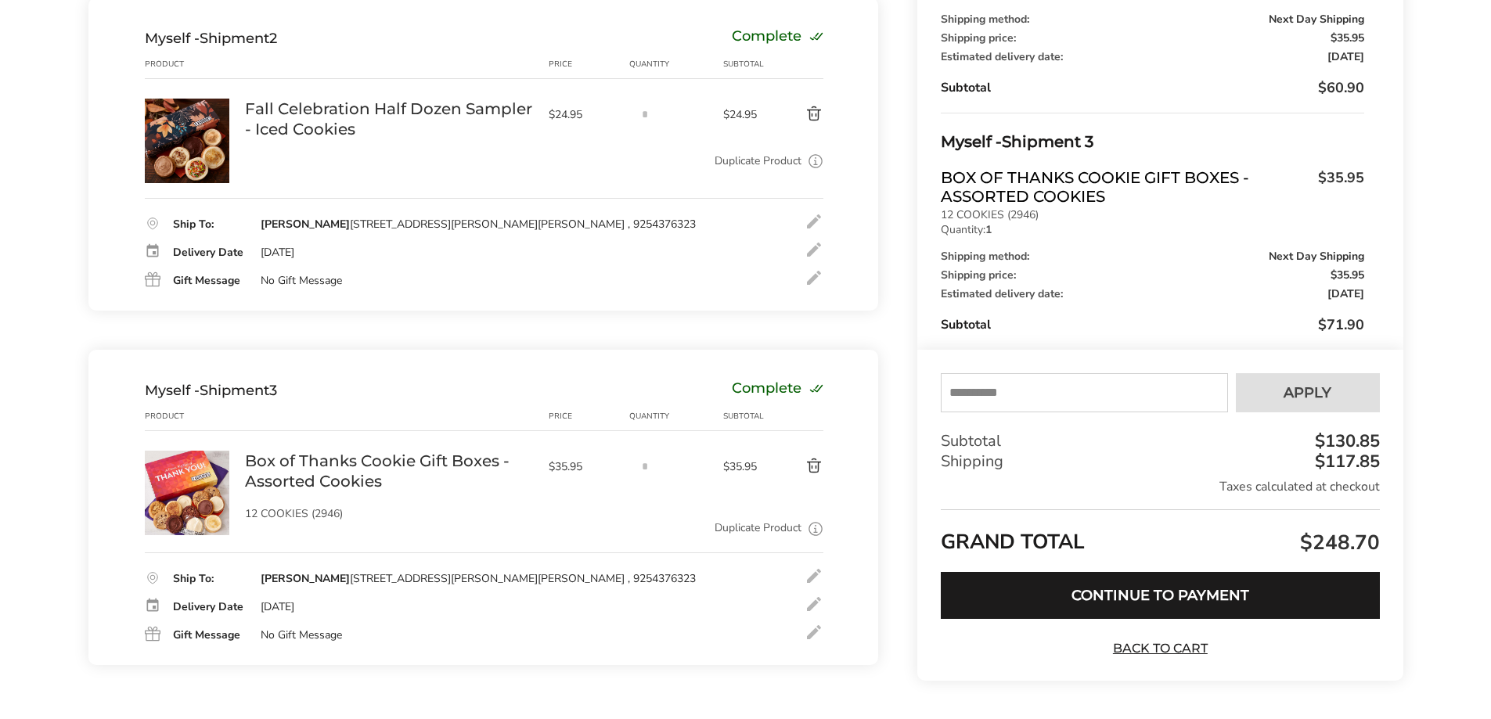
scroll to position [548, 0]
click at [1051, 397] on input "text" at bounding box center [1084, 392] width 287 height 39
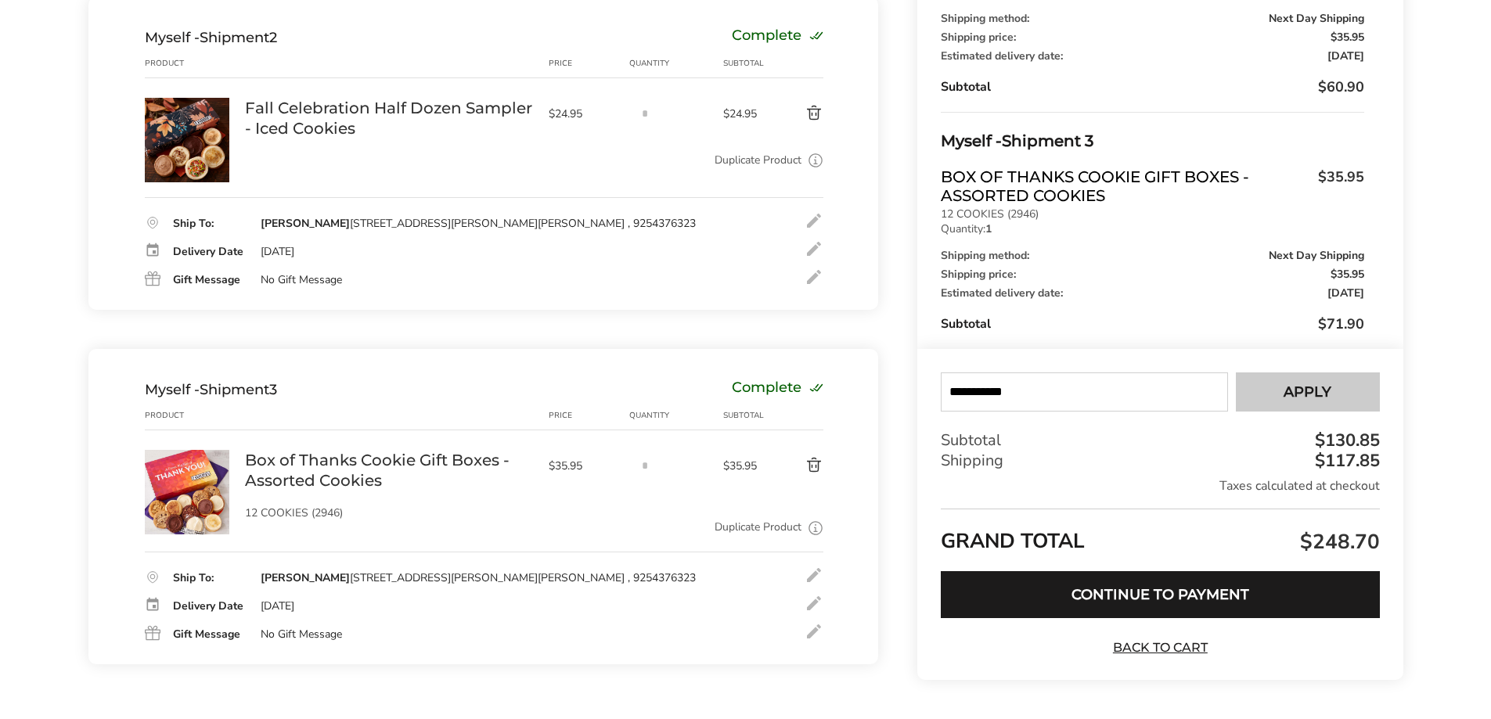
type input "**********"
click at [1269, 395] on button "Apply" at bounding box center [1308, 392] width 144 height 39
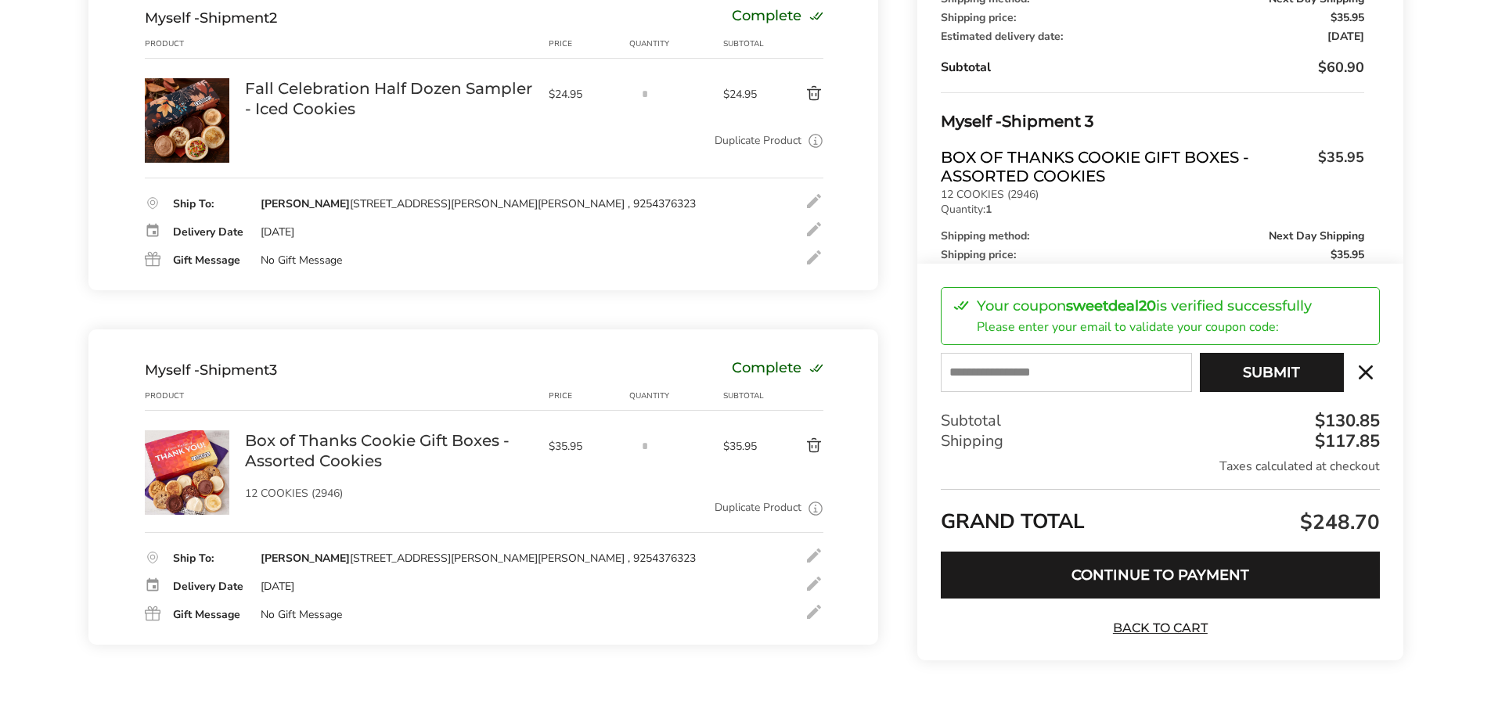
scroll to position [595, 0]
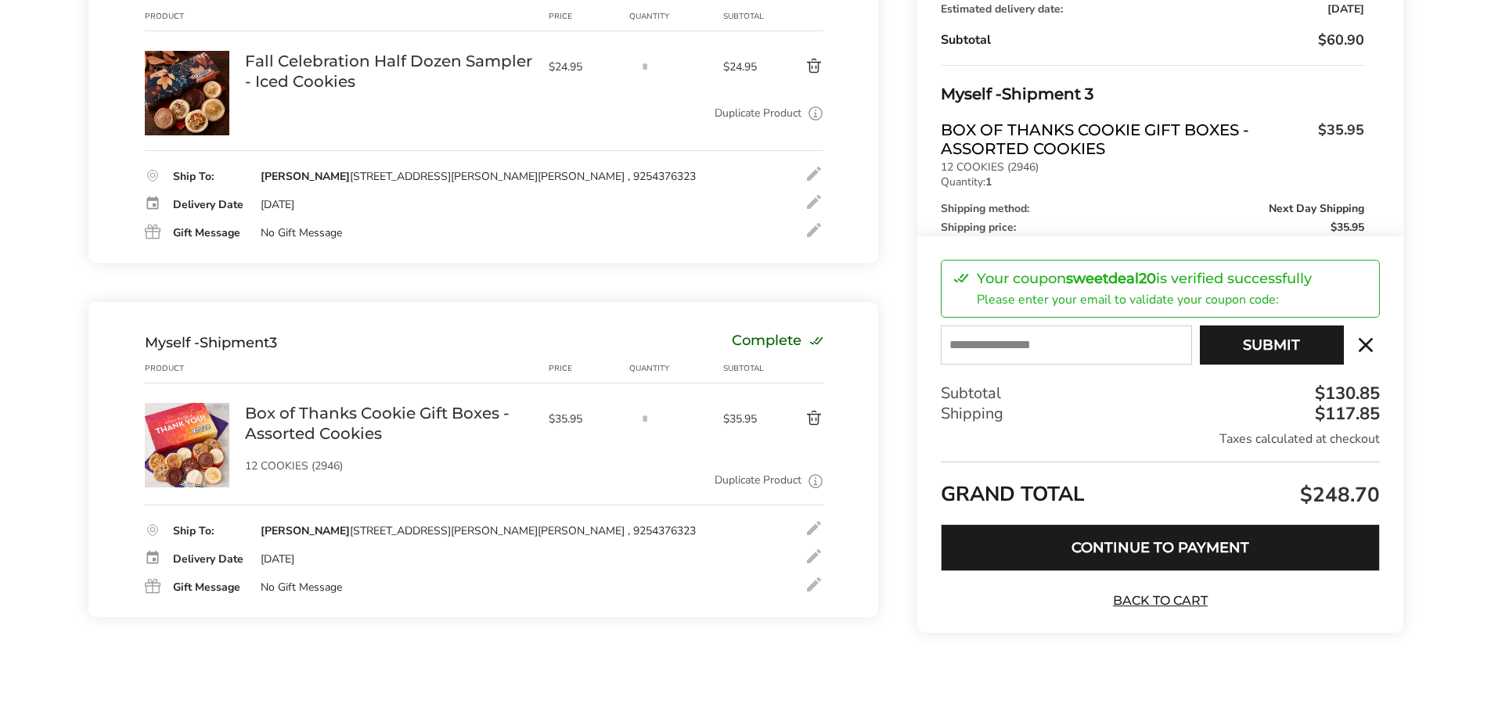
click at [1256, 546] on button "Continue to Payment" at bounding box center [1160, 547] width 438 height 47
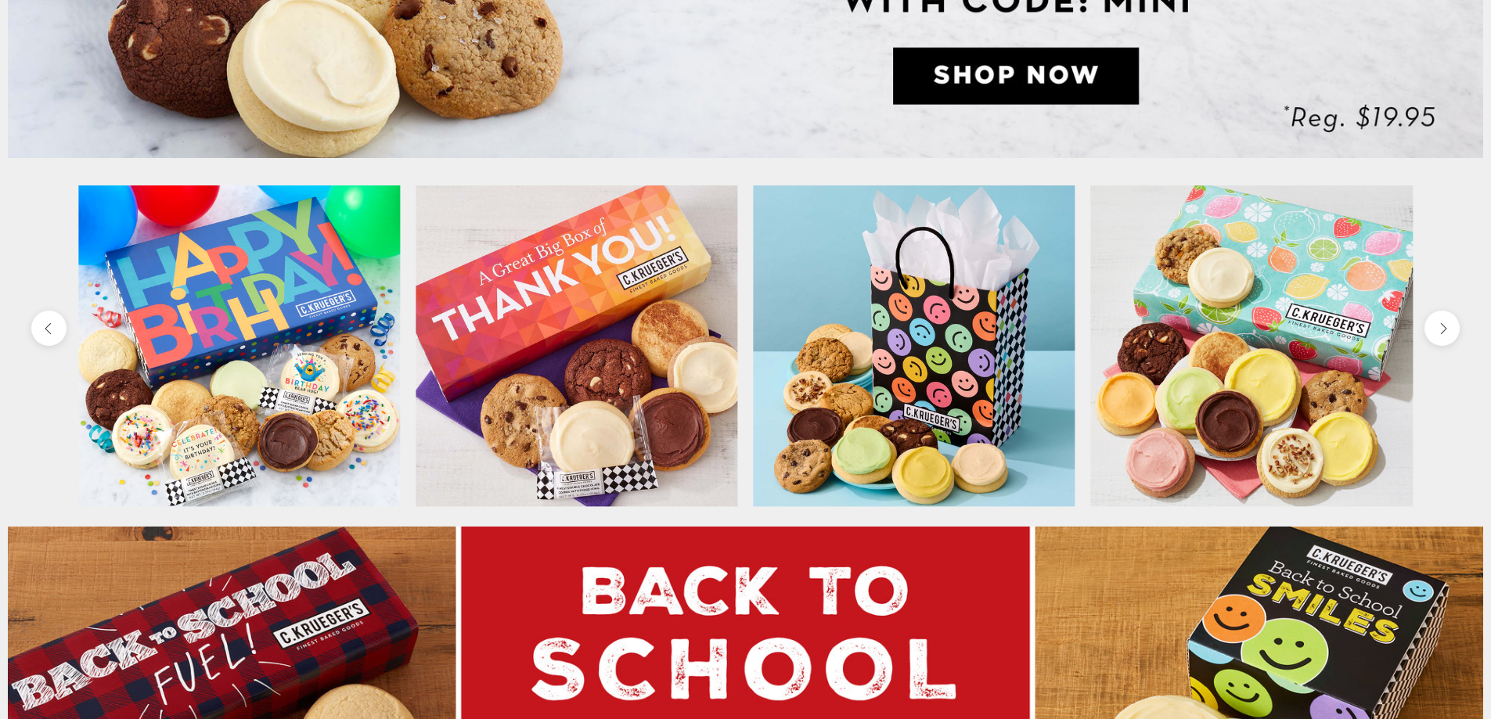
scroll to position [705, 0]
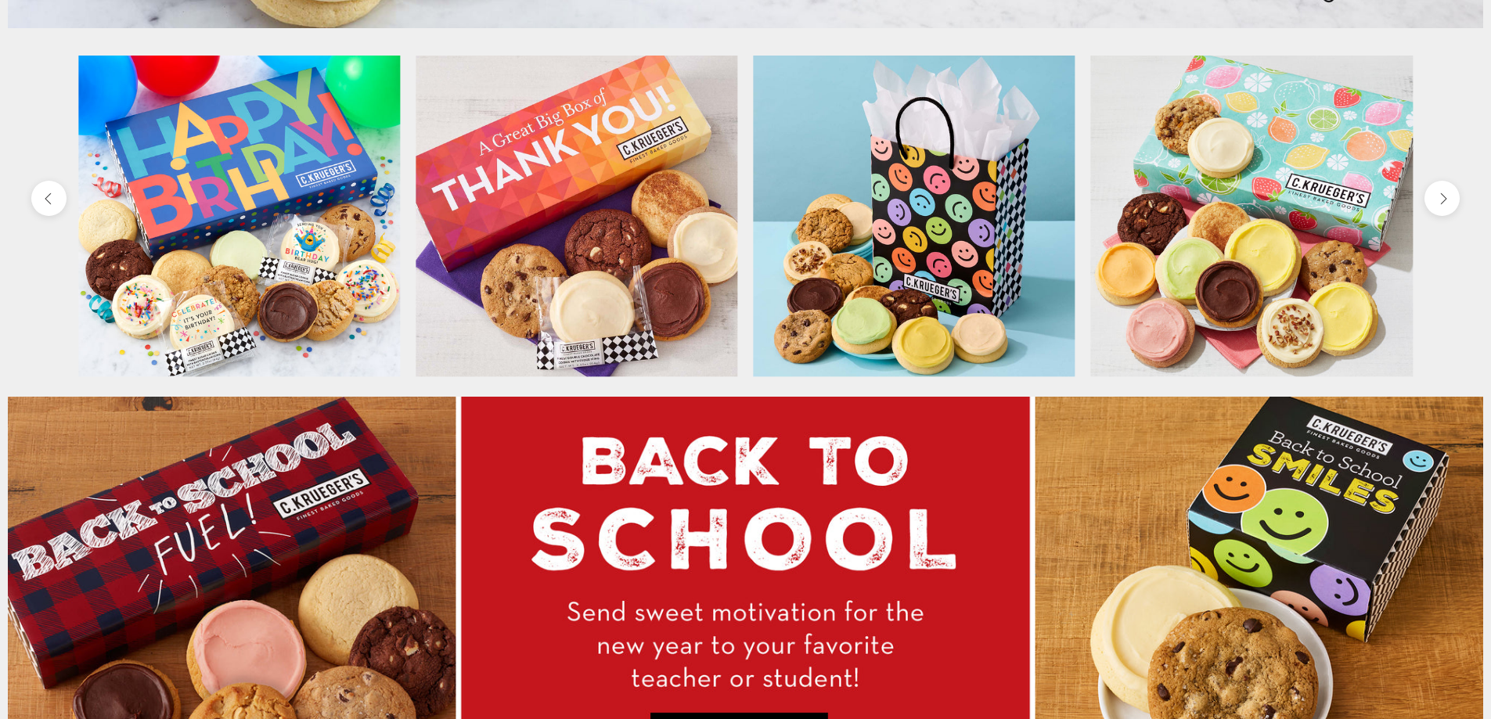
click at [643, 282] on img at bounding box center [577, 217] width 322 height 322
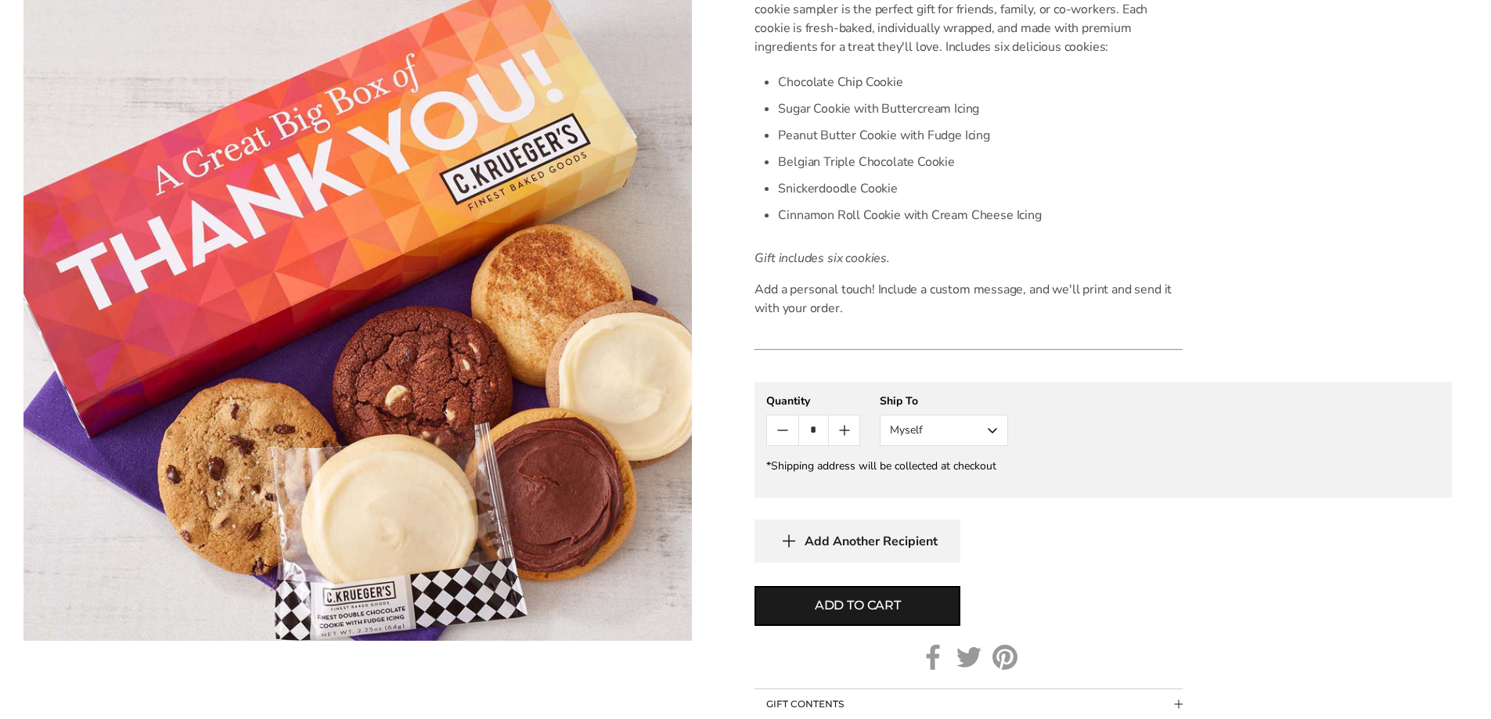
scroll to position [157, 0]
